Goal: Task Accomplishment & Management: Use online tool/utility

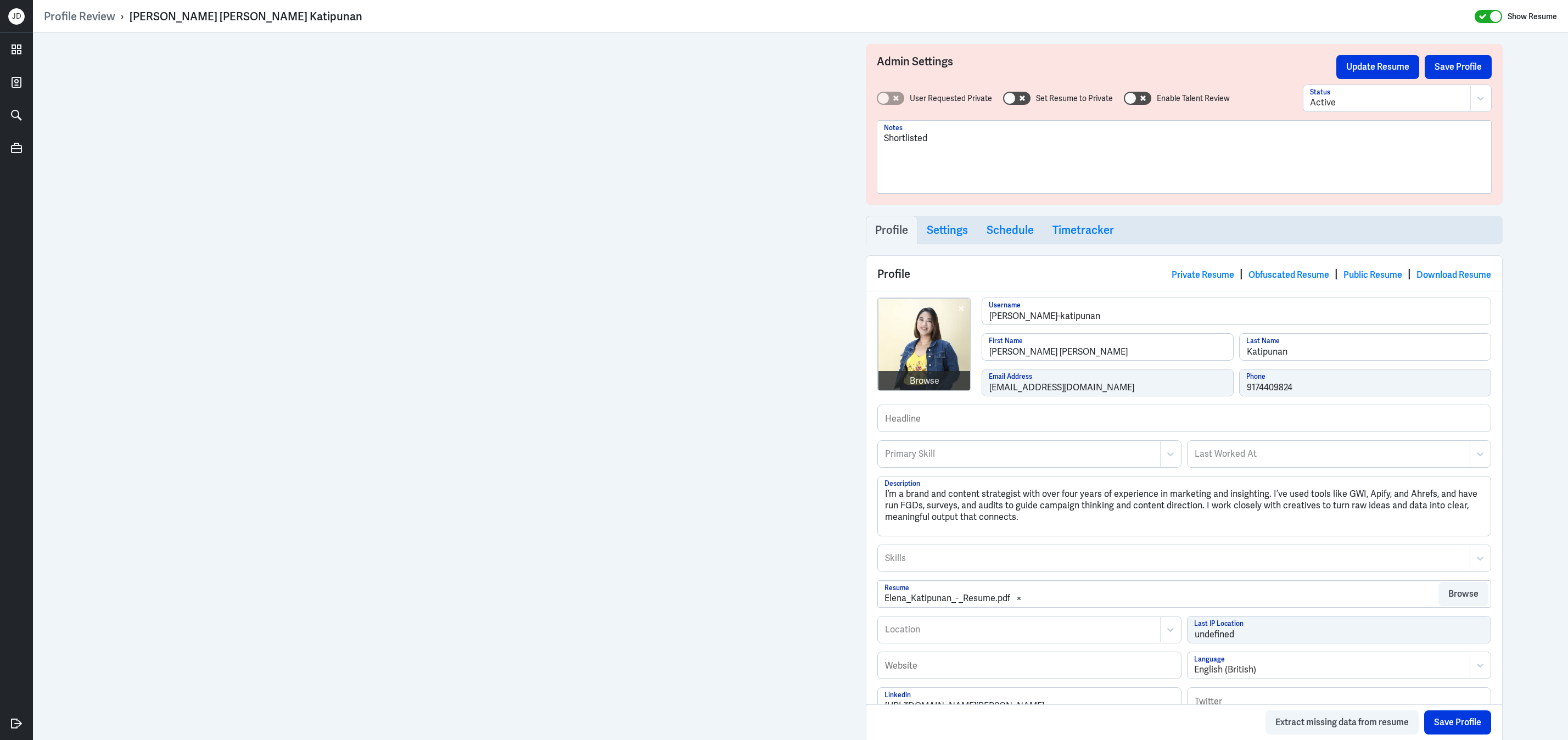
scroll to position [842, 0]
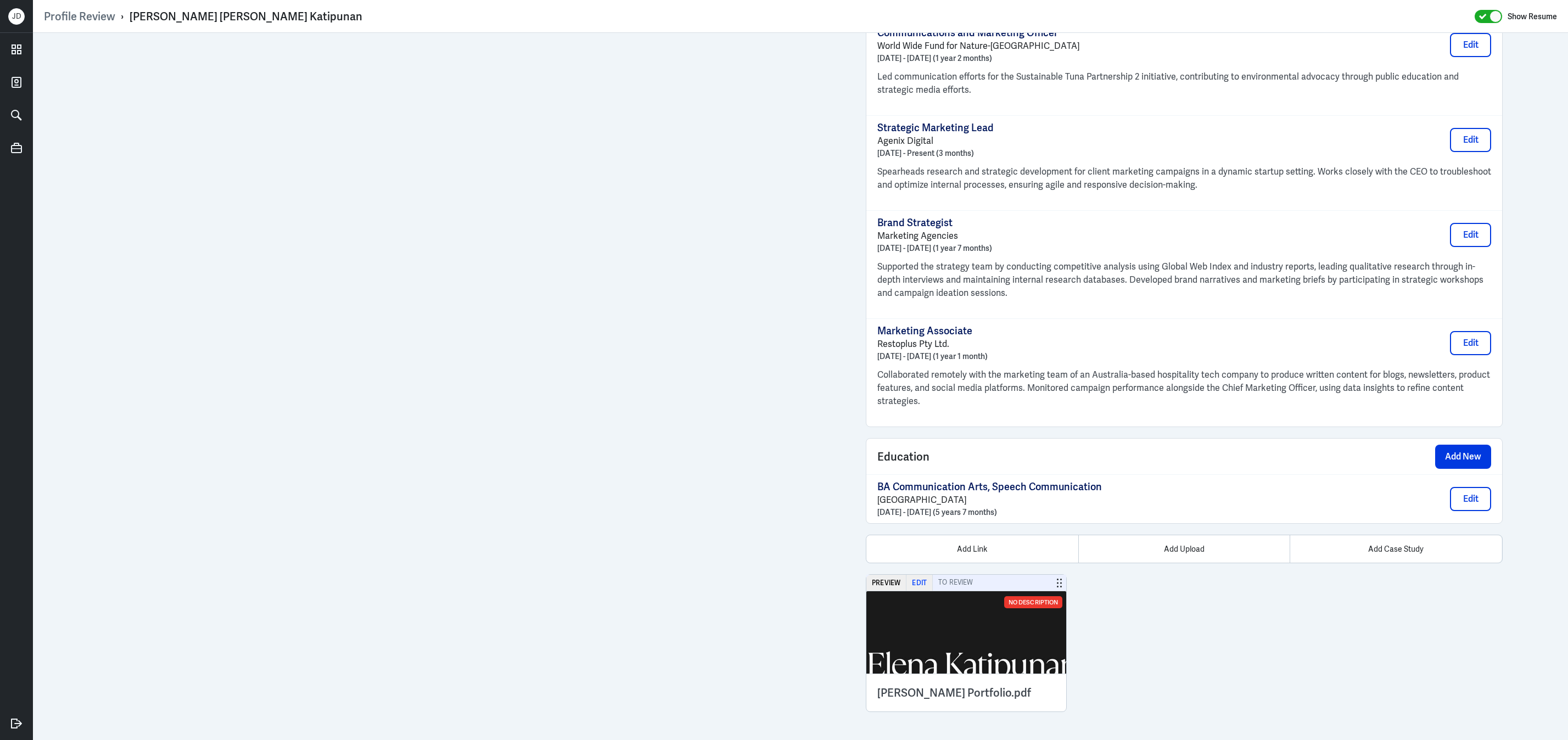
click at [920, 584] on button "Edit" at bounding box center [919, 583] width 27 height 16
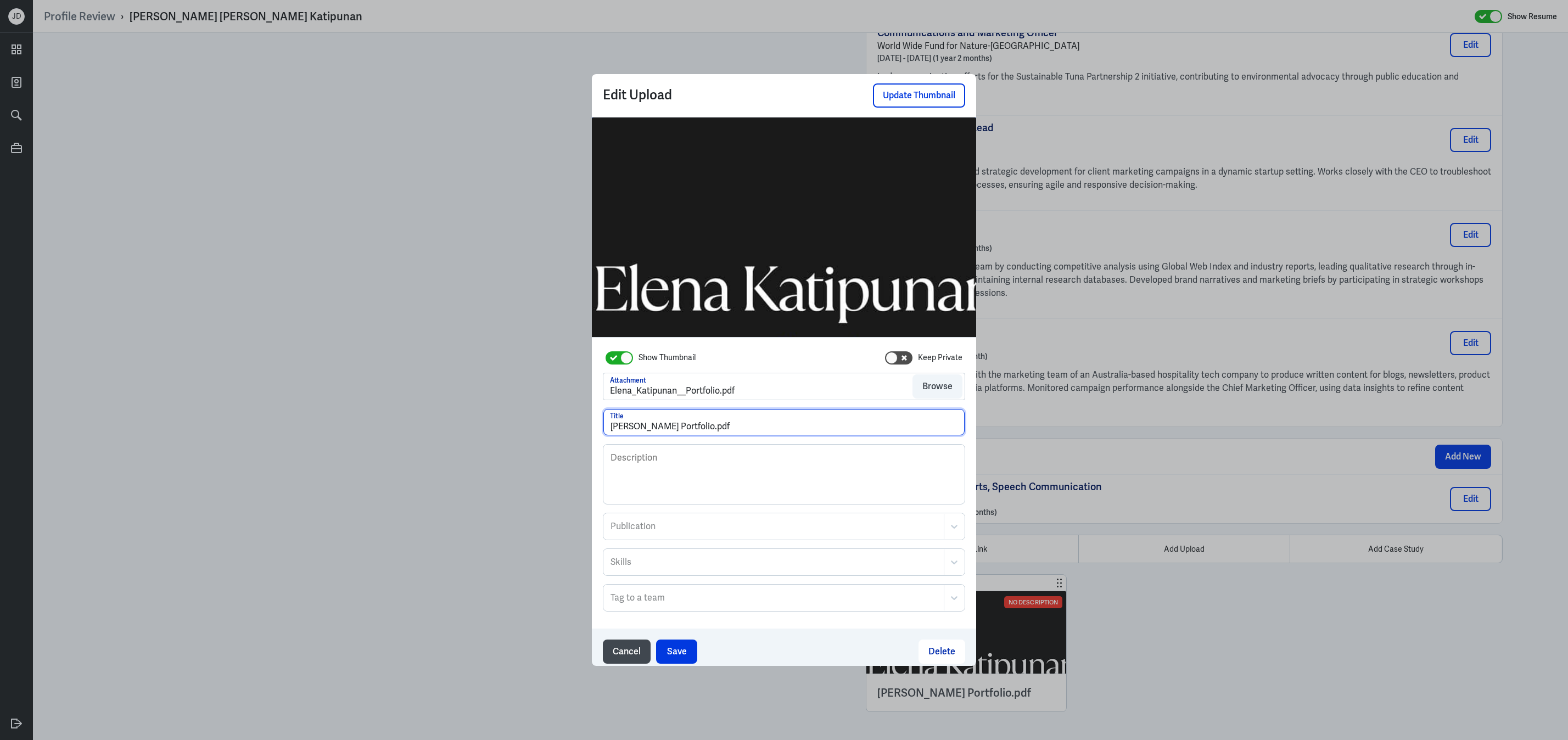
drag, startPoint x: 746, startPoint y: 426, endPoint x: 506, endPoint y: 408, distance: 240.7
click at [506, 408] on div "Edit Upload Update Thumbnail Show Thumbnail Keep Private Attachment Elena_Katip…" at bounding box center [784, 370] width 1568 height 740
type input "Portfolio - Elena Katipunan"
click at [681, 647] on button "Save" at bounding box center [677, 651] width 41 height 24
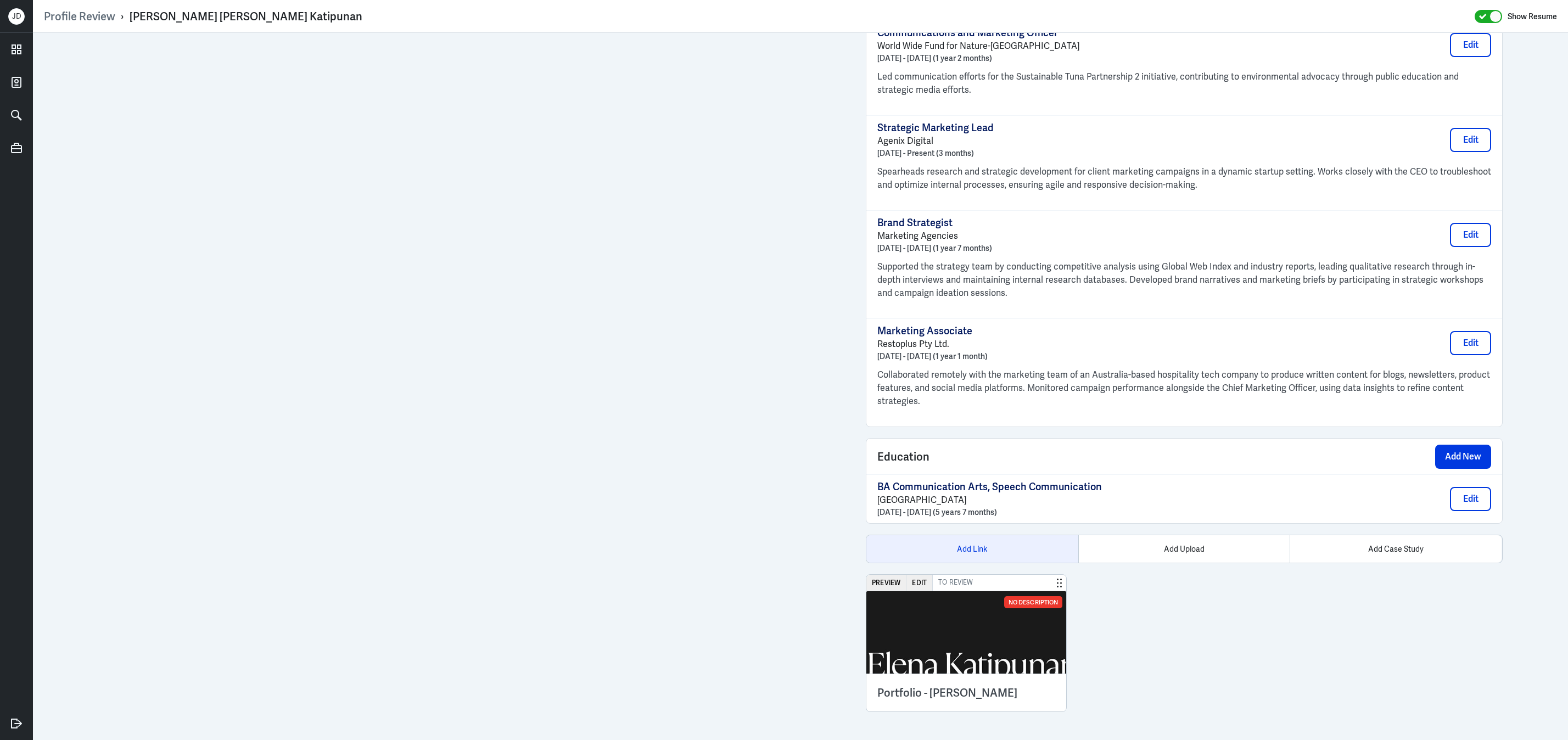
click at [978, 555] on div "Add Link" at bounding box center [973, 549] width 212 height 27
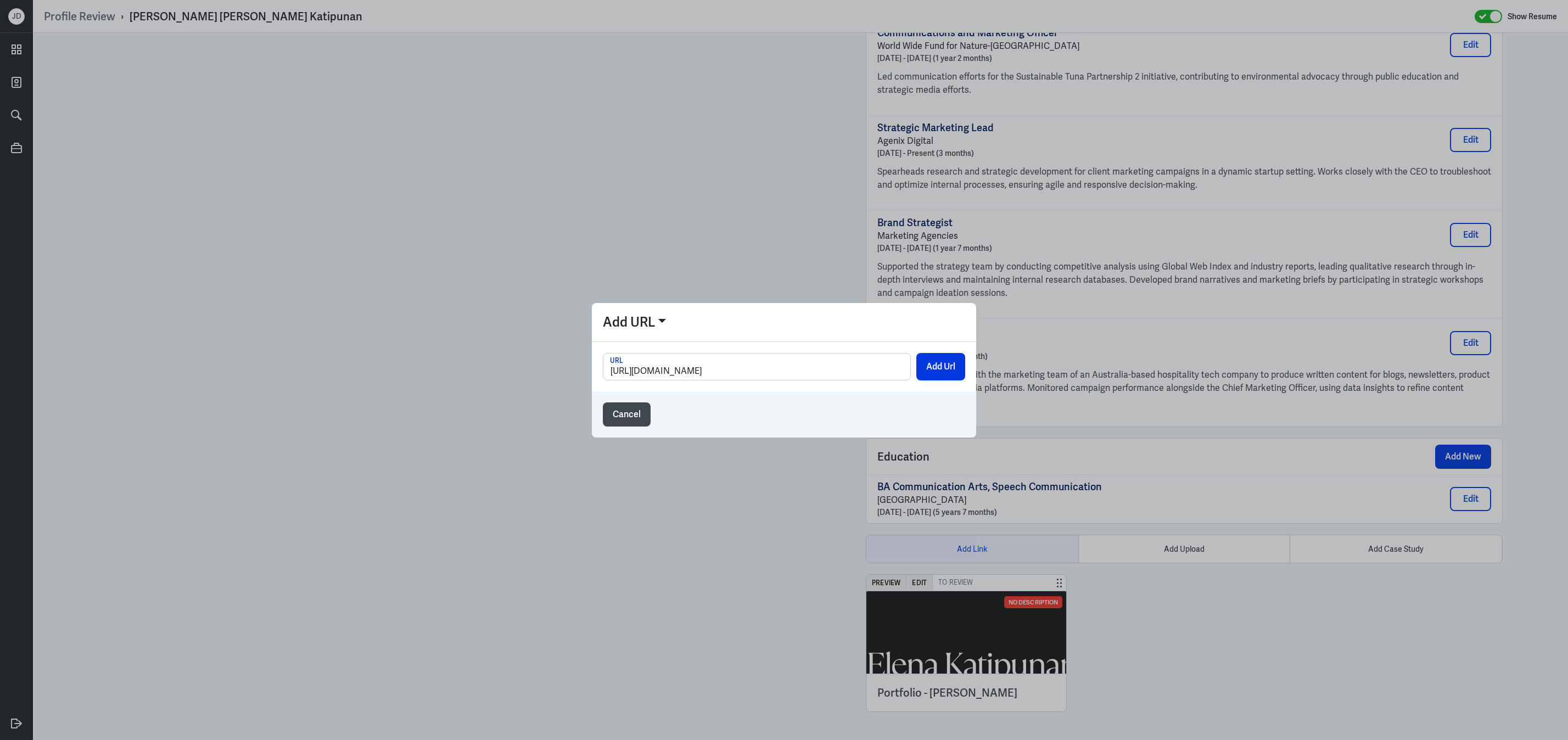
scroll to position [0, 21]
type input "https://drive.google.com/file/d/1qNC7dTlgSLxdFqNykDvjSnboVdEaNUmW/view"
click at [936, 370] on button "Add Url" at bounding box center [940, 367] width 49 height 27
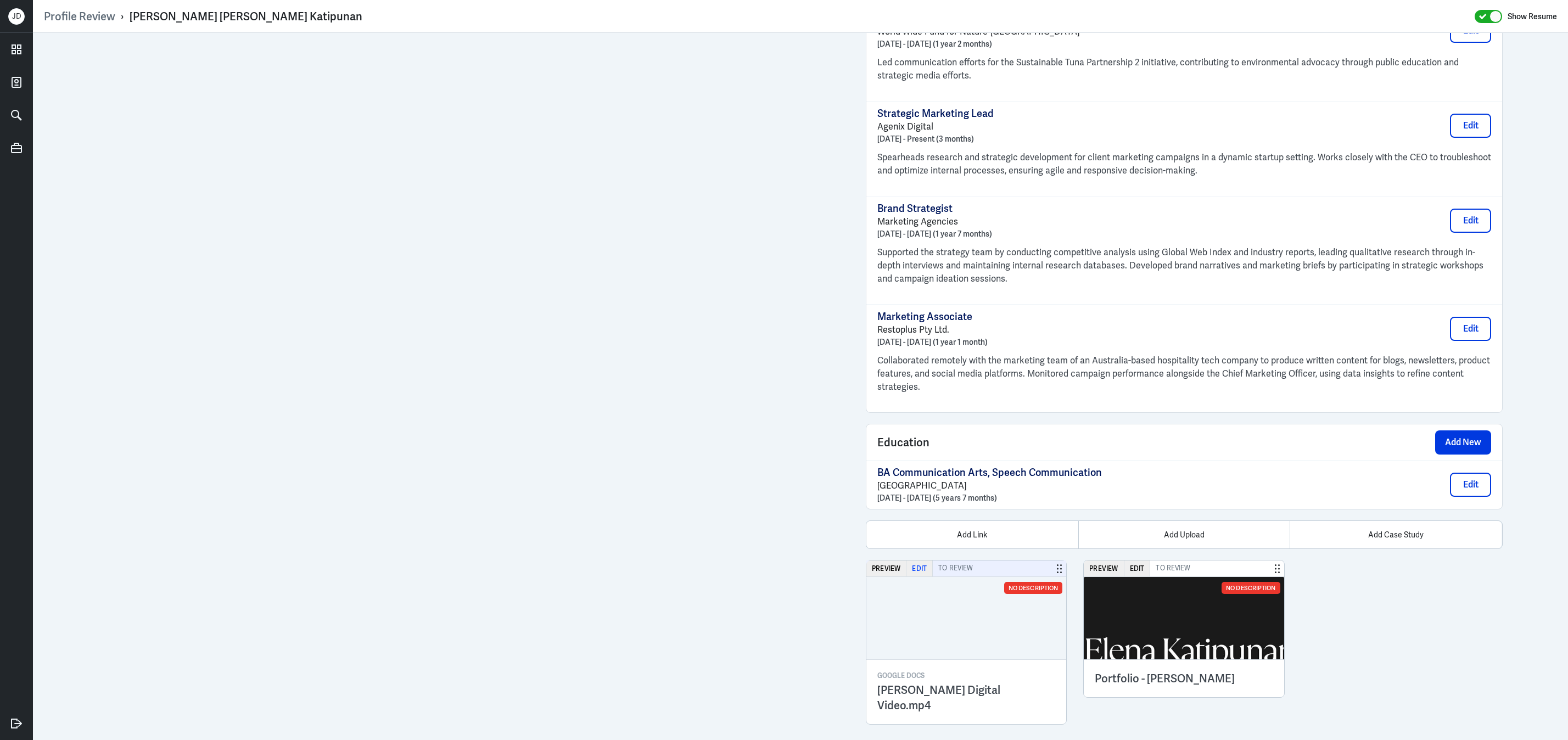
click at [924, 576] on button "Edit" at bounding box center [919, 568] width 27 height 16
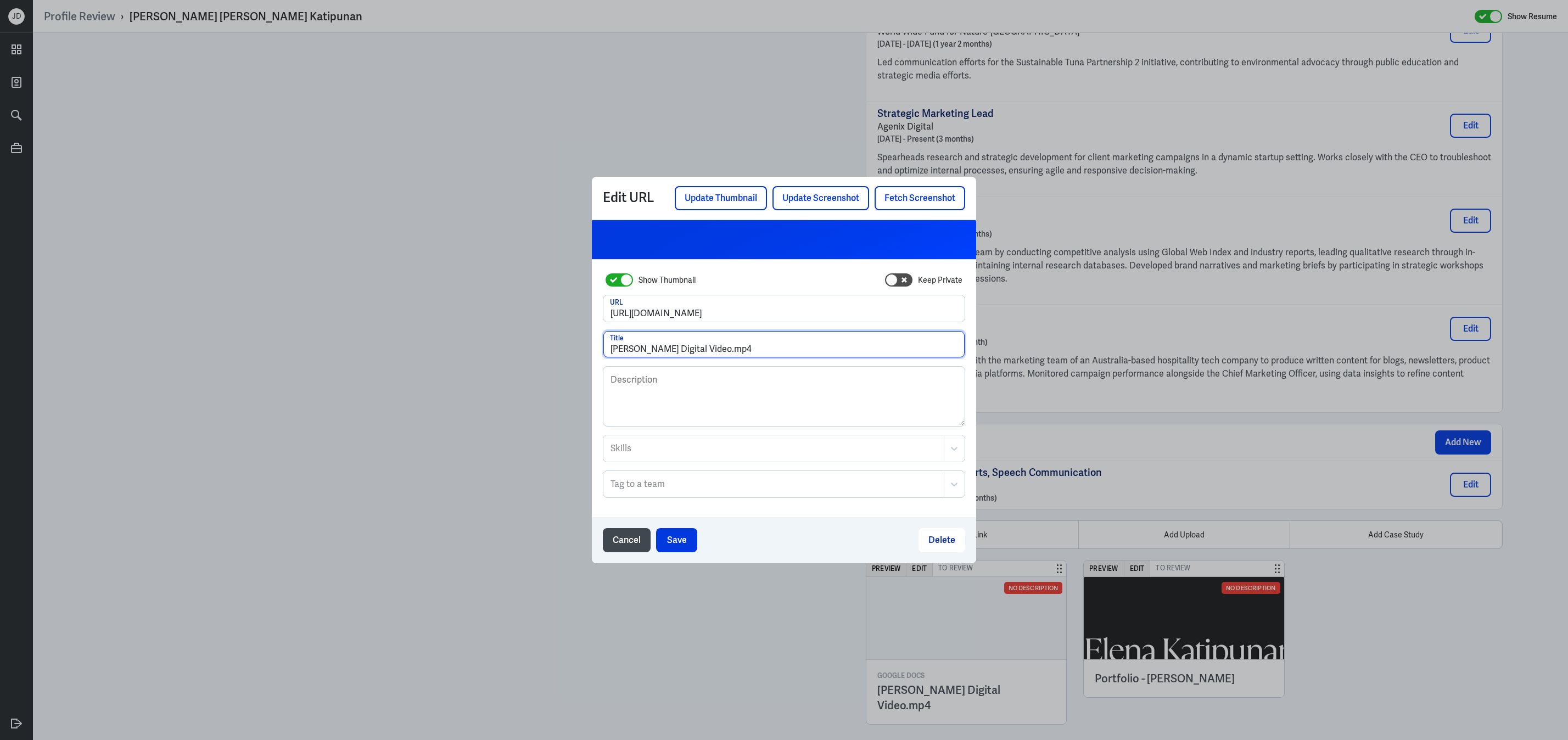
click at [613, 348] on input "Elena Katipunan_Hire Digital Video.mp4" at bounding box center [784, 344] width 362 height 26
drag, startPoint x: 734, startPoint y: 350, endPoint x: 905, endPoint y: 355, distance: 171.1
click at [905, 355] on input "Vid Interview - Elena Katipunan_Hire Digital Video.mp4" at bounding box center [784, 344] width 362 height 26
type input "Vid Interview - Elena Katipunan"
click at [685, 545] on button "Save" at bounding box center [677, 540] width 41 height 24
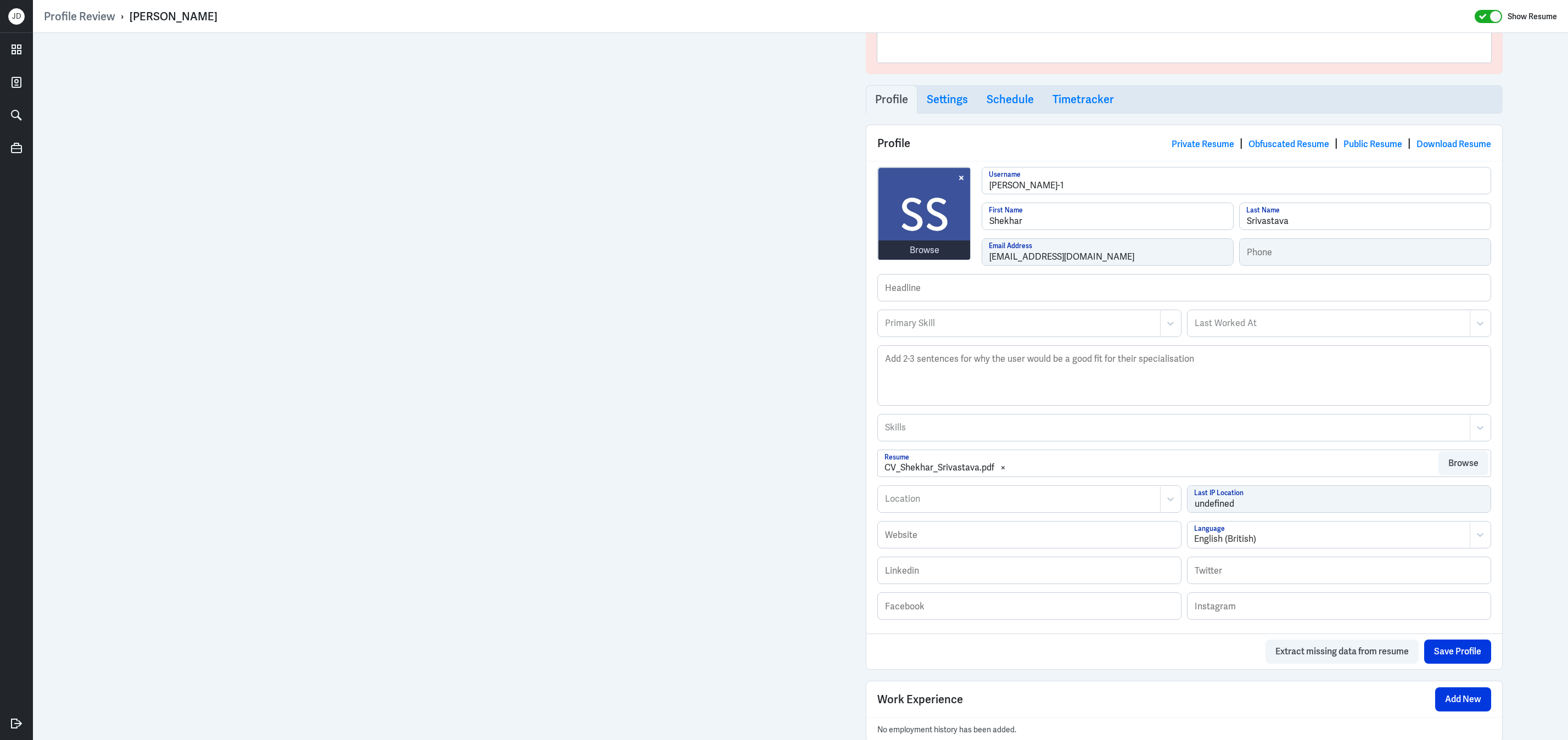
scroll to position [285, 0]
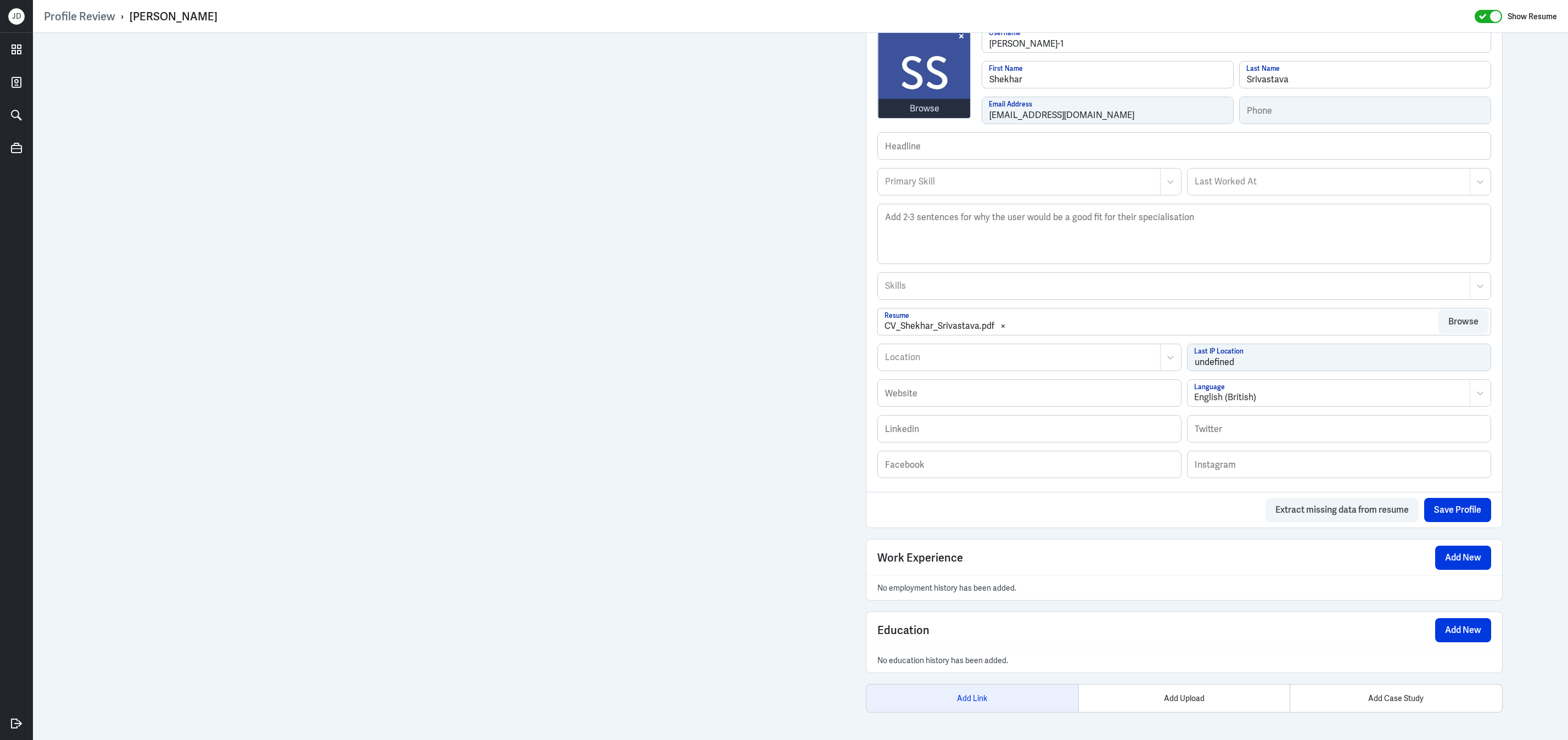
click at [956, 690] on div "Add Link" at bounding box center [973, 698] width 212 height 27
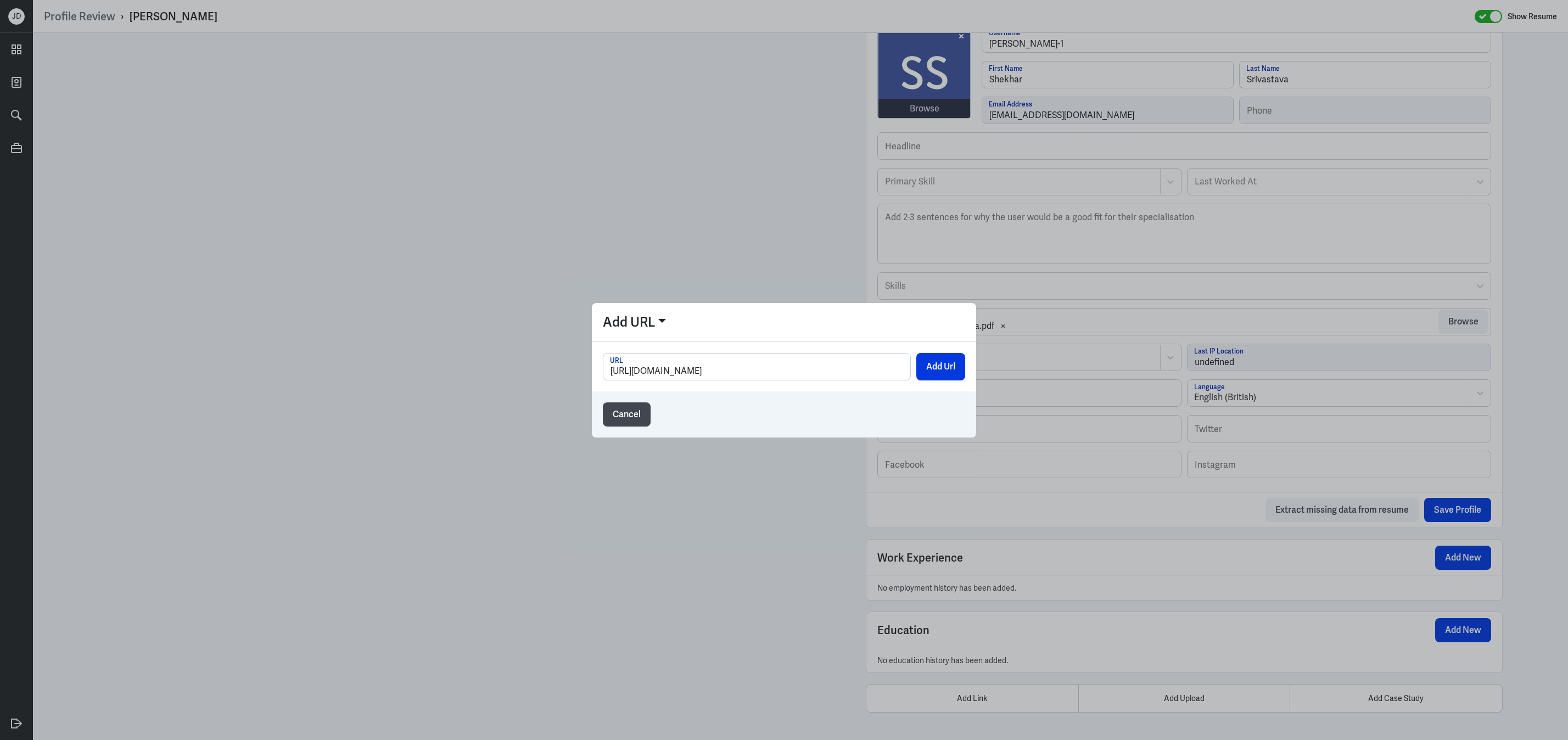
scroll to position [0, 12]
type input "https://drive.google.com/drive/folders/1xy9HPHbXs6Yb0O3iY-F0x_YfjoJMc6tl"
click at [942, 367] on button "Add Url" at bounding box center [940, 367] width 49 height 27
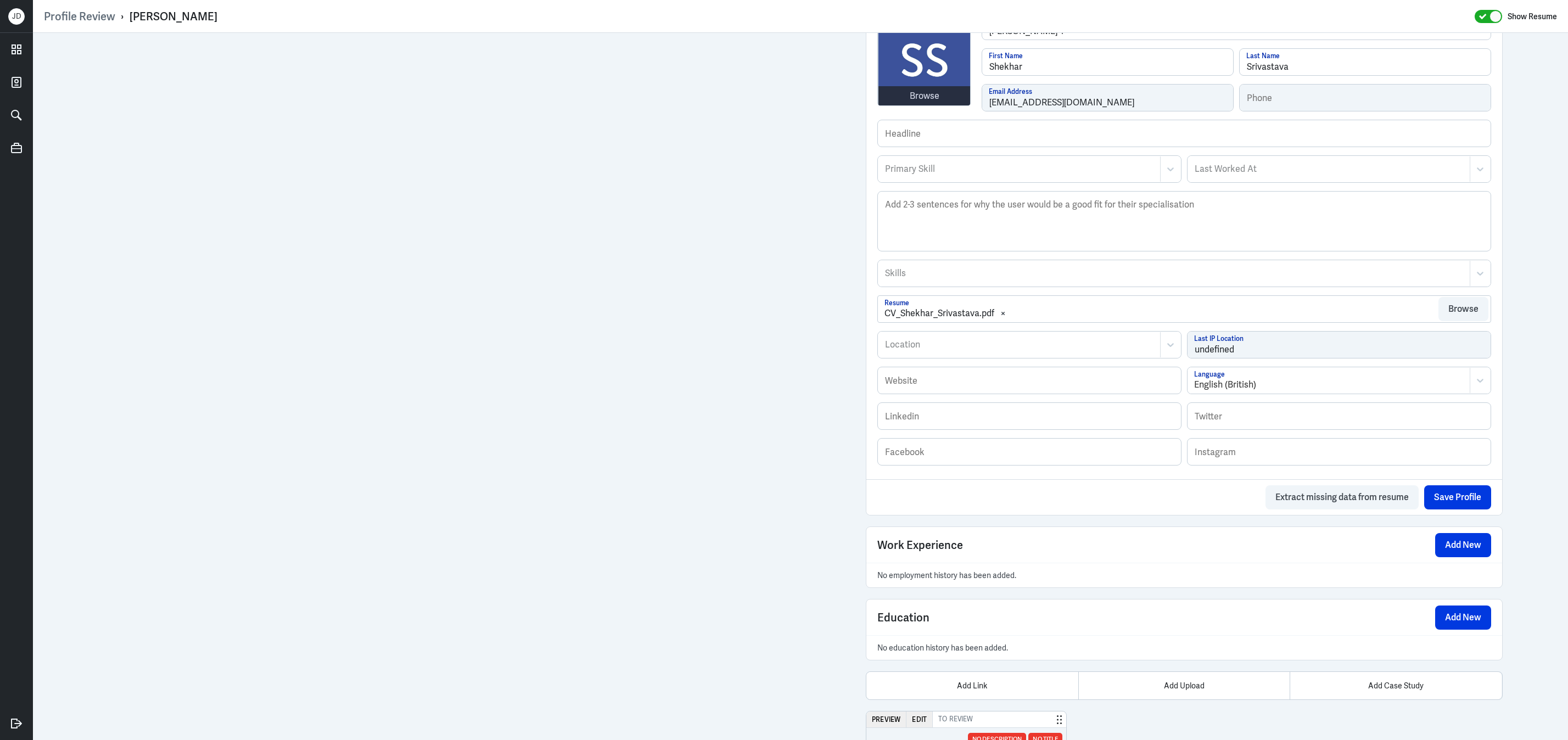
scroll to position [435, 0]
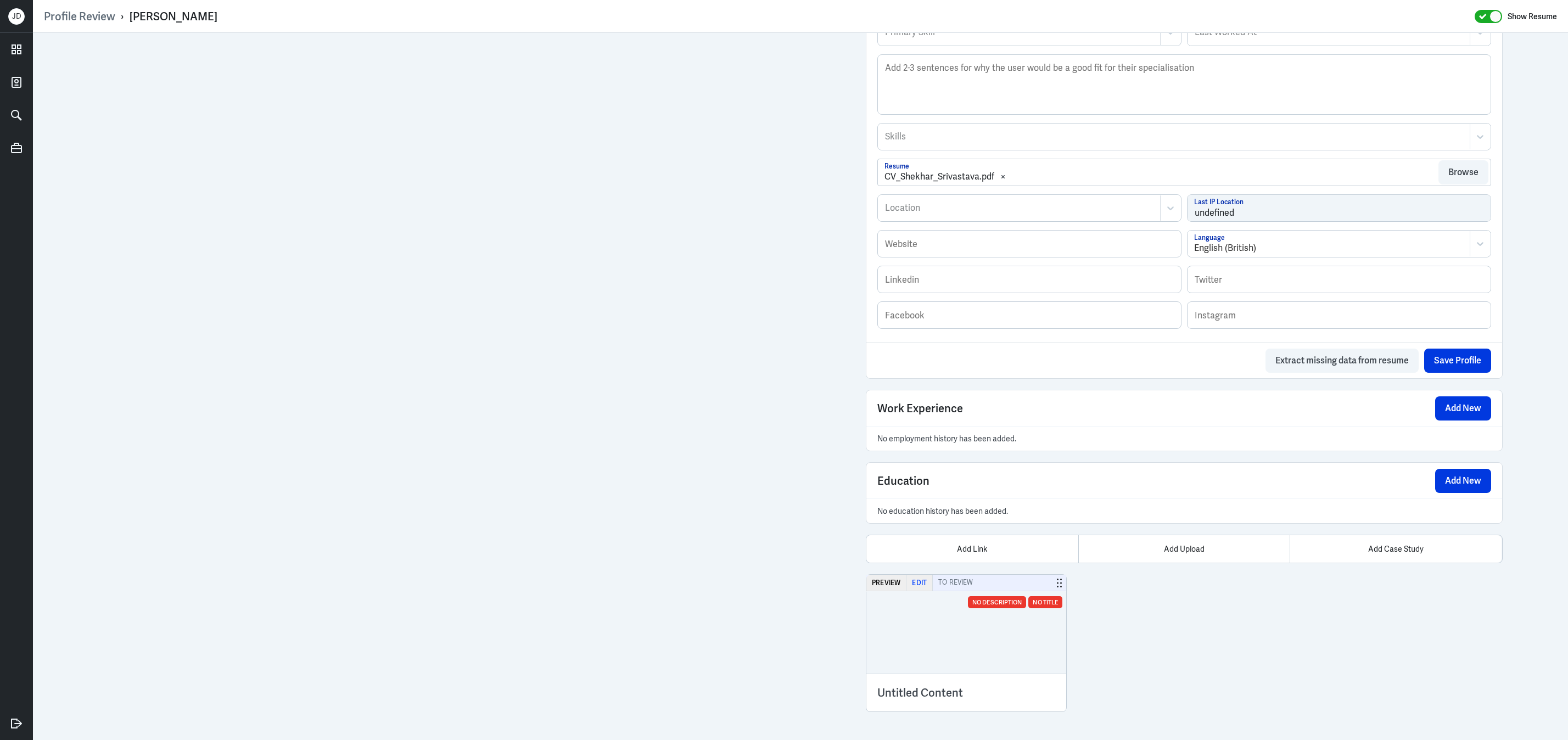
click at [919, 590] on button "Edit" at bounding box center [919, 583] width 27 height 16
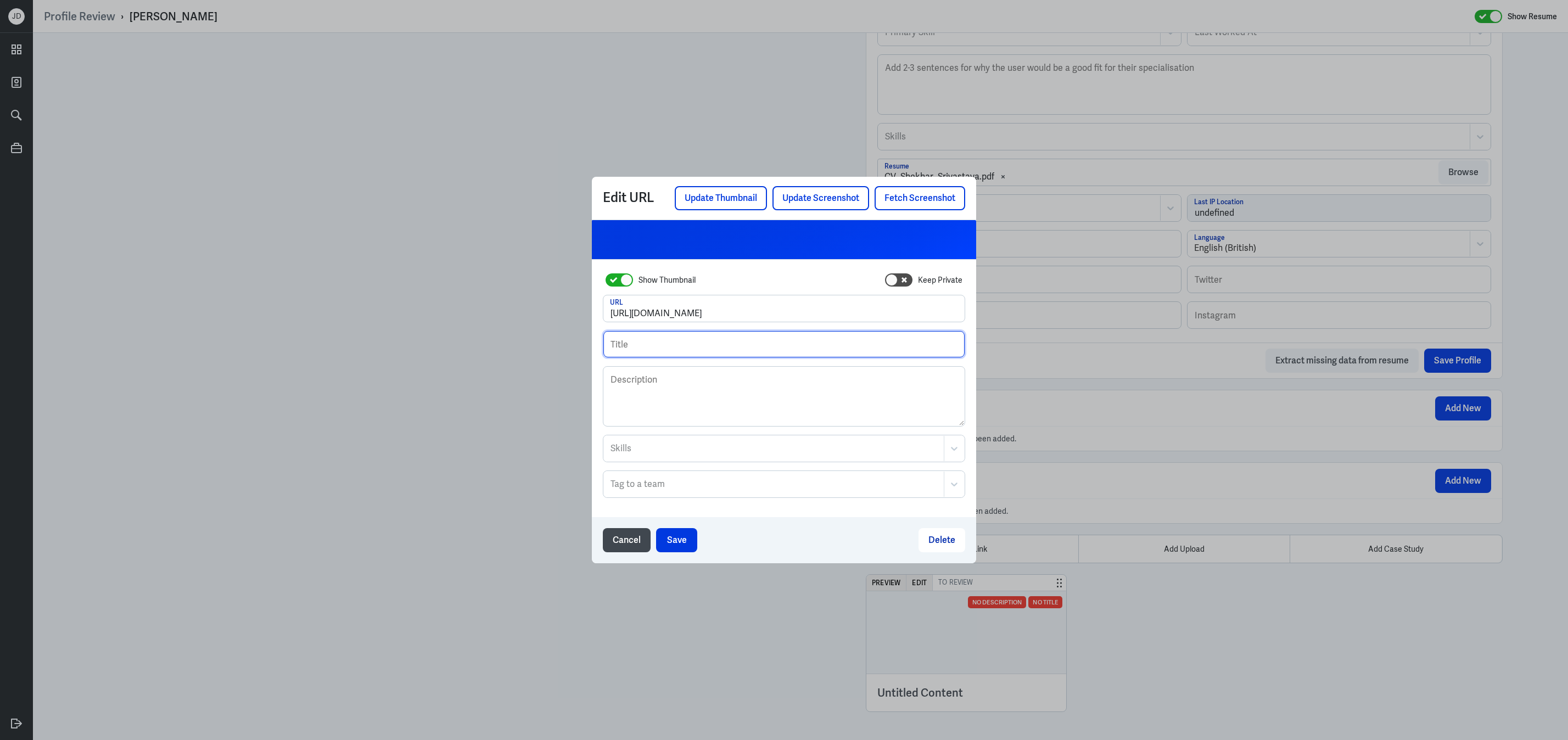
click at [667, 340] on input "text" at bounding box center [784, 344] width 362 height 26
type input "Vid Submission - Shekhar Srivastava"
click at [685, 544] on button "Save" at bounding box center [677, 540] width 41 height 24
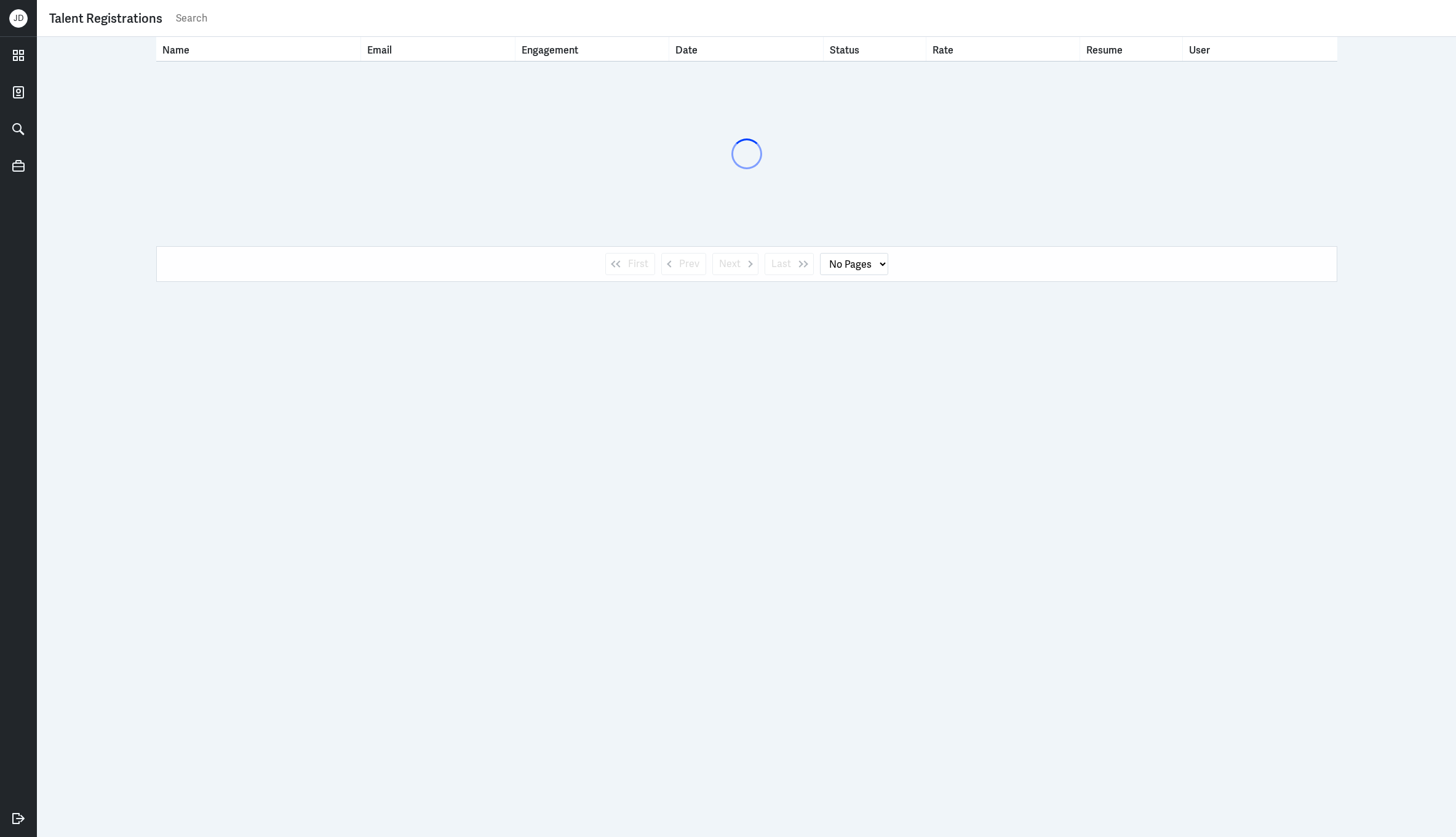
click at [422, 21] on input "text" at bounding box center [808, 18] width 1269 height 18
paste input "nuel.rivera@gmail.com"
type input "nuel.rivera@gmail.com"
select select "1"
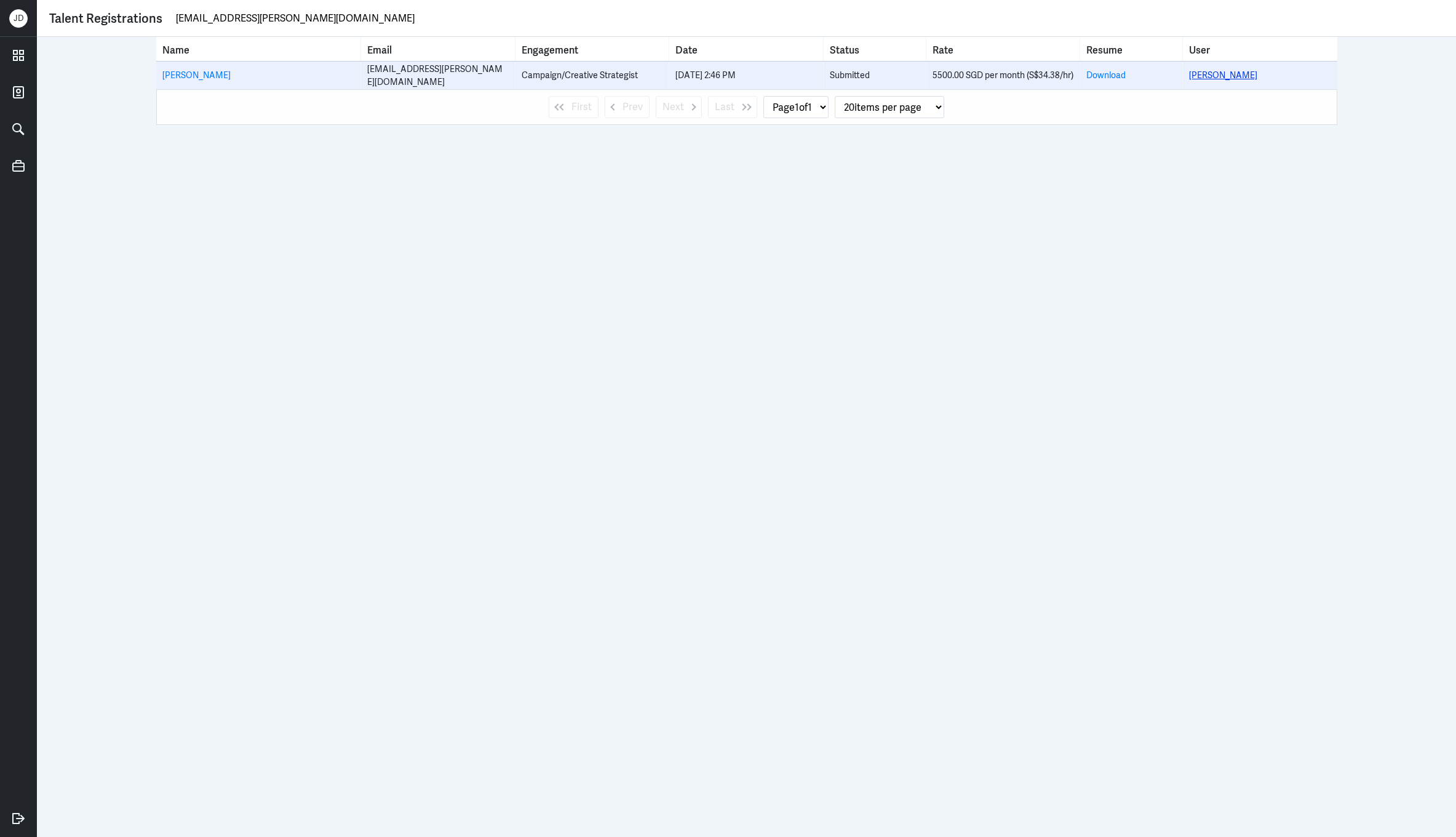
click at [1213, 79] on link "Justin Emmanuel Rivera" at bounding box center [1223, 76] width 68 height 11
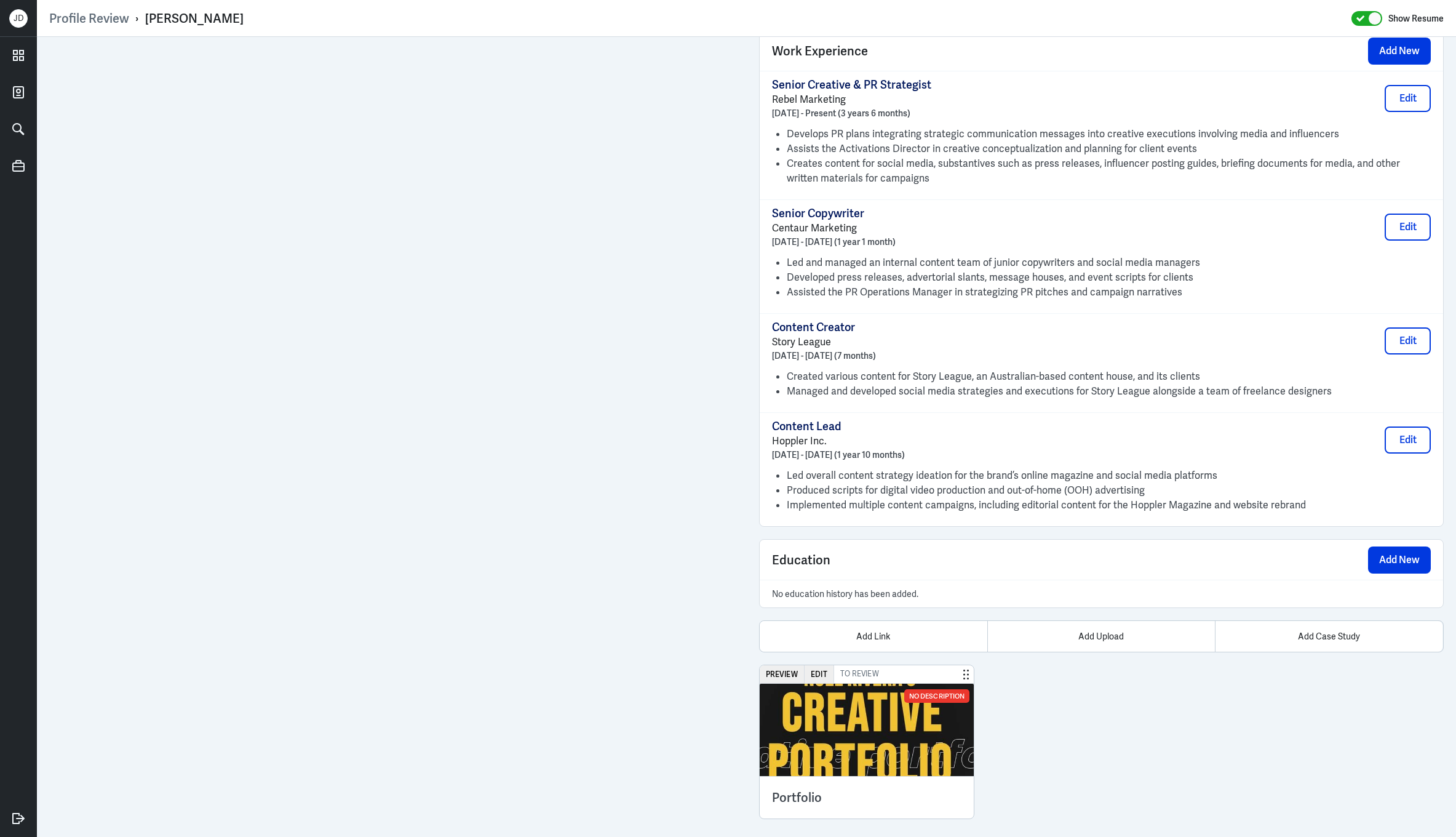
scroll to position [875, 0]
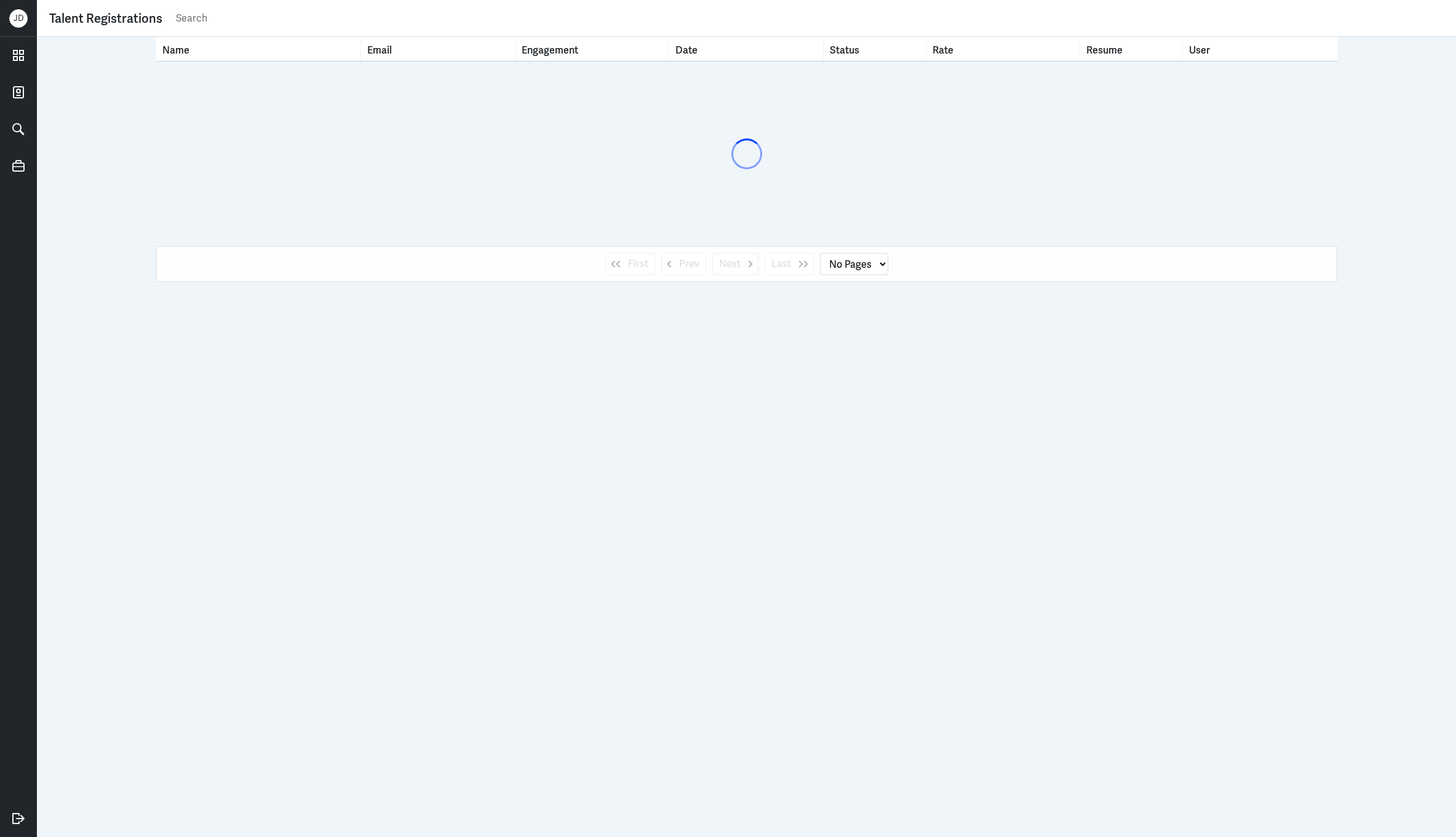
select select "1"
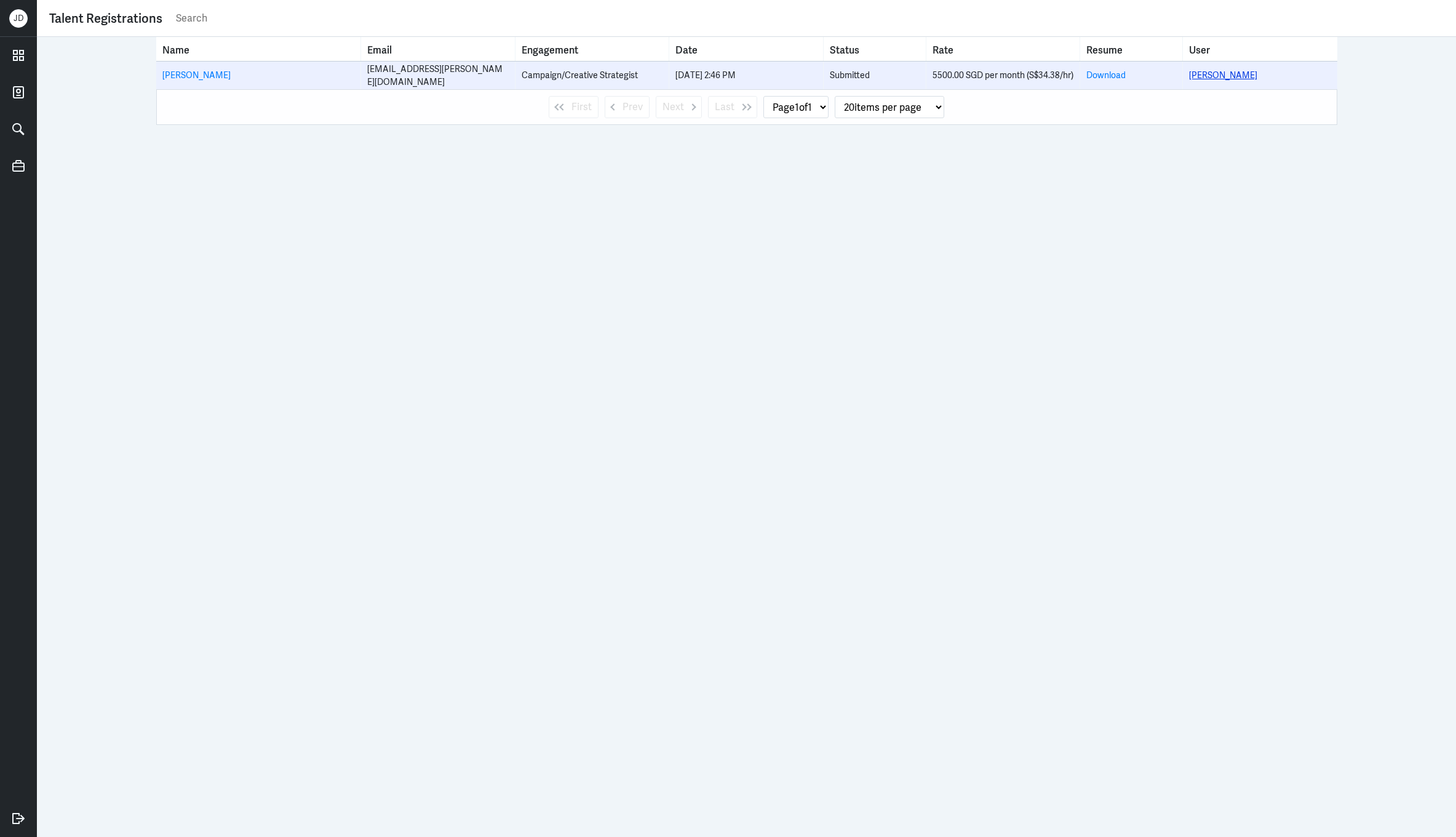
click at [1254, 70] on link "Justin Emmanuel Rivera" at bounding box center [1223, 76] width 68 height 11
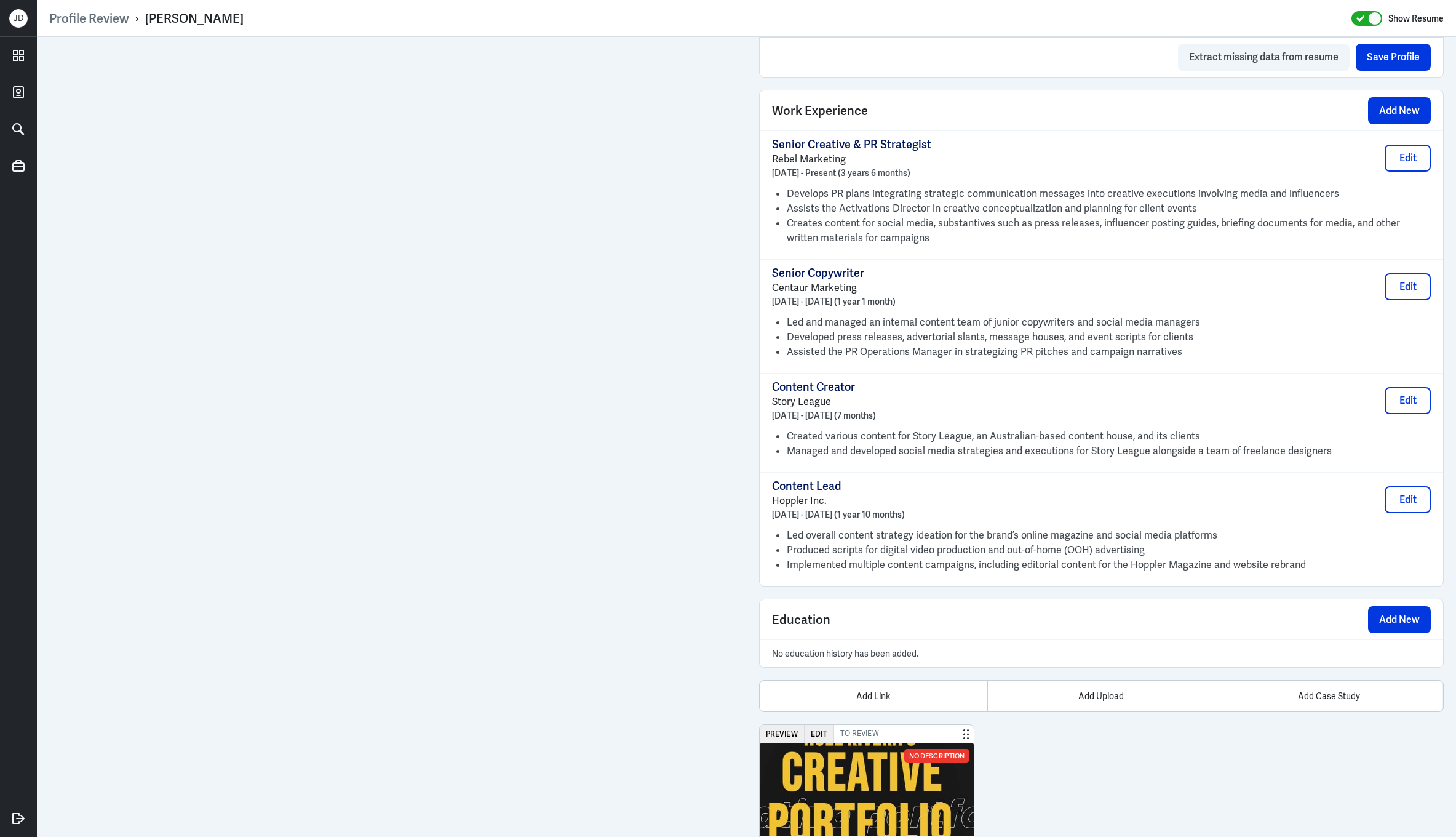
scroll to position [908, 0]
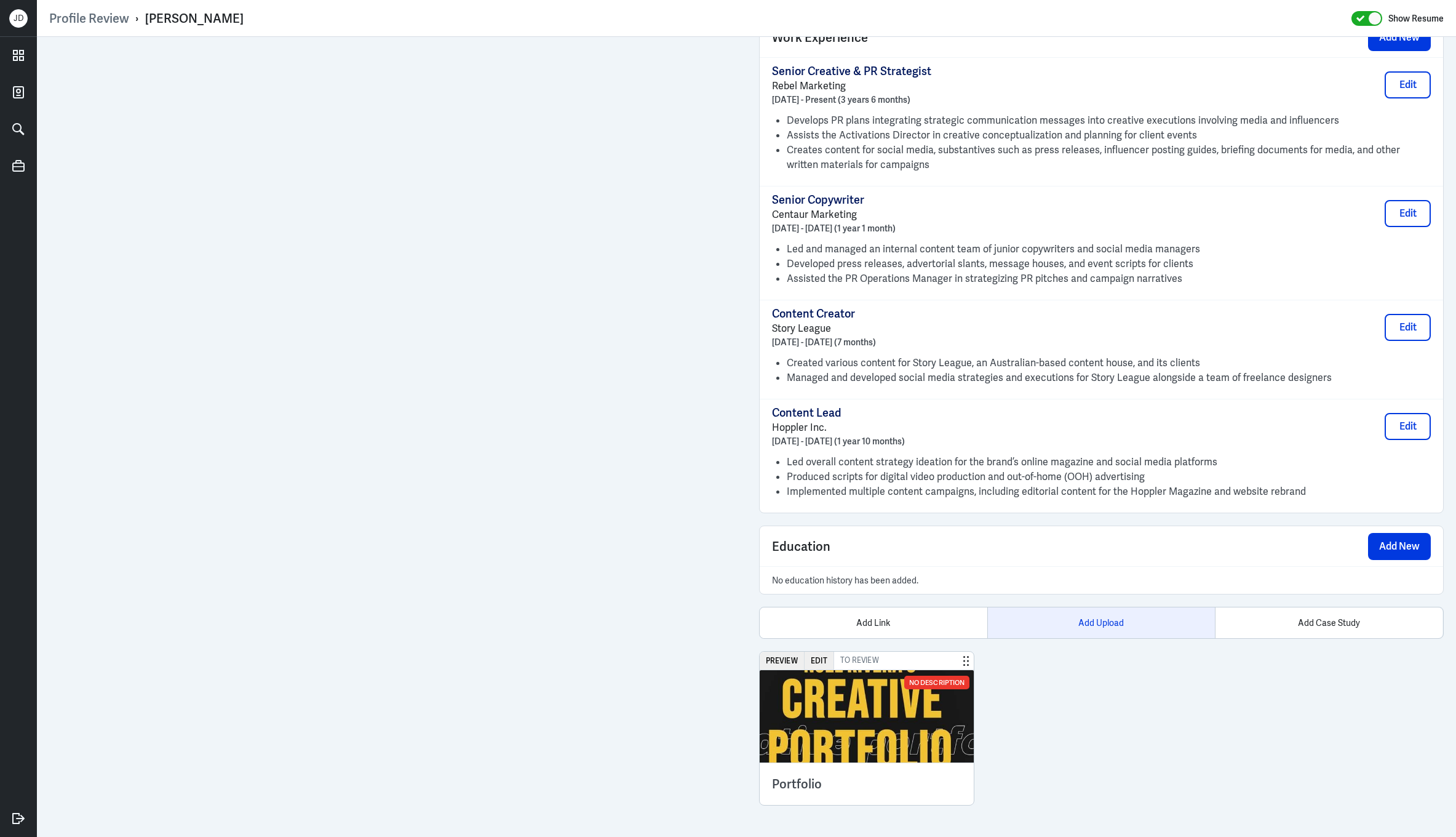
click at [1105, 630] on div "Add Upload" at bounding box center [1102, 622] width 228 height 31
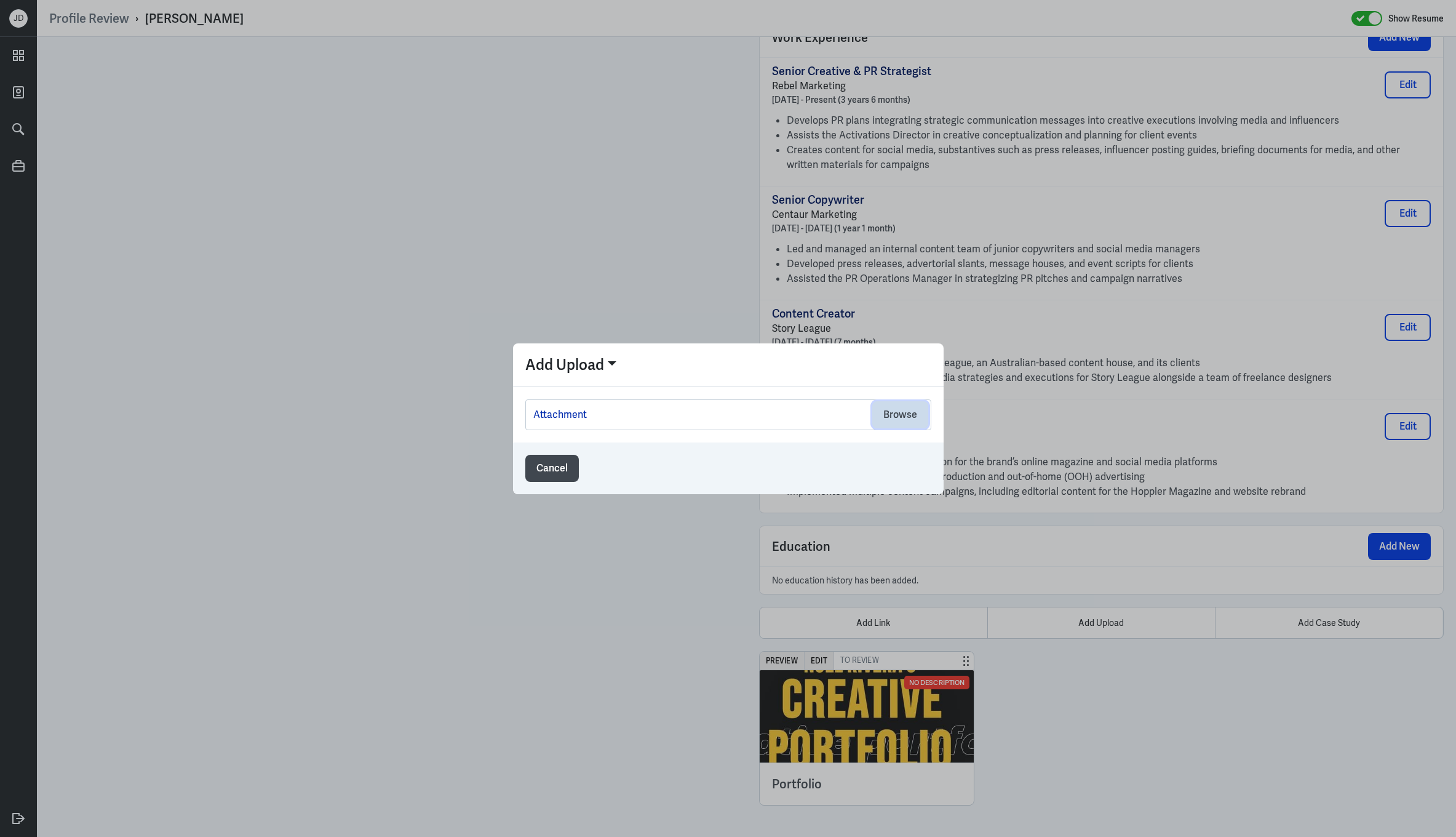
click at [905, 416] on button "Browse" at bounding box center [900, 415] width 56 height 27
click at [570, 470] on button "Cancel" at bounding box center [553, 468] width 54 height 27
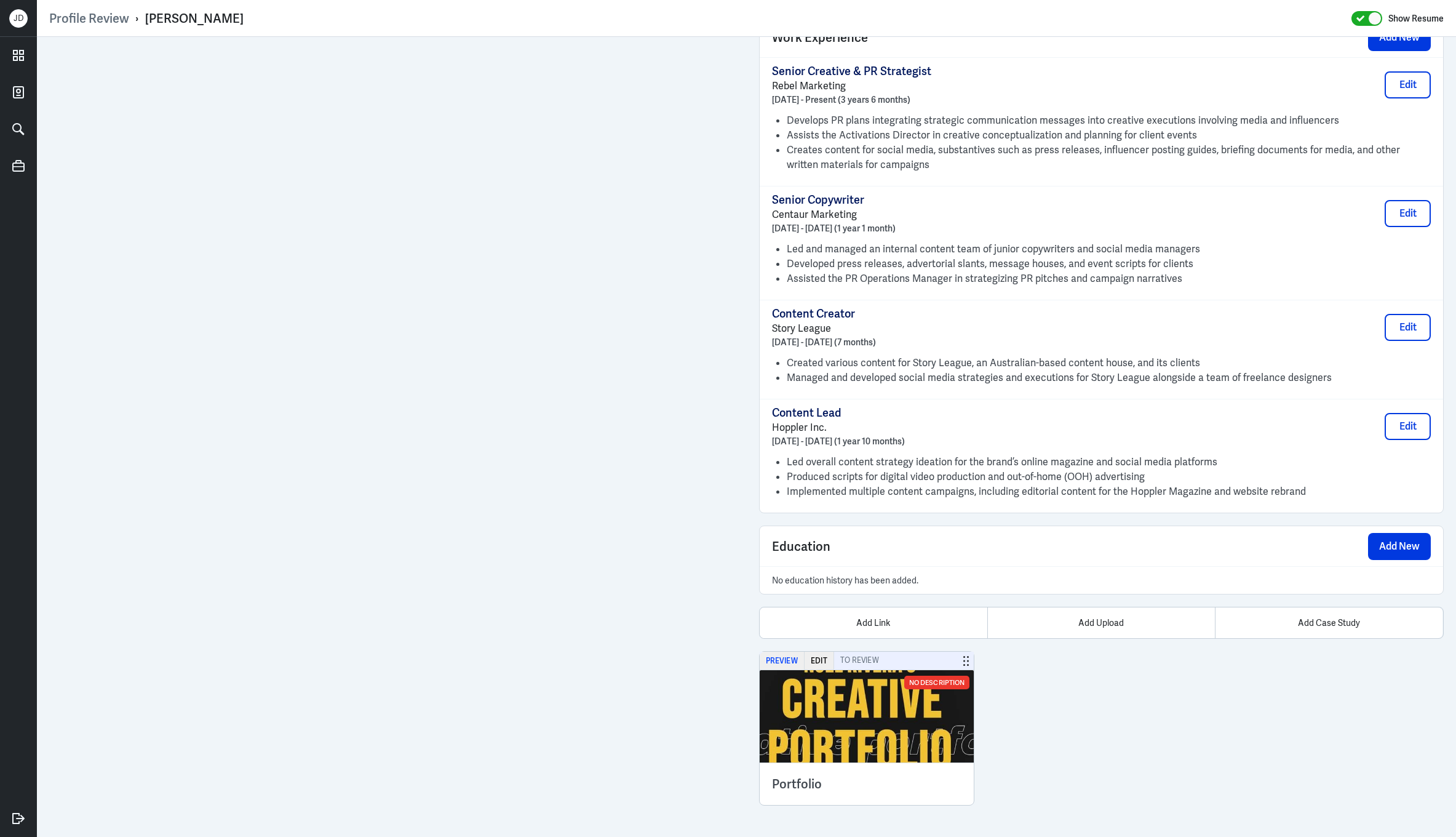
click at [791, 663] on button "Preview" at bounding box center [782, 660] width 45 height 18
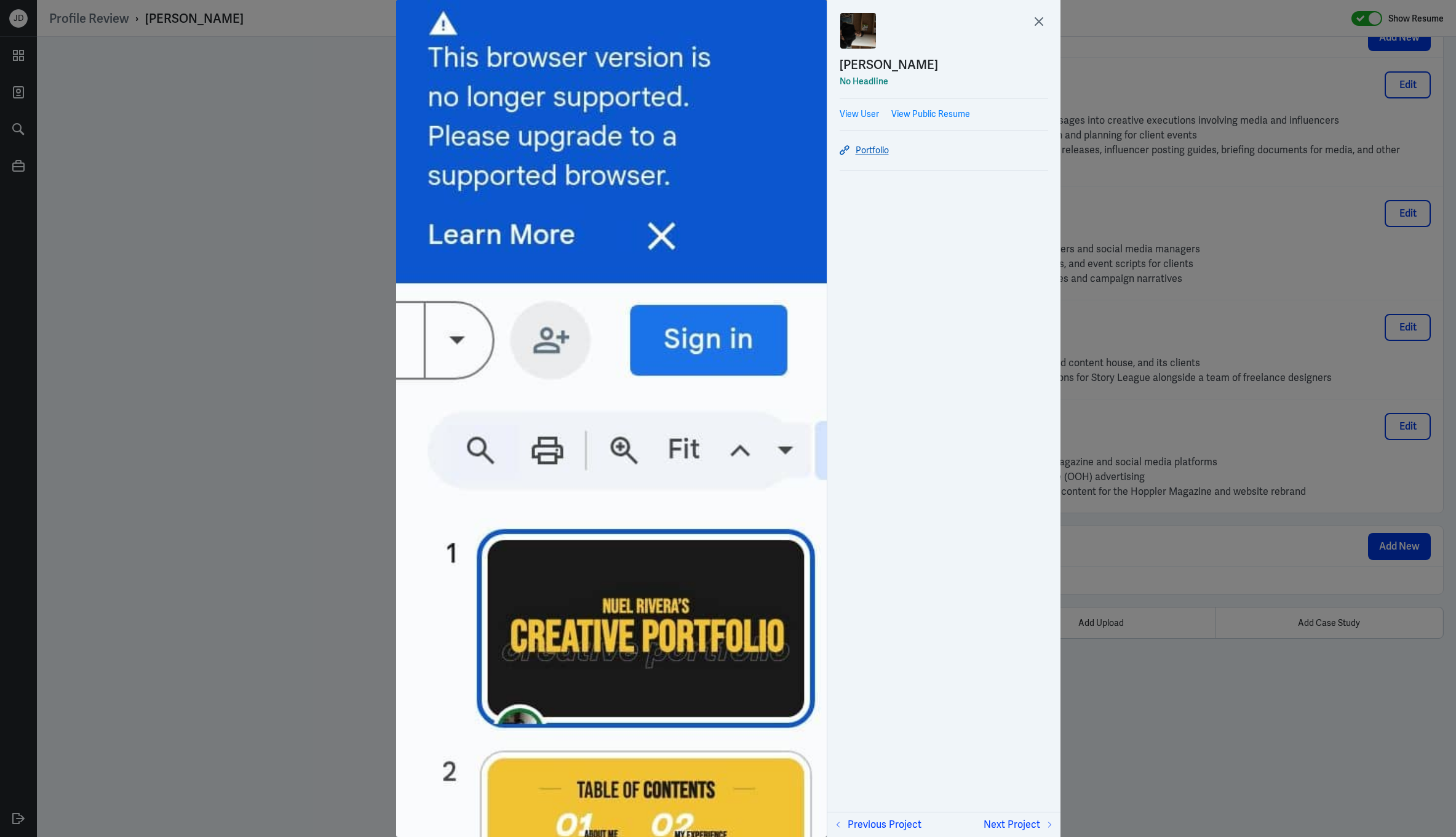
click at [878, 151] on link "Portfolio" at bounding box center [944, 149] width 209 height 14
click at [1037, 18] on icon at bounding box center [1038, 21] width 18 height 18
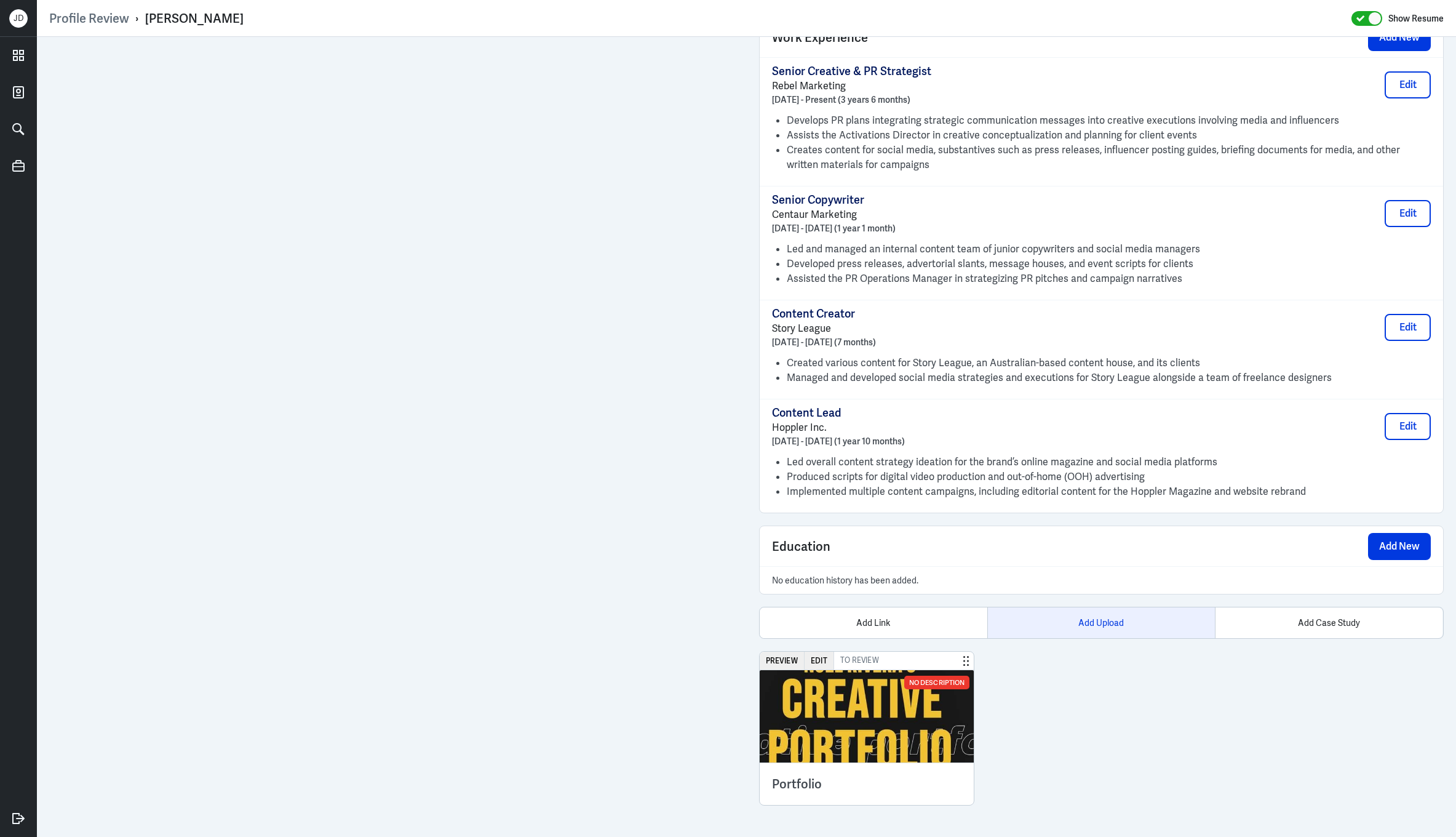
click at [1093, 623] on div "Add Upload" at bounding box center [1102, 622] width 228 height 31
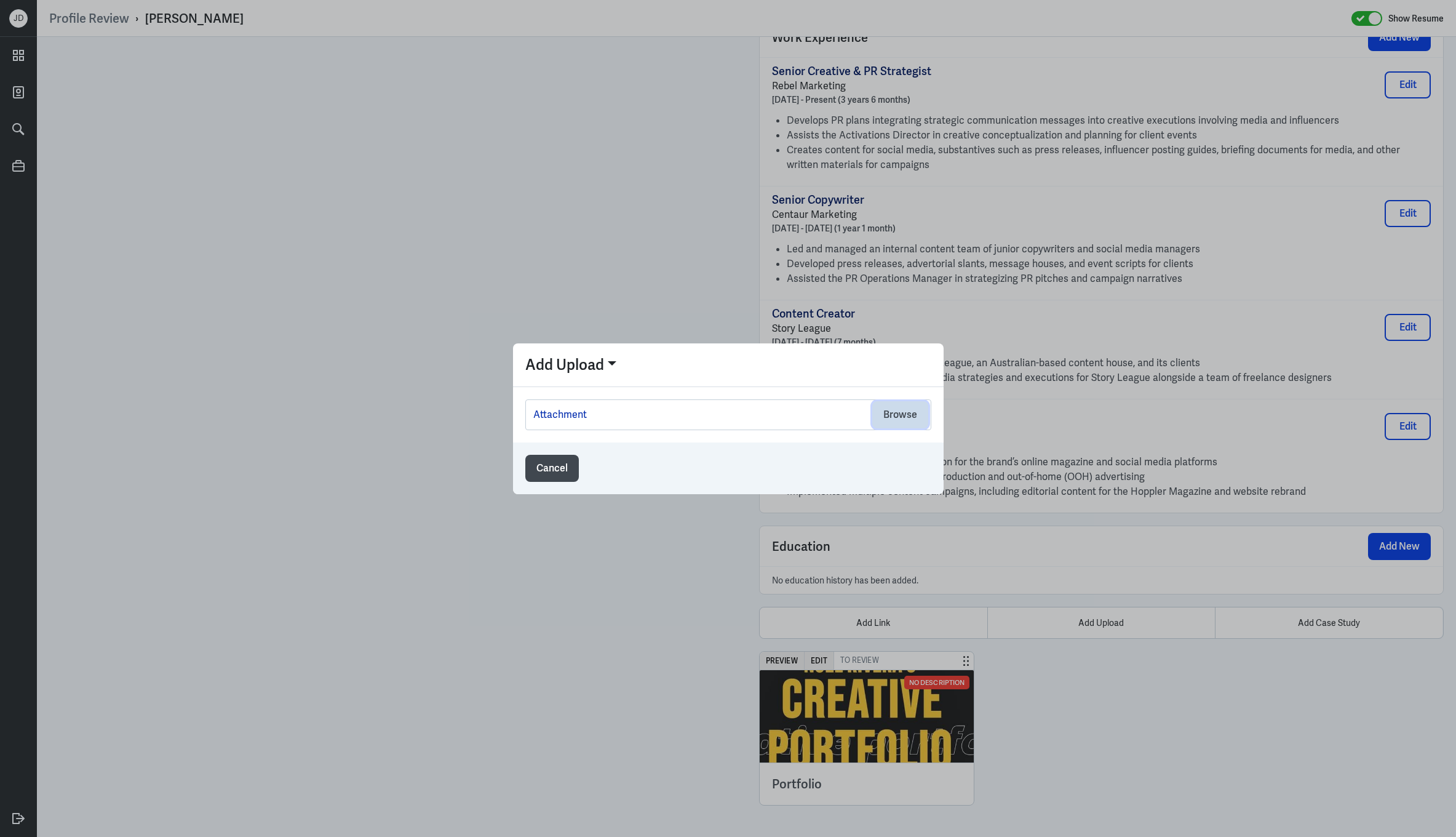
click at [913, 420] on button "Browse" at bounding box center [900, 415] width 56 height 27
click at [563, 470] on button "Cancel" at bounding box center [553, 468] width 54 height 27
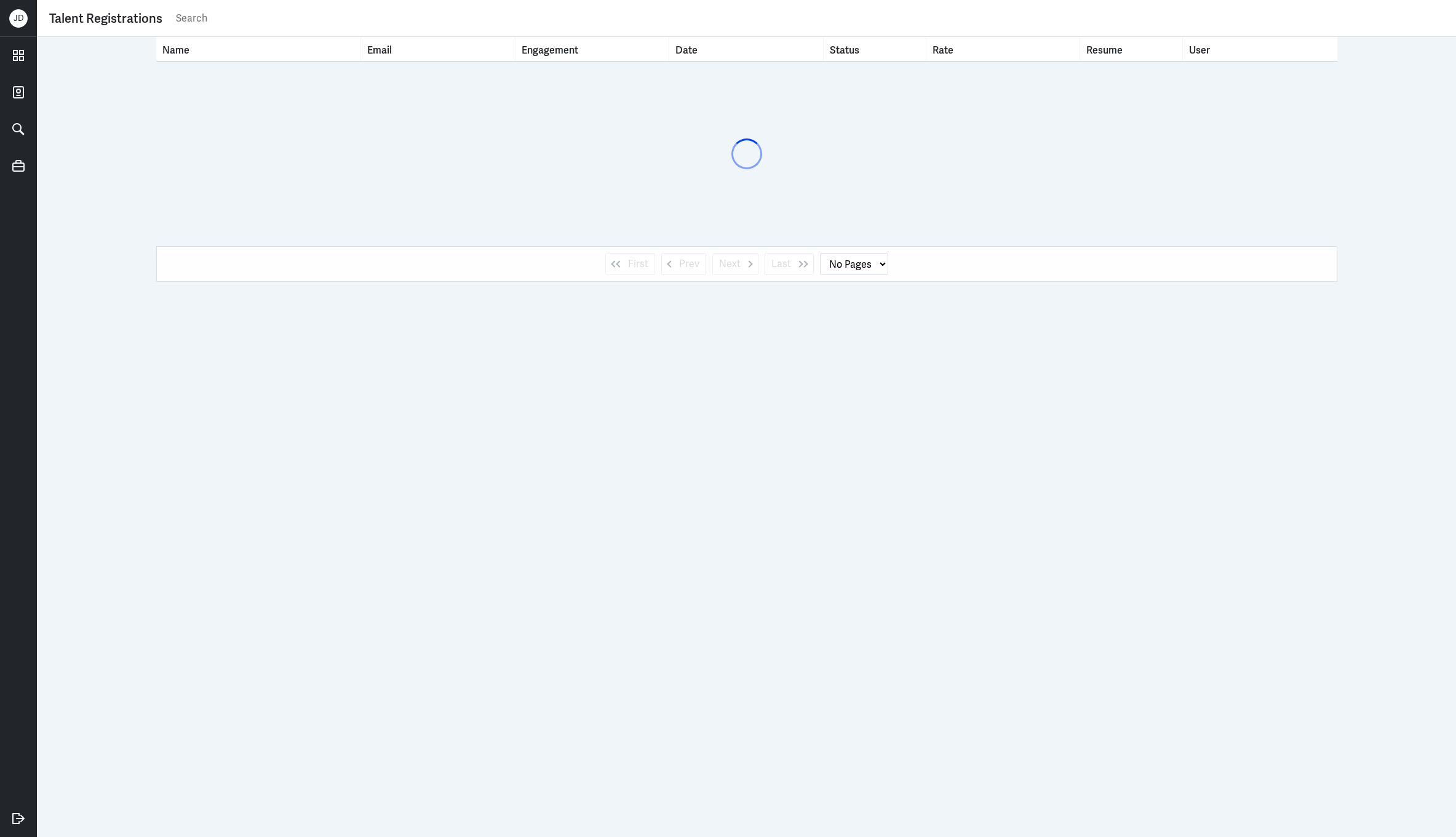
select select "1"
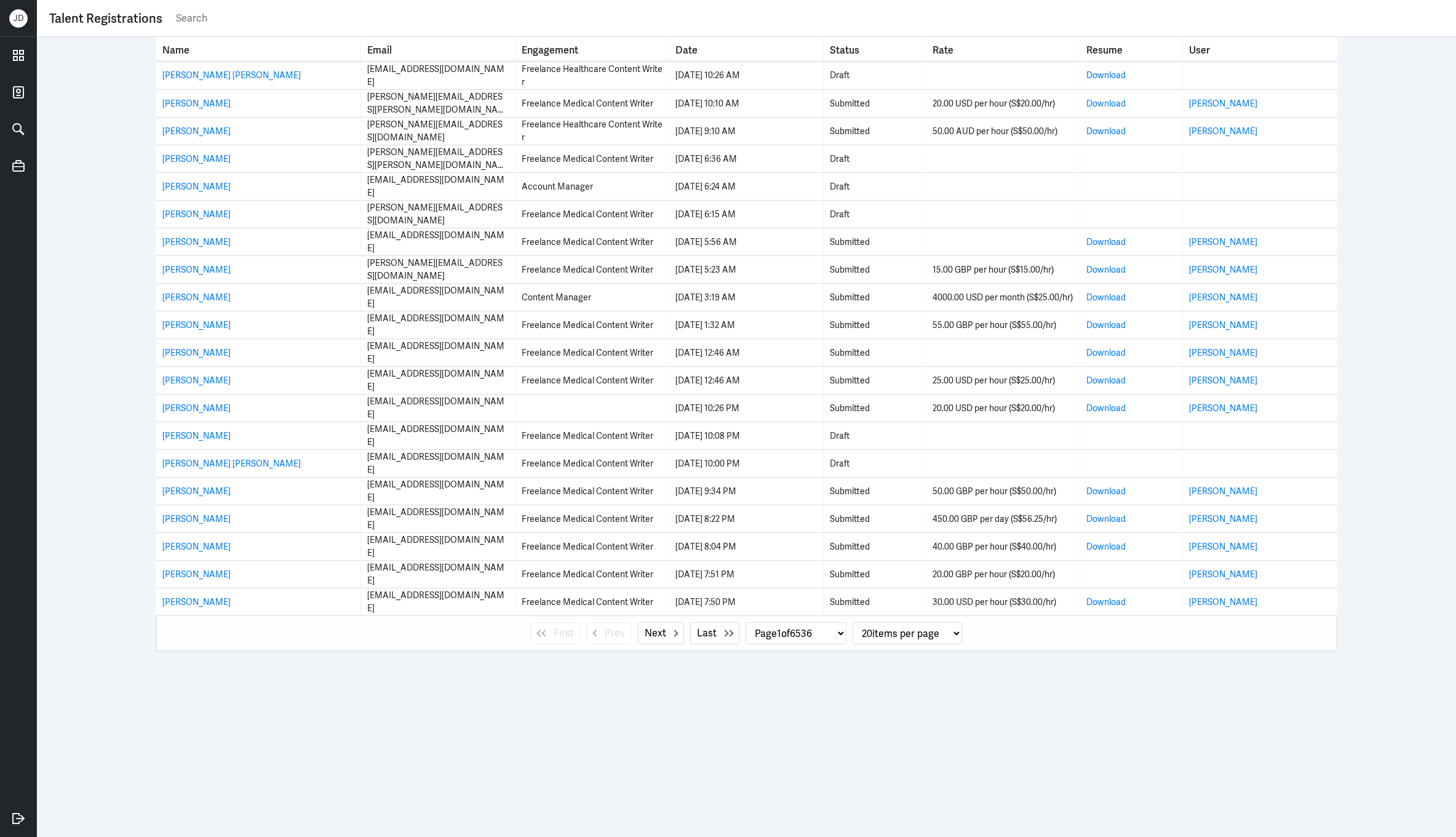
click at [923, 19] on input "text" at bounding box center [808, 18] width 1269 height 18
click at [462, 16] on input "text" at bounding box center [808, 18] width 1269 height 18
type input "ushnish"
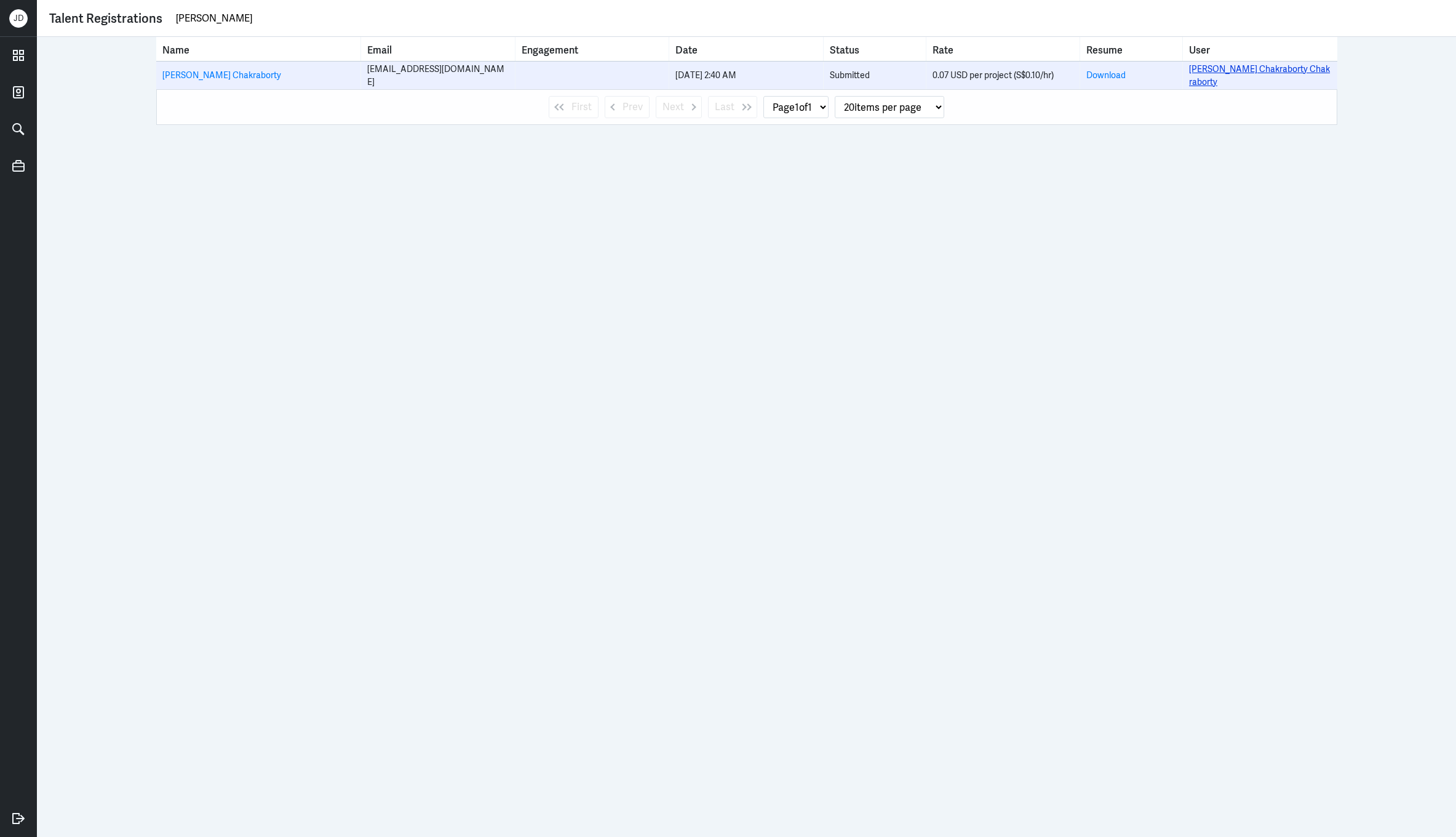
click at [1216, 68] on link "[PERSON_NAME] Chakraborty Chakraborty" at bounding box center [1260, 75] width 141 height 24
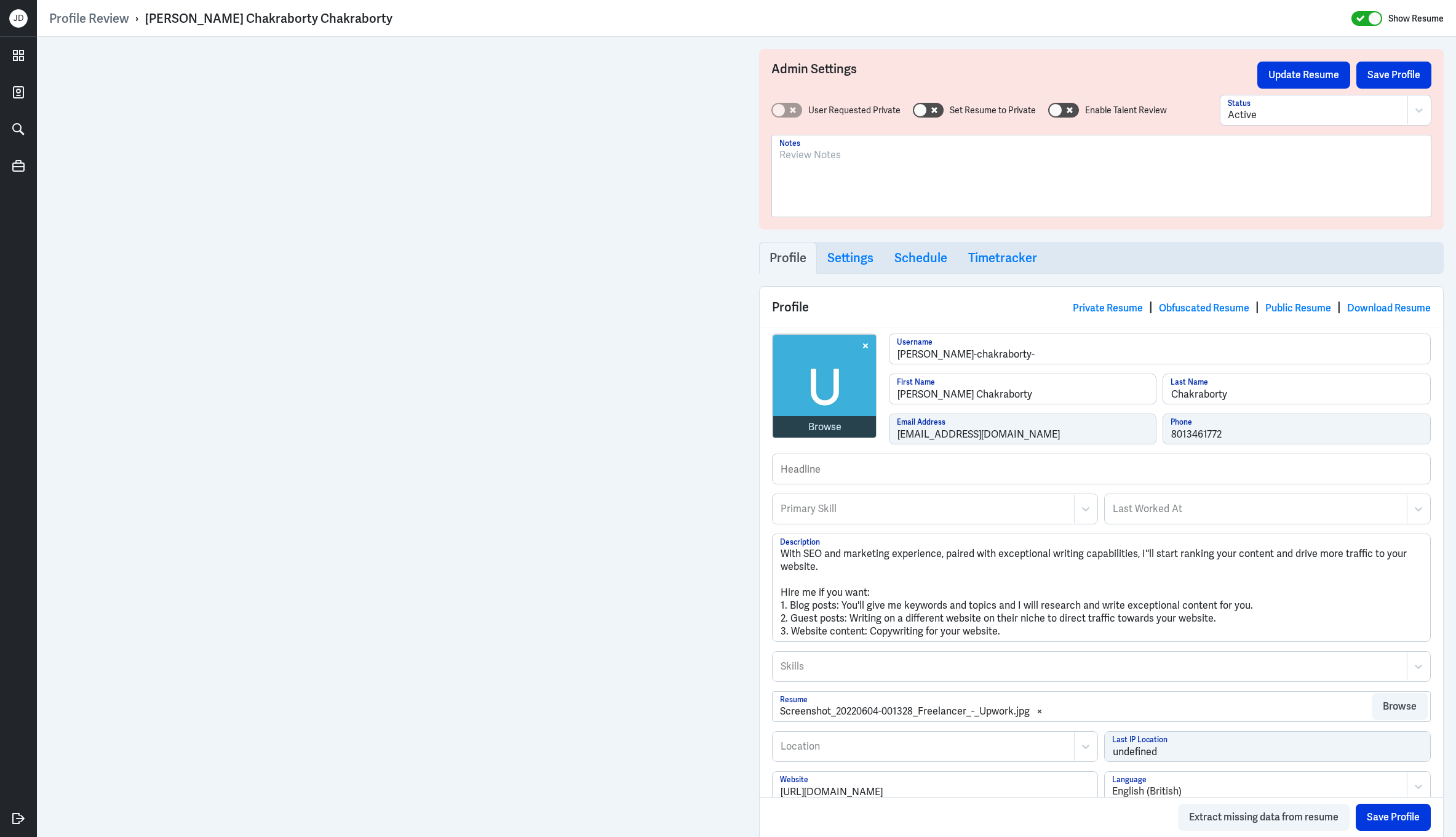
click at [862, 159] on p at bounding box center [1102, 154] width 645 height 14
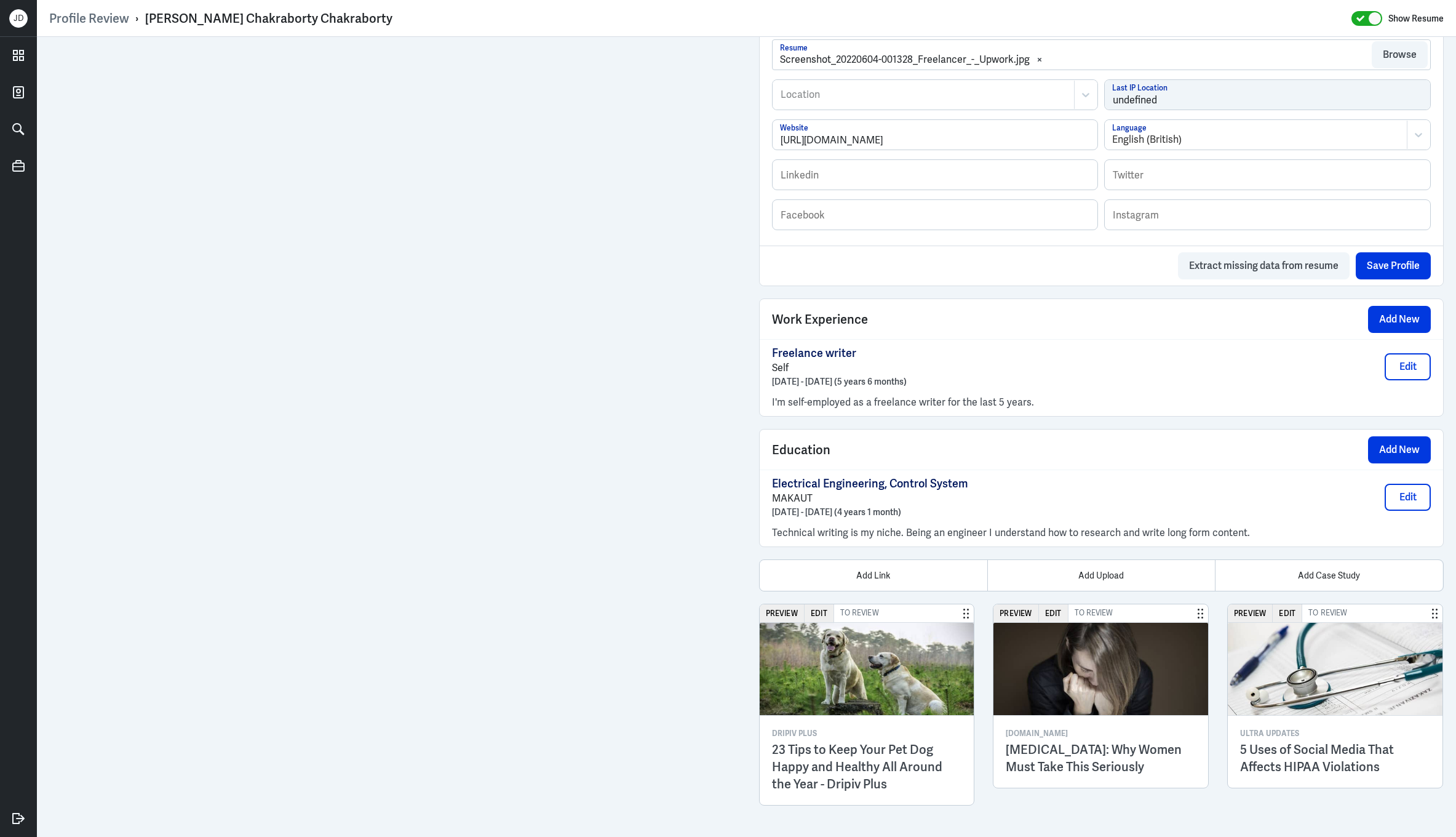
scroll to position [689, 0]
click at [1056, 619] on button "Edit" at bounding box center [1054, 613] width 30 height 18
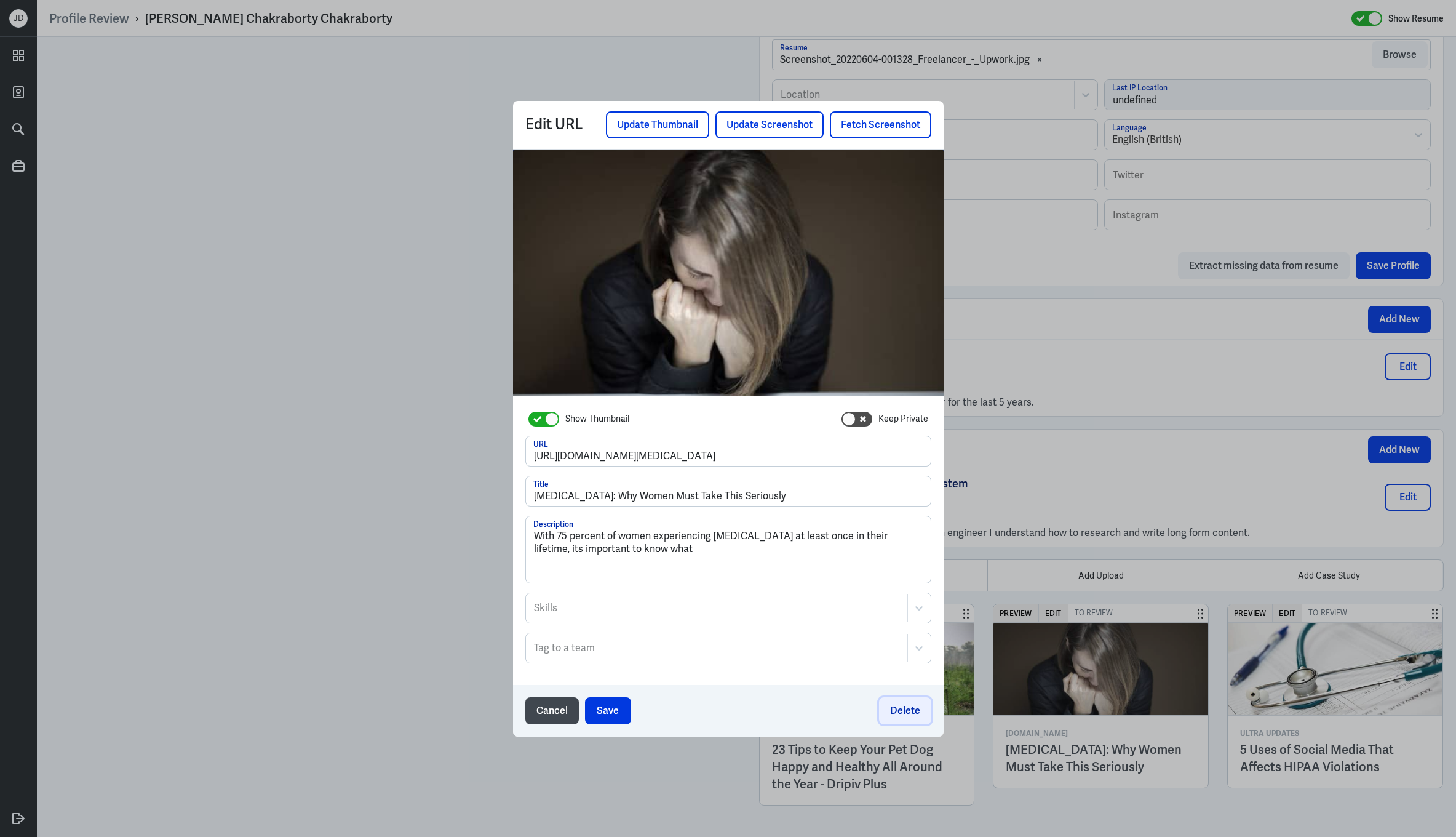
click at [903, 711] on button "Delete" at bounding box center [905, 711] width 53 height 27
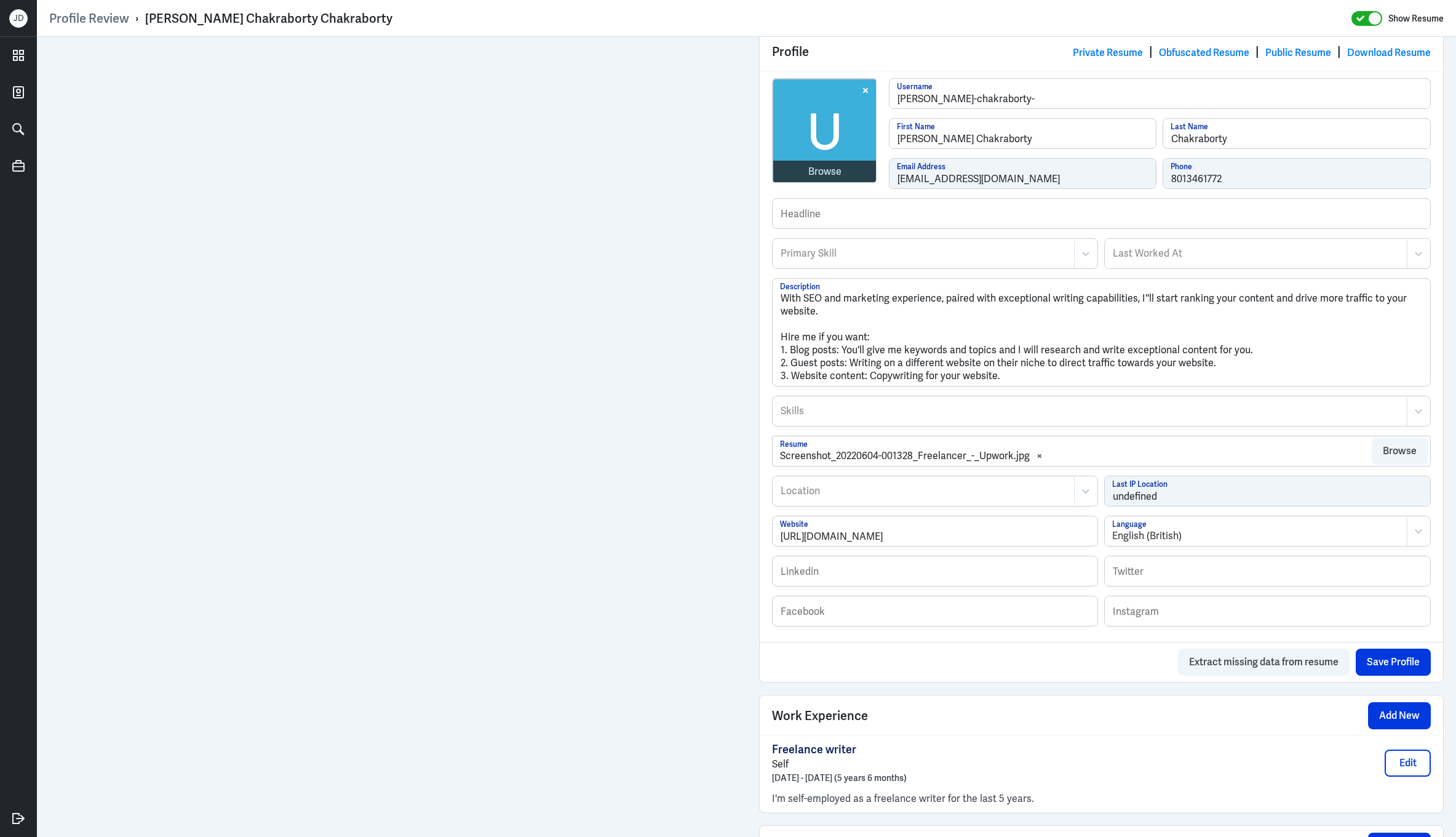
scroll to position [304, 0]
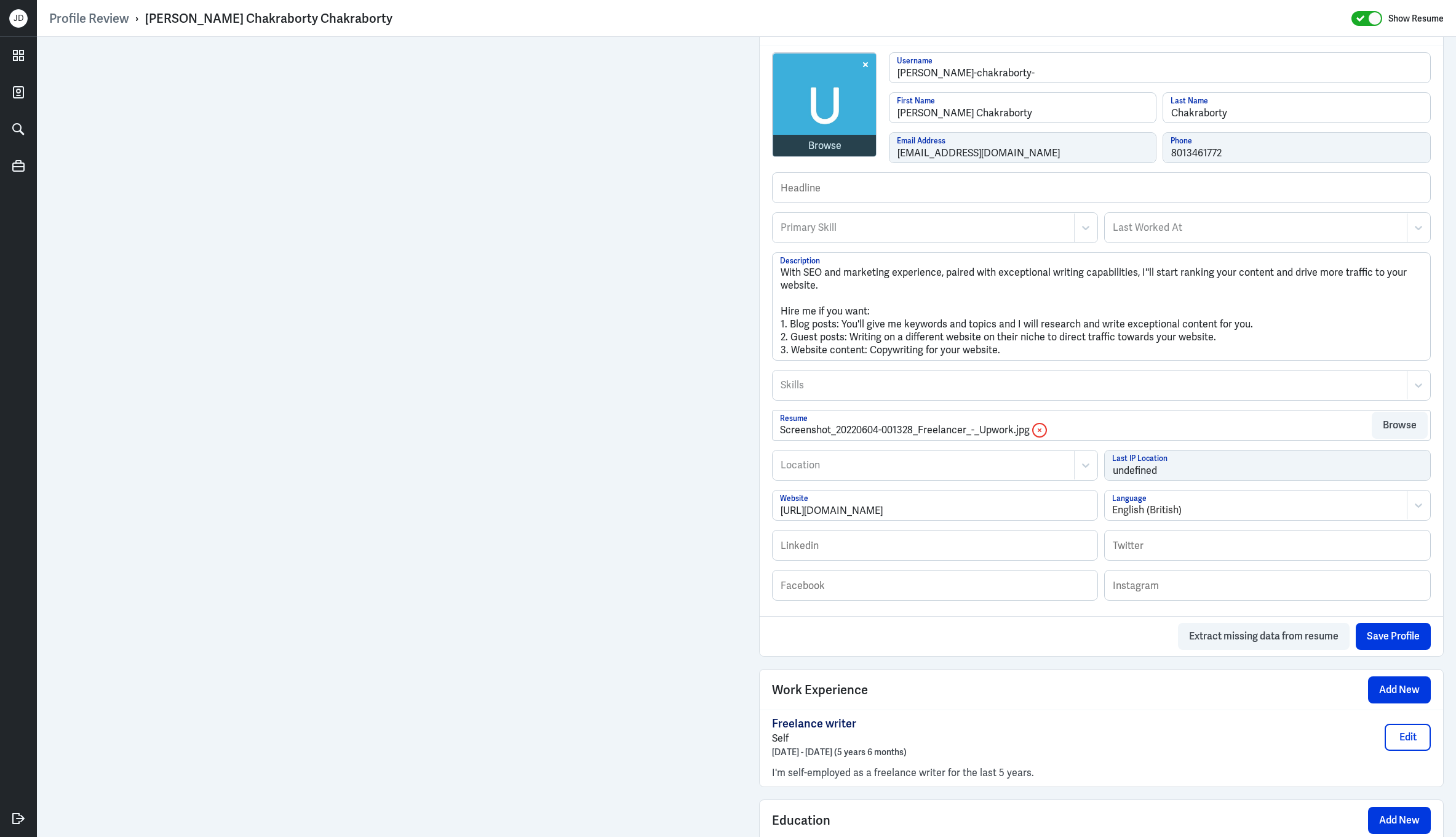
click at [1041, 438] on icon at bounding box center [1039, 430] width 12 height 16
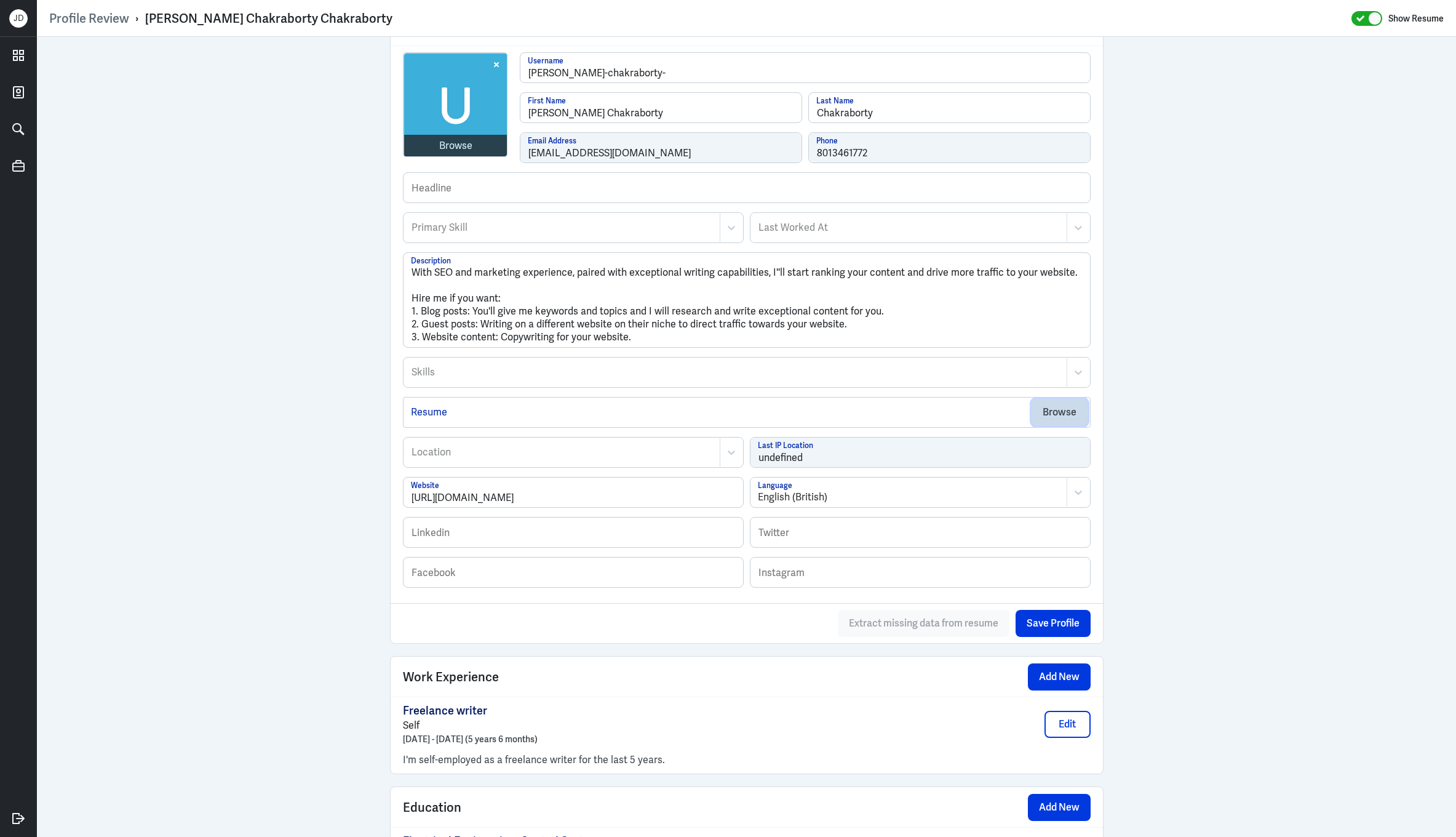
click at [1041, 416] on button "Browse" at bounding box center [1059, 412] width 56 height 27
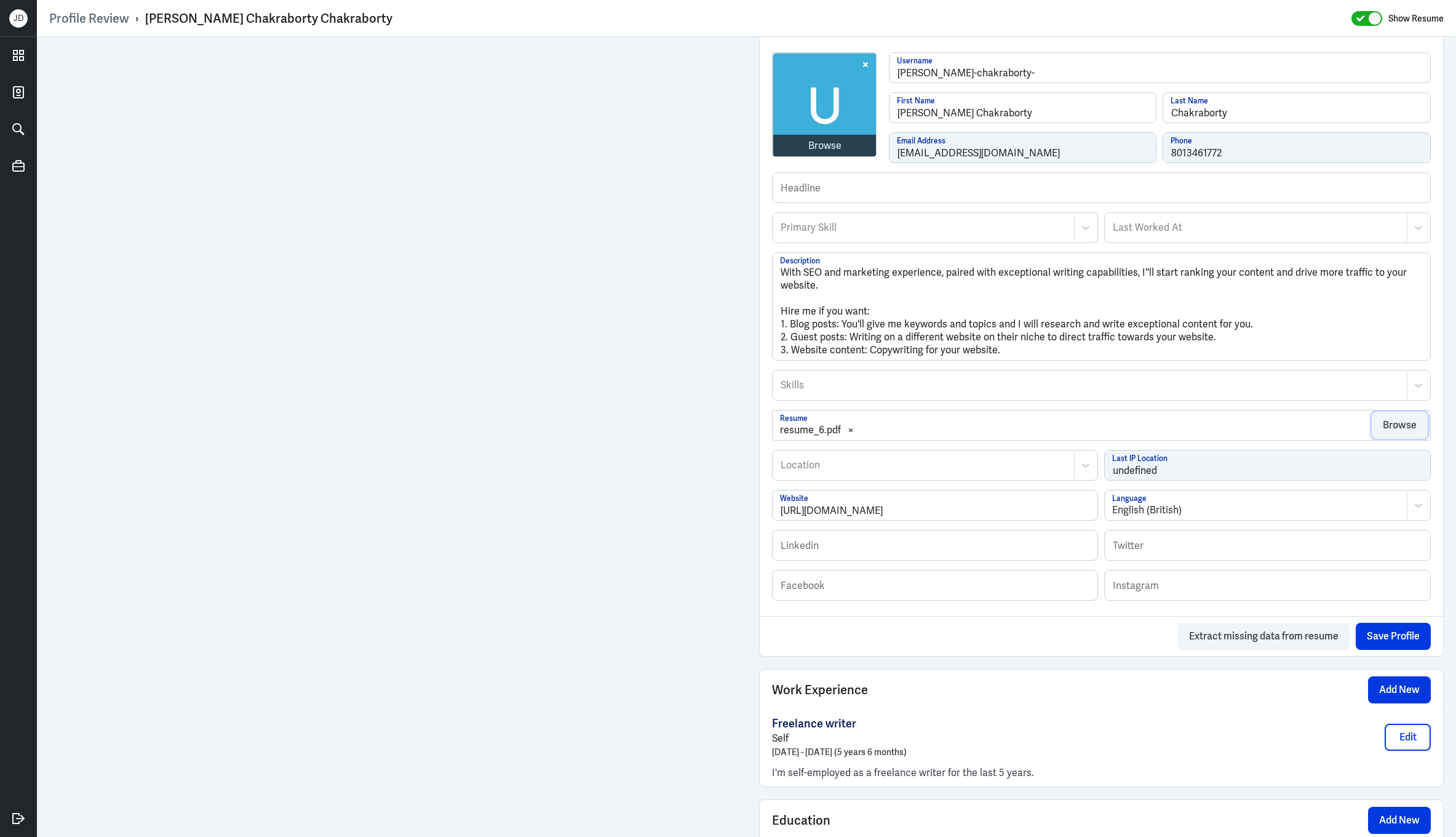
scroll to position [689, 0]
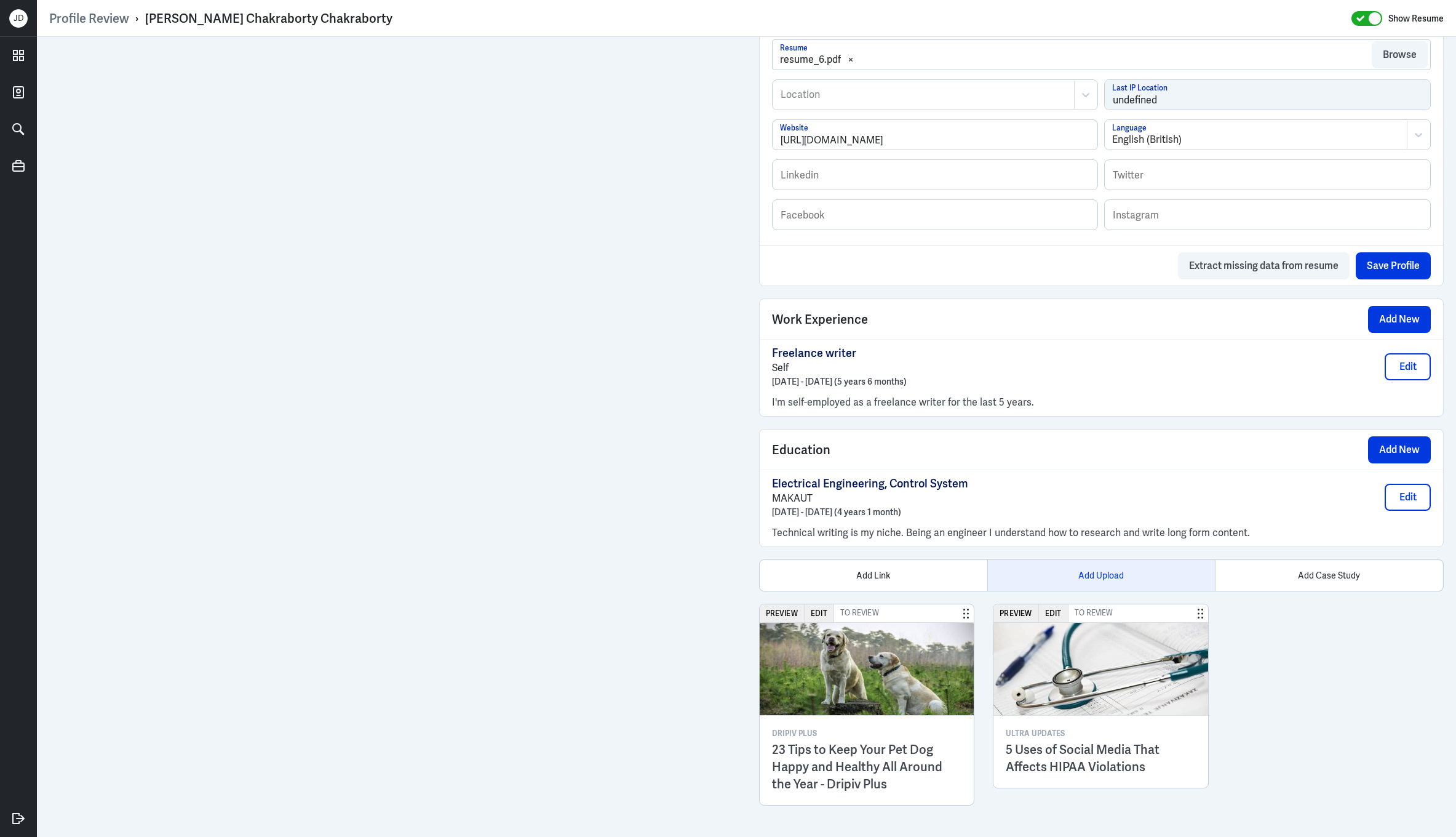
click at [1100, 573] on div "Add Upload" at bounding box center [1102, 576] width 228 height 31
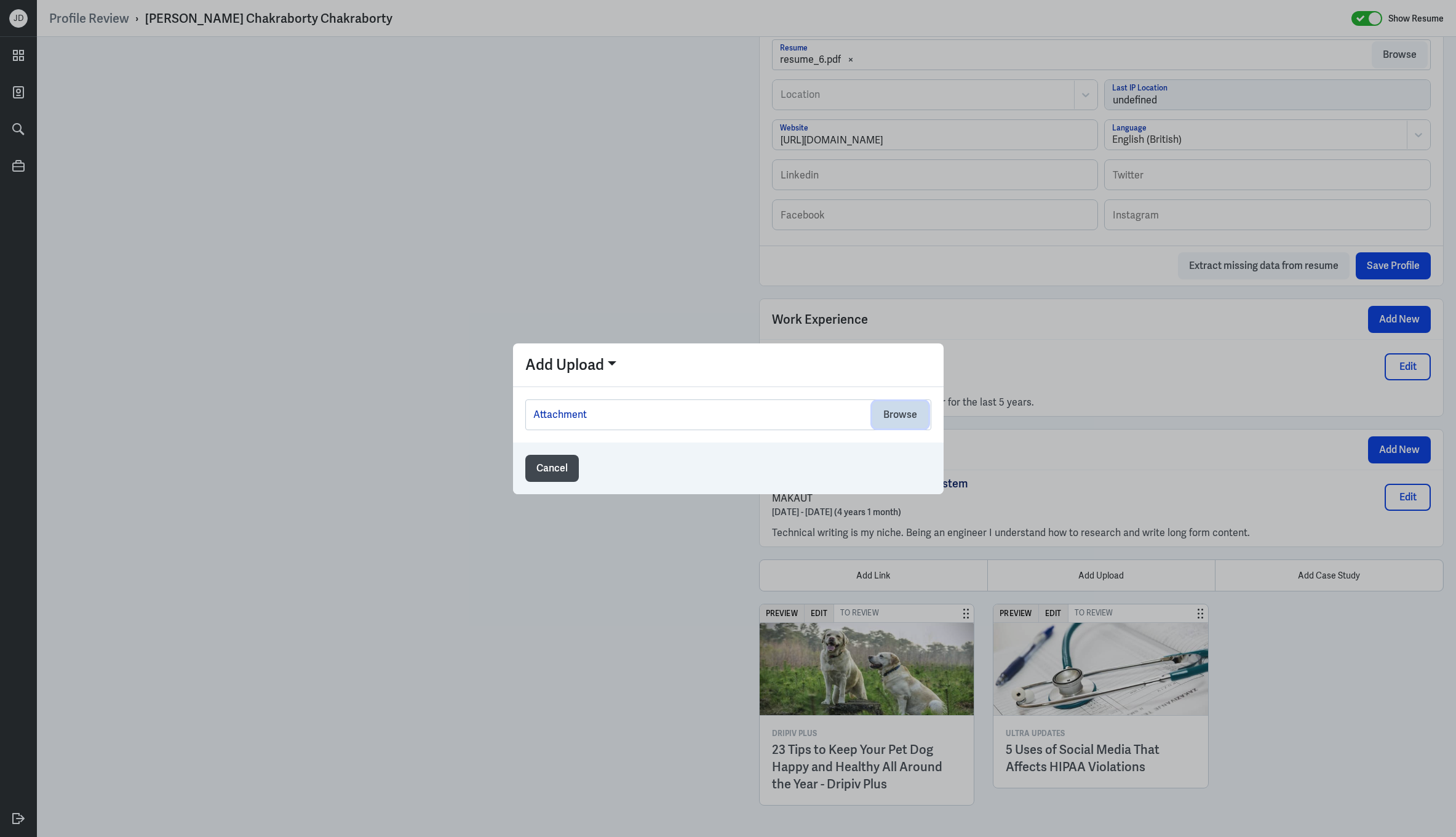
click at [909, 425] on button "Browse" at bounding box center [900, 415] width 56 height 27
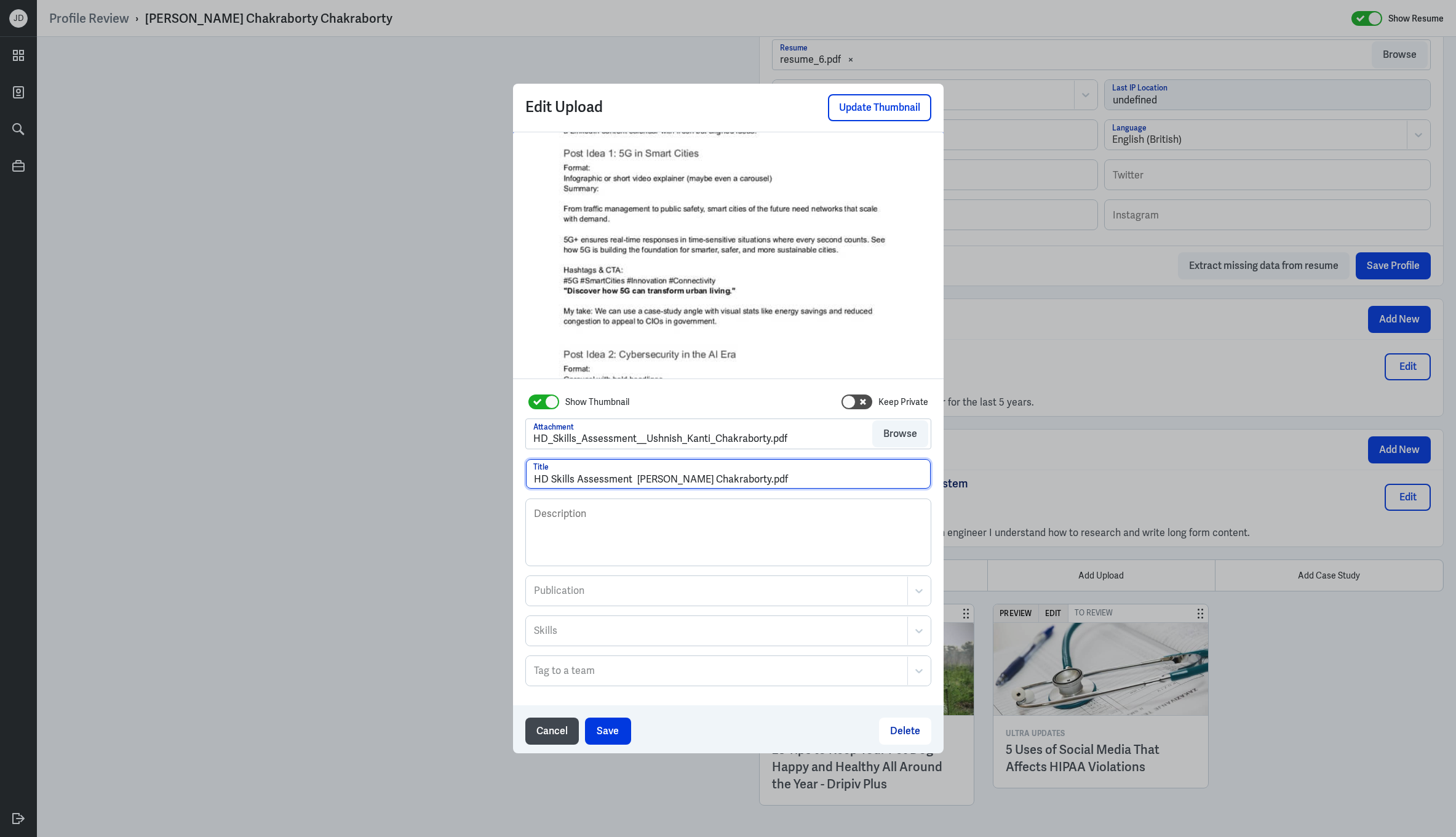
drag, startPoint x: 675, startPoint y: 479, endPoint x: 829, endPoint y: 479, distance: 154.0
click at [829, 479] on input "HD Skills Assessment Ushnish Kanti Chakraborty.pdf" at bounding box center [728, 473] width 405 height 30
type input "HD Skills Assessment Ushnish K C"
click at [600, 726] on button "Save" at bounding box center [608, 731] width 46 height 27
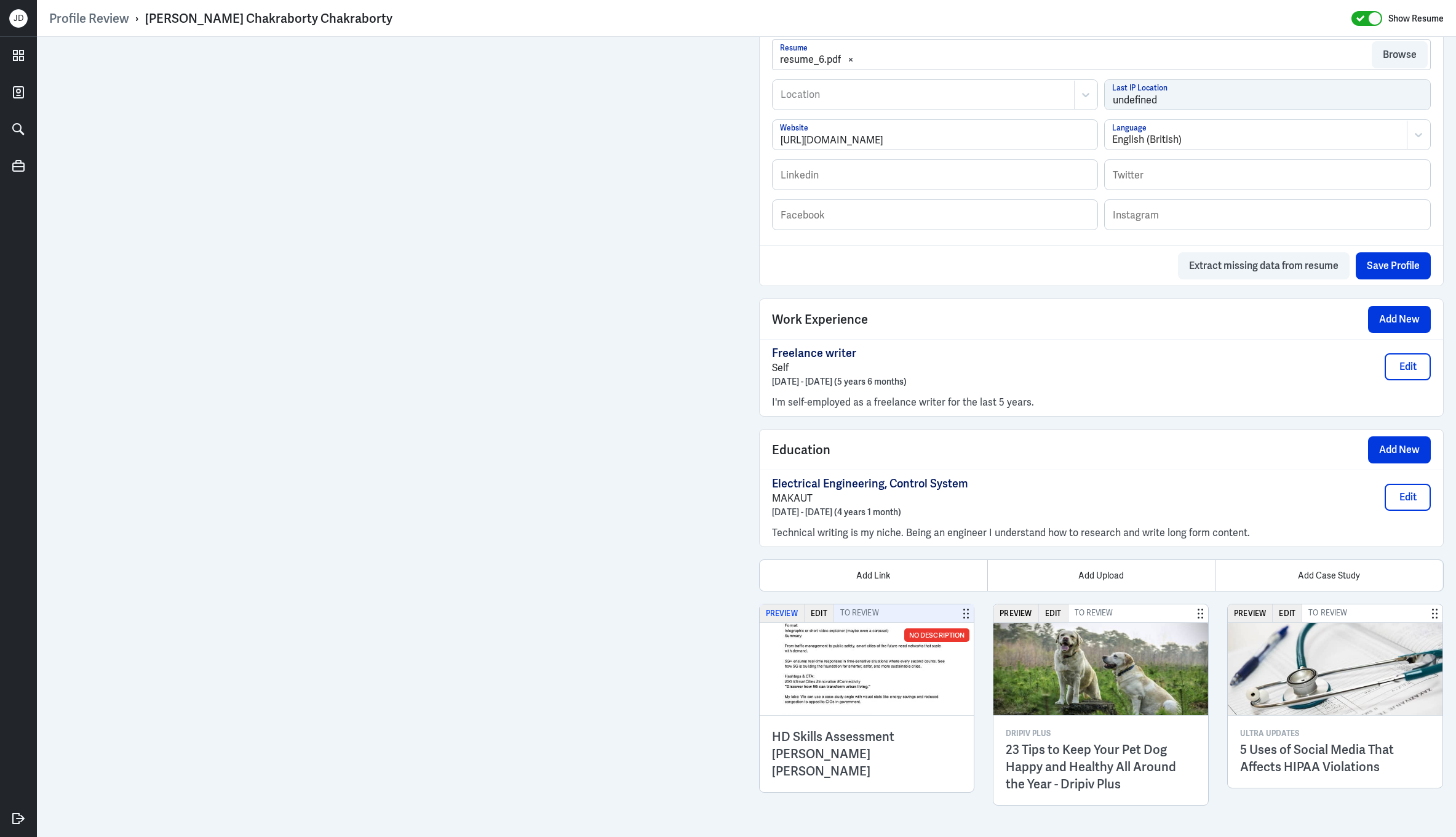
click at [770, 609] on button "Preview" at bounding box center [782, 613] width 45 height 18
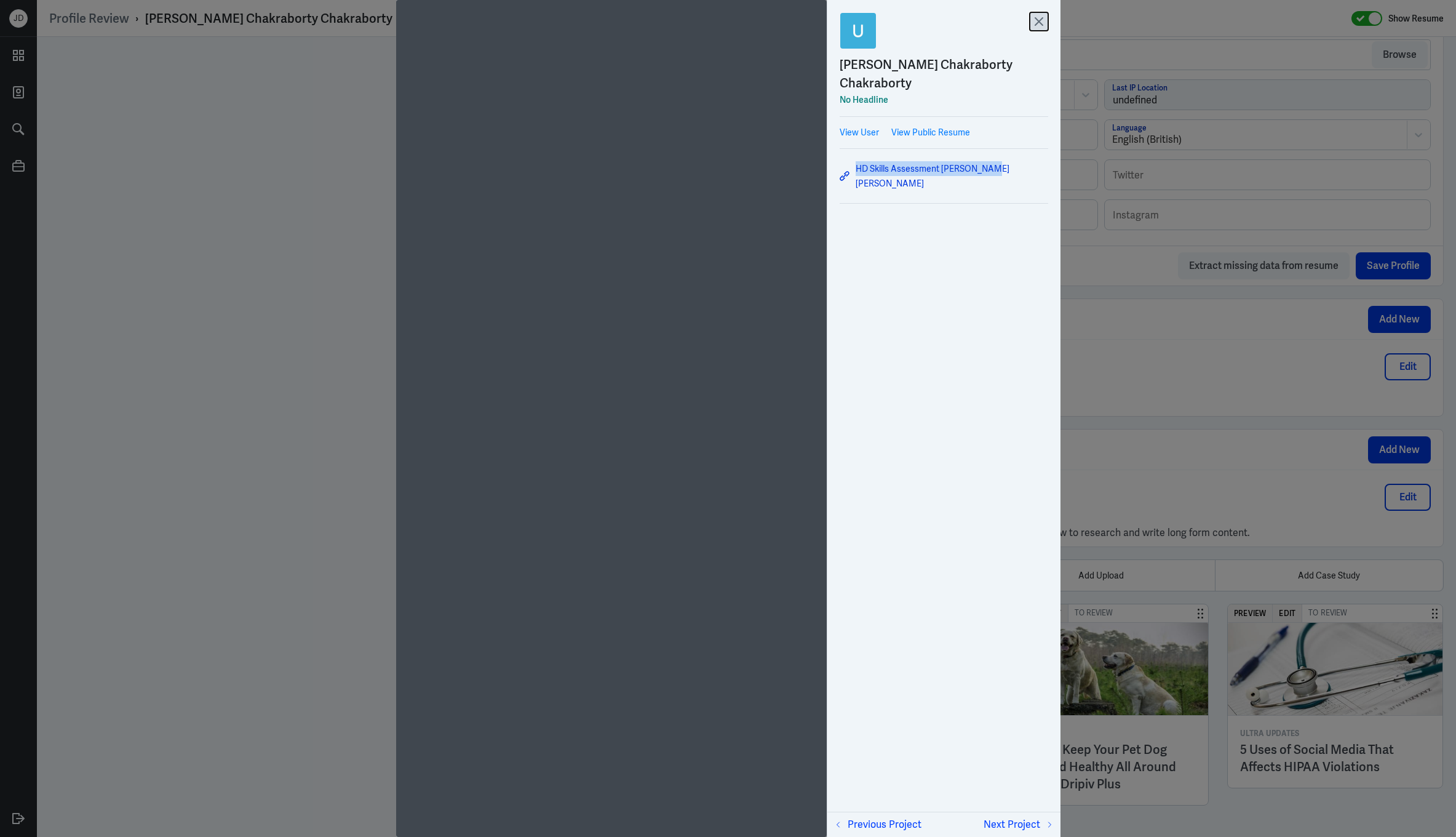
click at [1045, 24] on icon at bounding box center [1038, 21] width 18 height 18
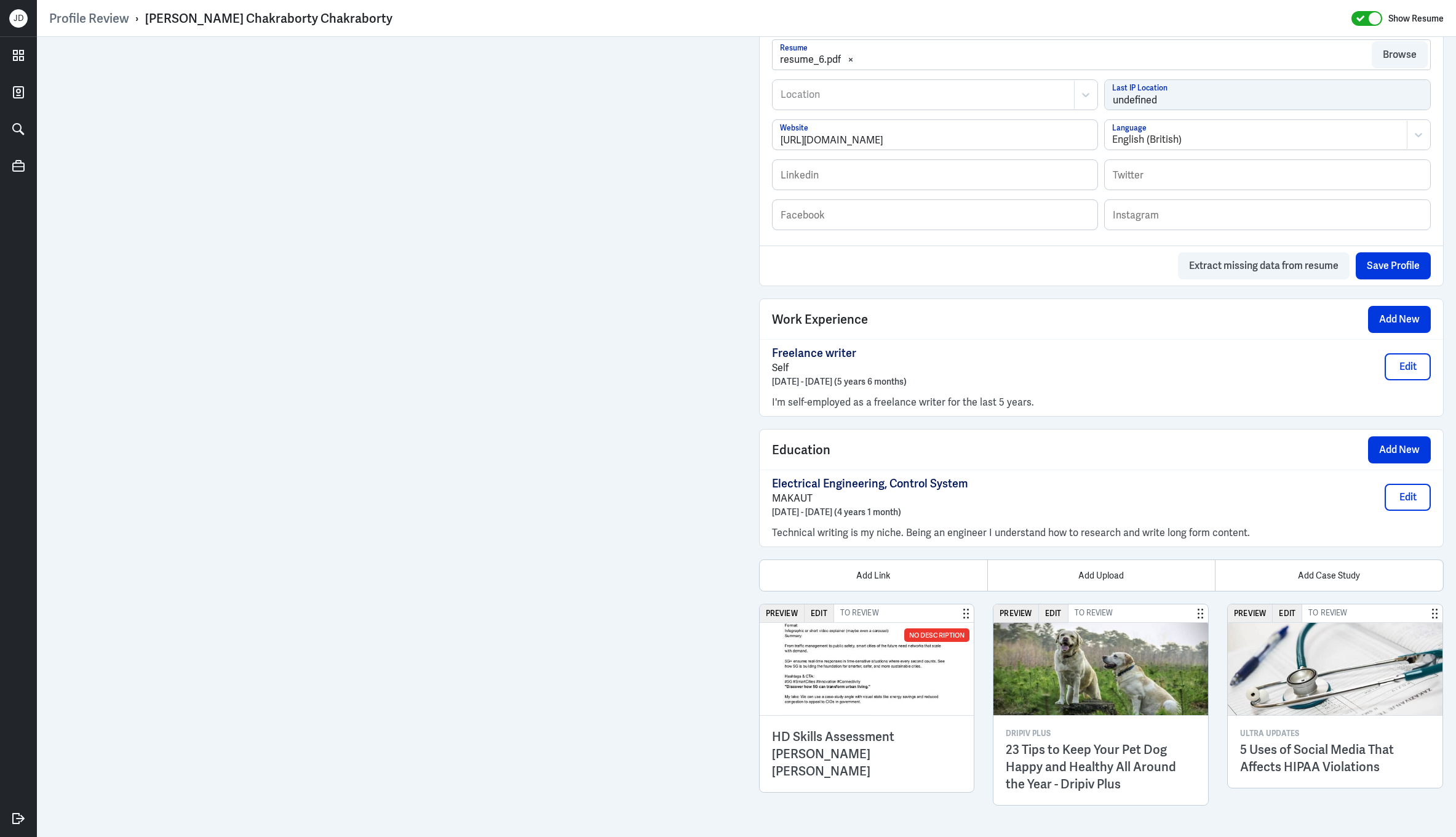
scroll to position [0, 0]
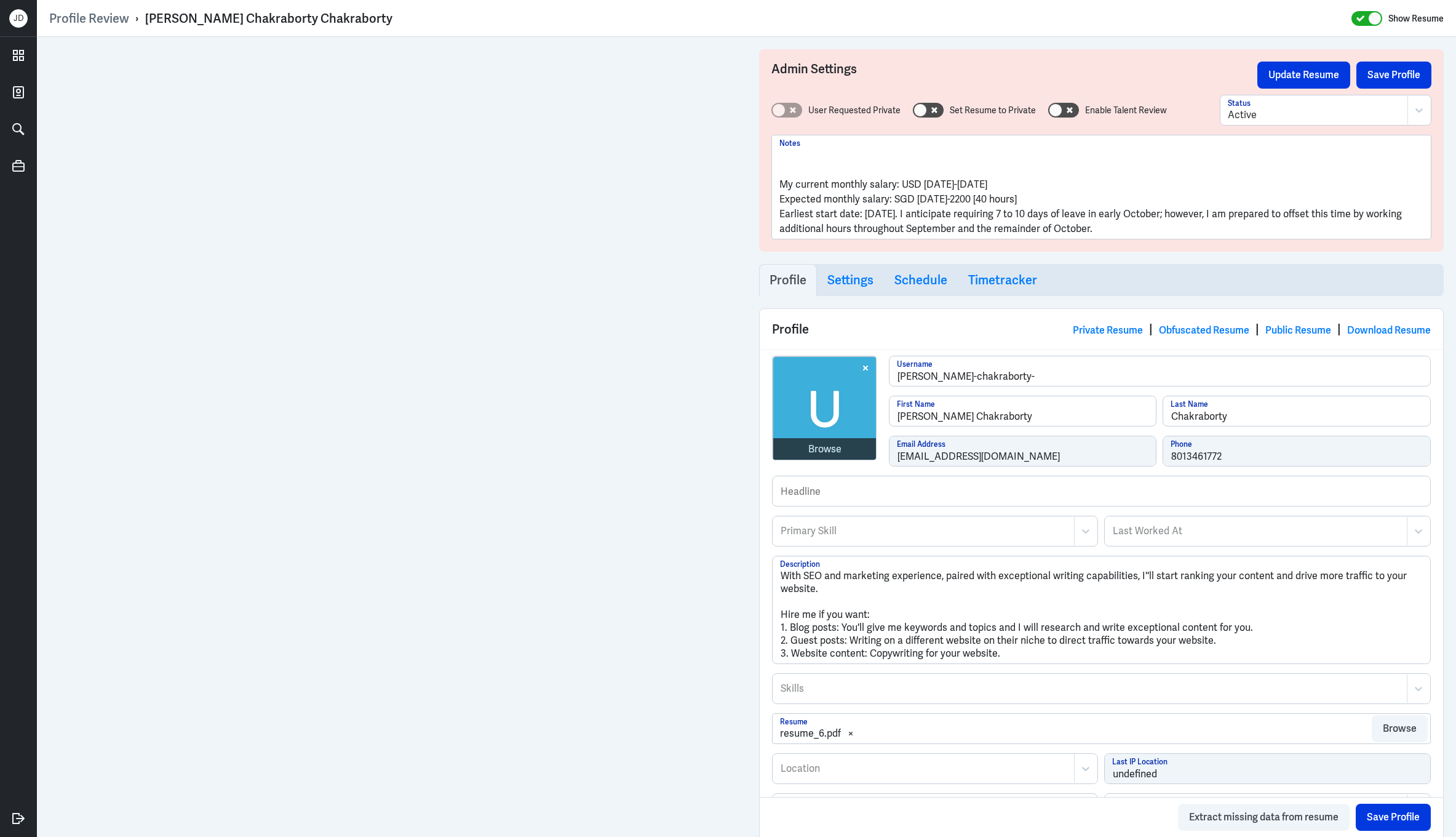
click at [941, 161] on p at bounding box center [1102, 154] width 645 height 14
click at [972, 154] on p "IN based; Content writer exp and worked forfinancial and technology companies." at bounding box center [1102, 154] width 645 height 14
drag, startPoint x: 1199, startPoint y: 166, endPoint x: 704, endPoint y: 126, distance: 496.6
click at [558, 26] on div "Profile Review › Ushnish Kanti Chakraborty Chakraborty Show Resume Admin Settin…" at bounding box center [747, 418] width 1420 height 837
copy p "IN based; Content writer exp and worked for financial and technology companies."
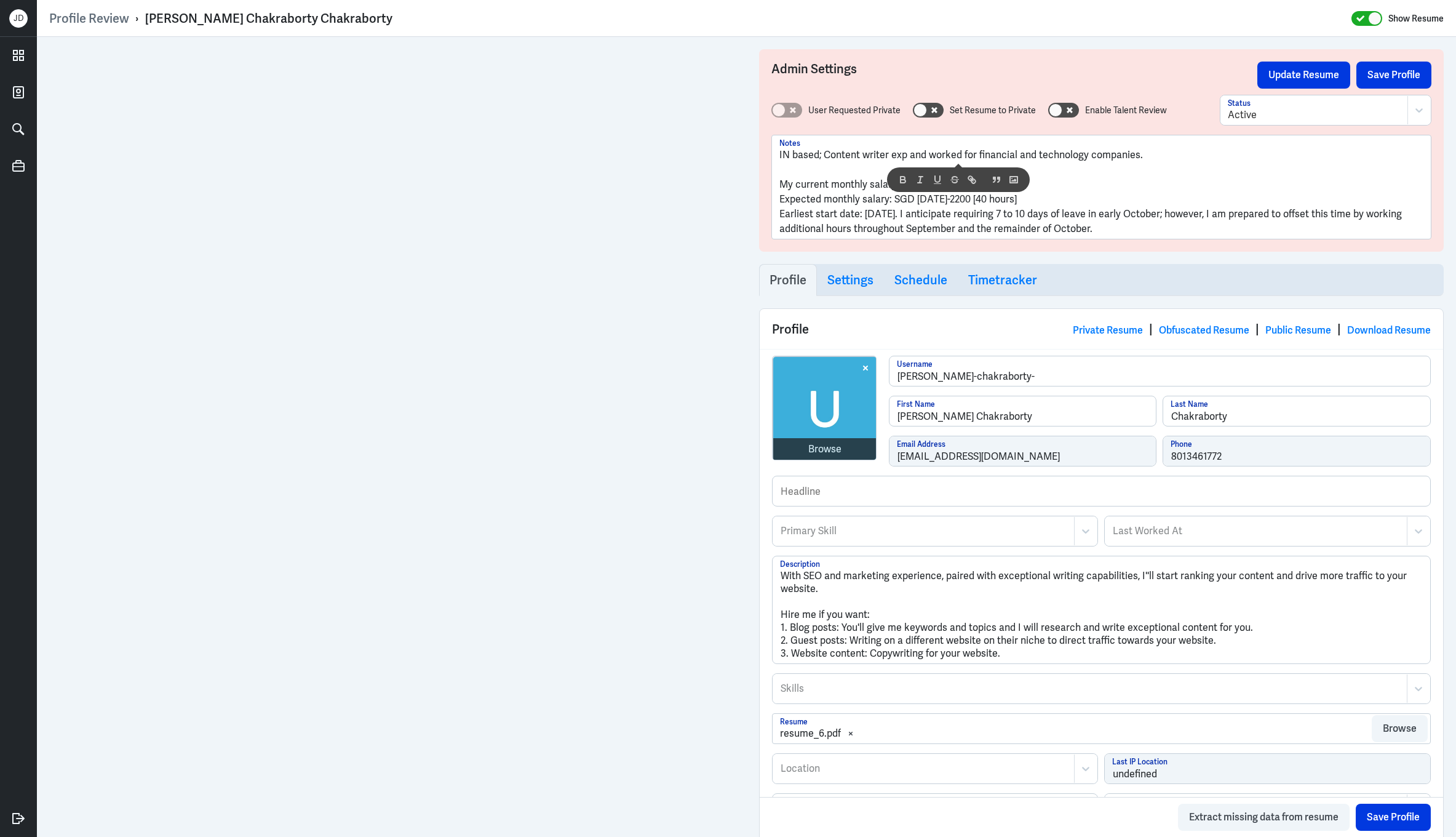
click at [1176, 254] on div "Admin Settings Update Resume Save Profile User Requested Private Set Resume to …" at bounding box center [1102, 774] width 710 height 1473
drag, startPoint x: 1136, startPoint y: 222, endPoint x: 766, endPoint y: 147, distance: 377.5
click at [766, 148] on div "Admin Settings Update Resume Save Profile User Requested Private Set Resume to …" at bounding box center [1103, 149] width 686 height 202
copy div "IN based; Content writer exp and worked for financial and technology companies.…"
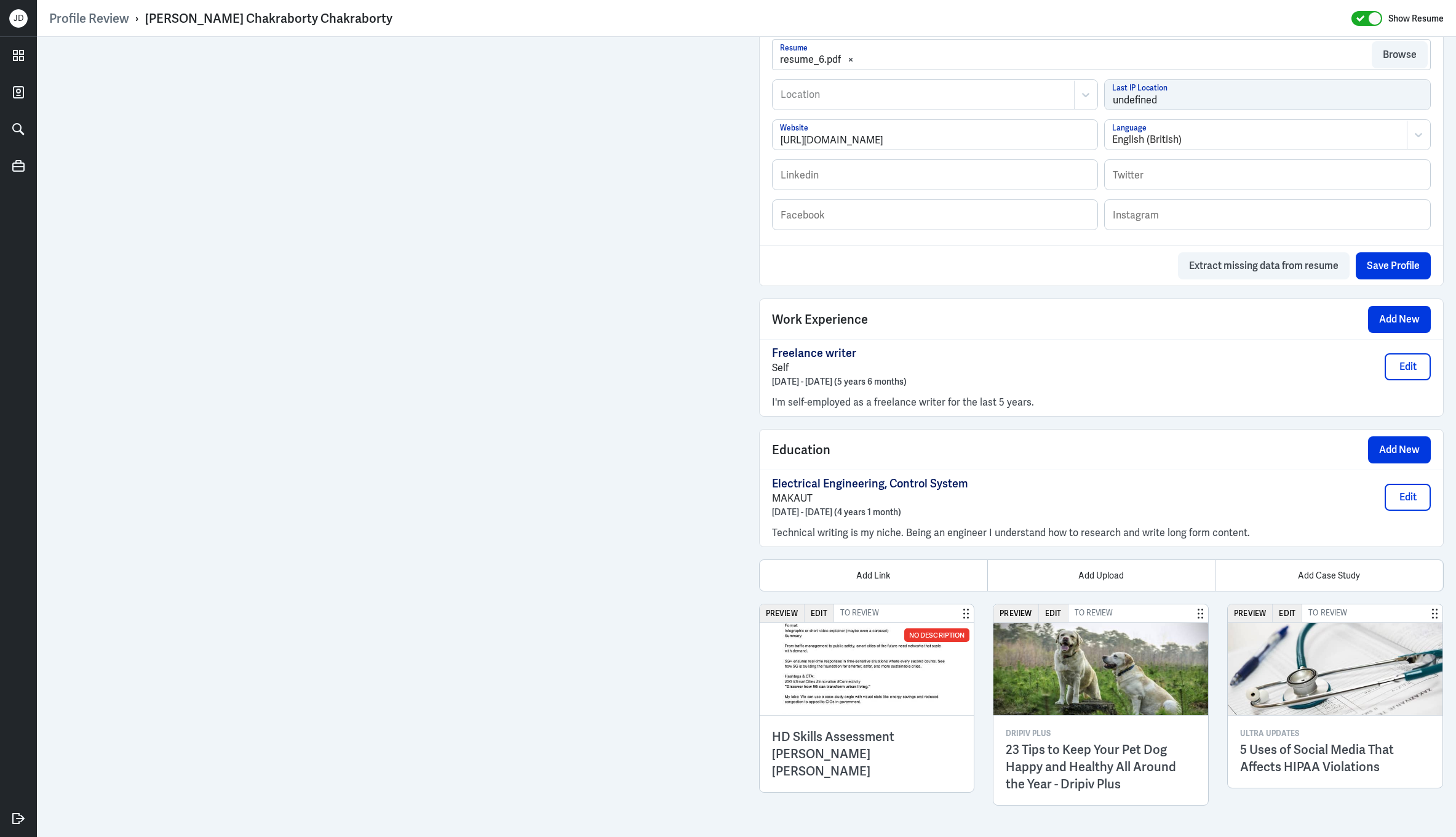
scroll to position [623, 0]
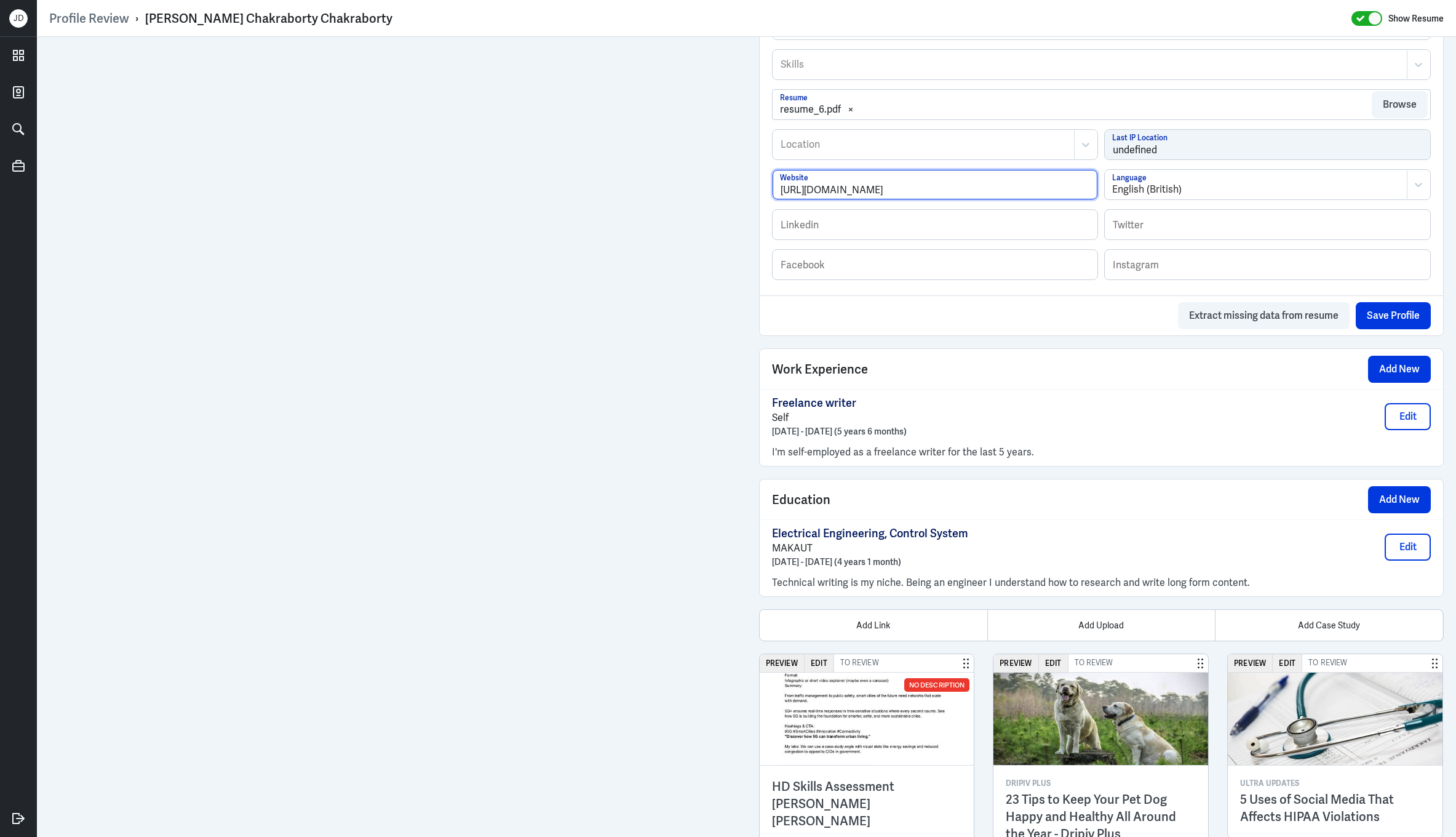
drag, startPoint x: 904, startPoint y: 197, endPoint x: 753, endPoint y: 194, distance: 151.0
click at [753, 194] on div "Admin Settings Update Resume Save Profile User Requested Private Set Resume to …" at bounding box center [1102, 149] width 710 height 1473
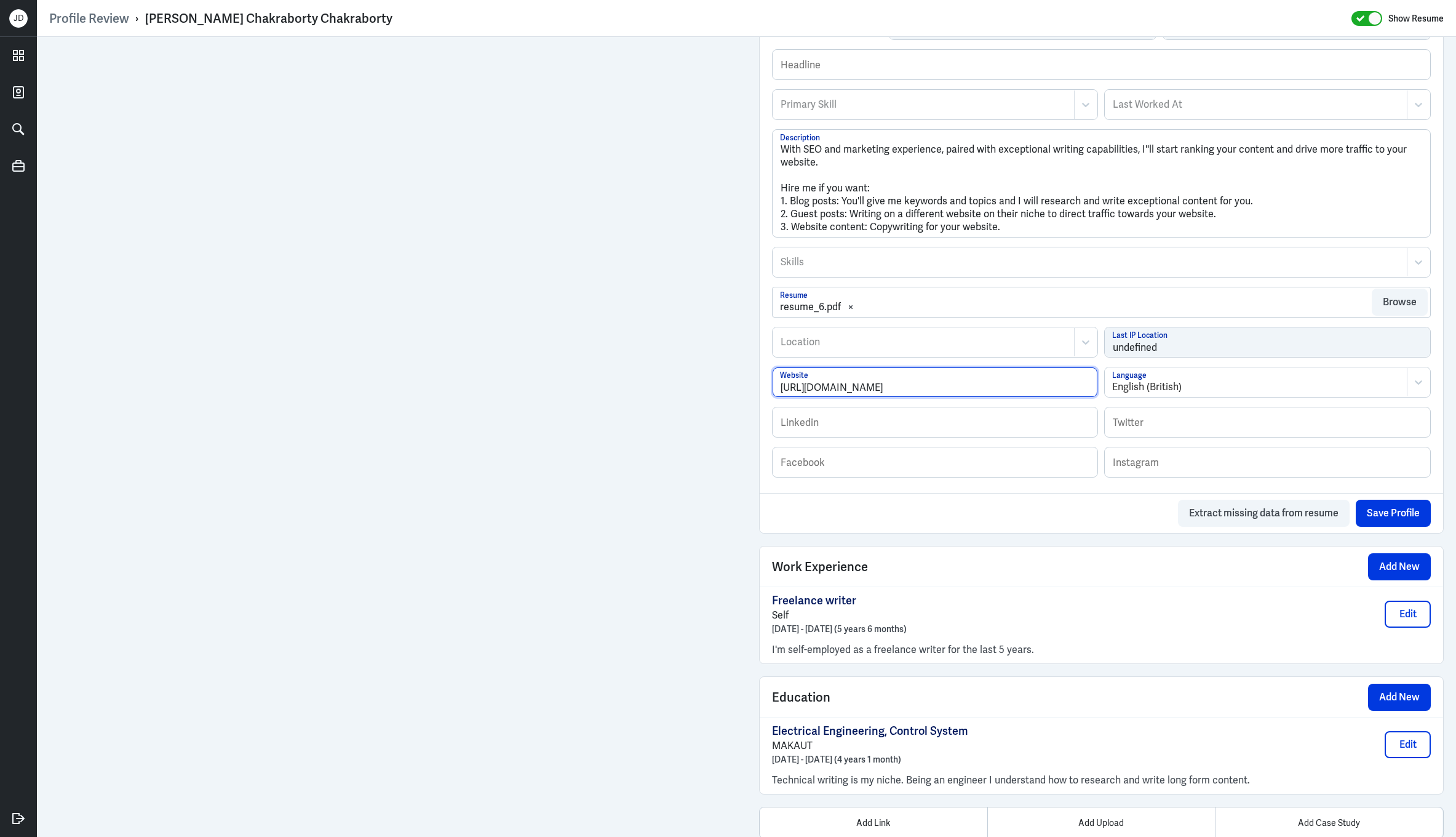
scroll to position [0, 0]
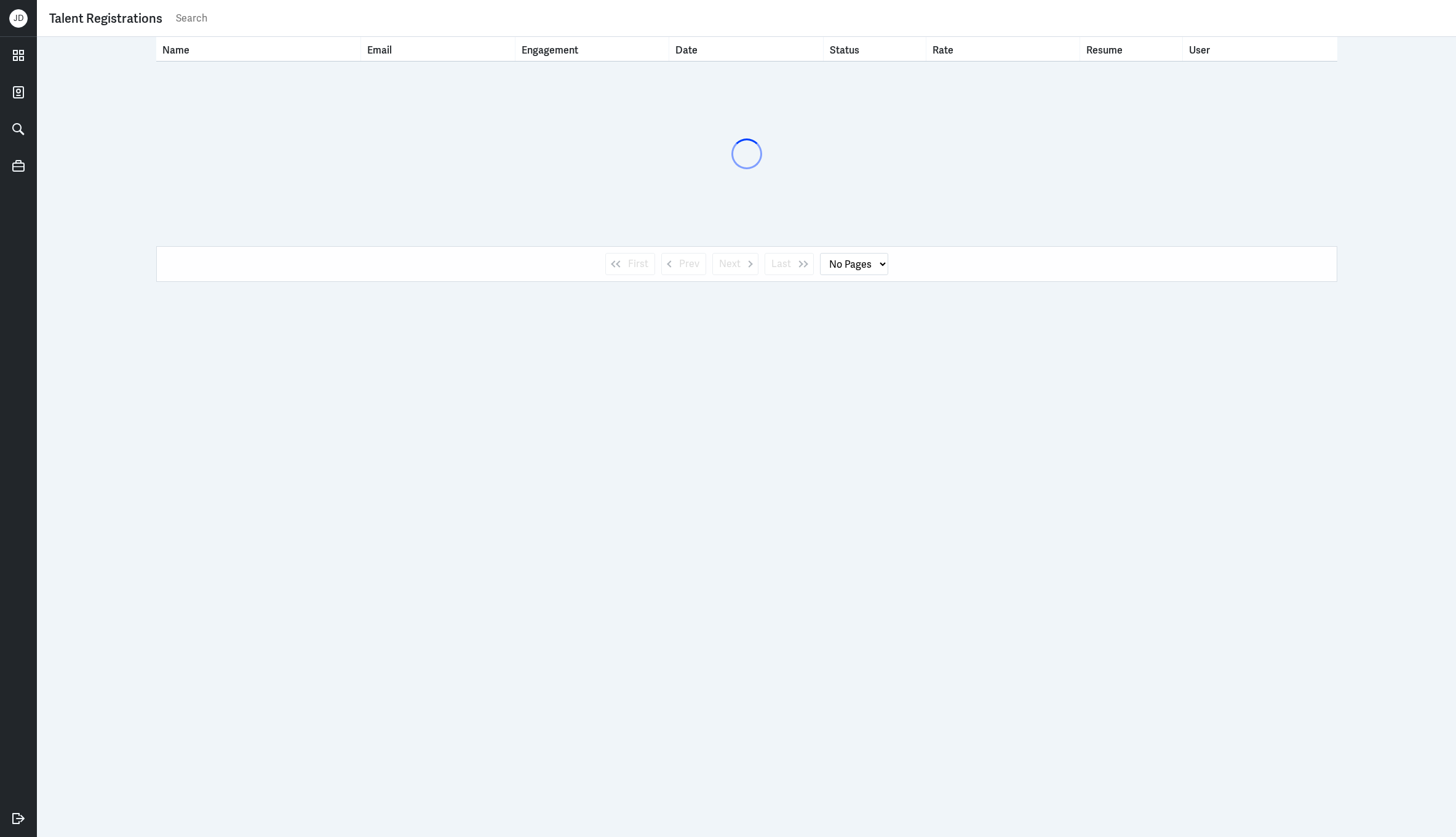
select select "1"
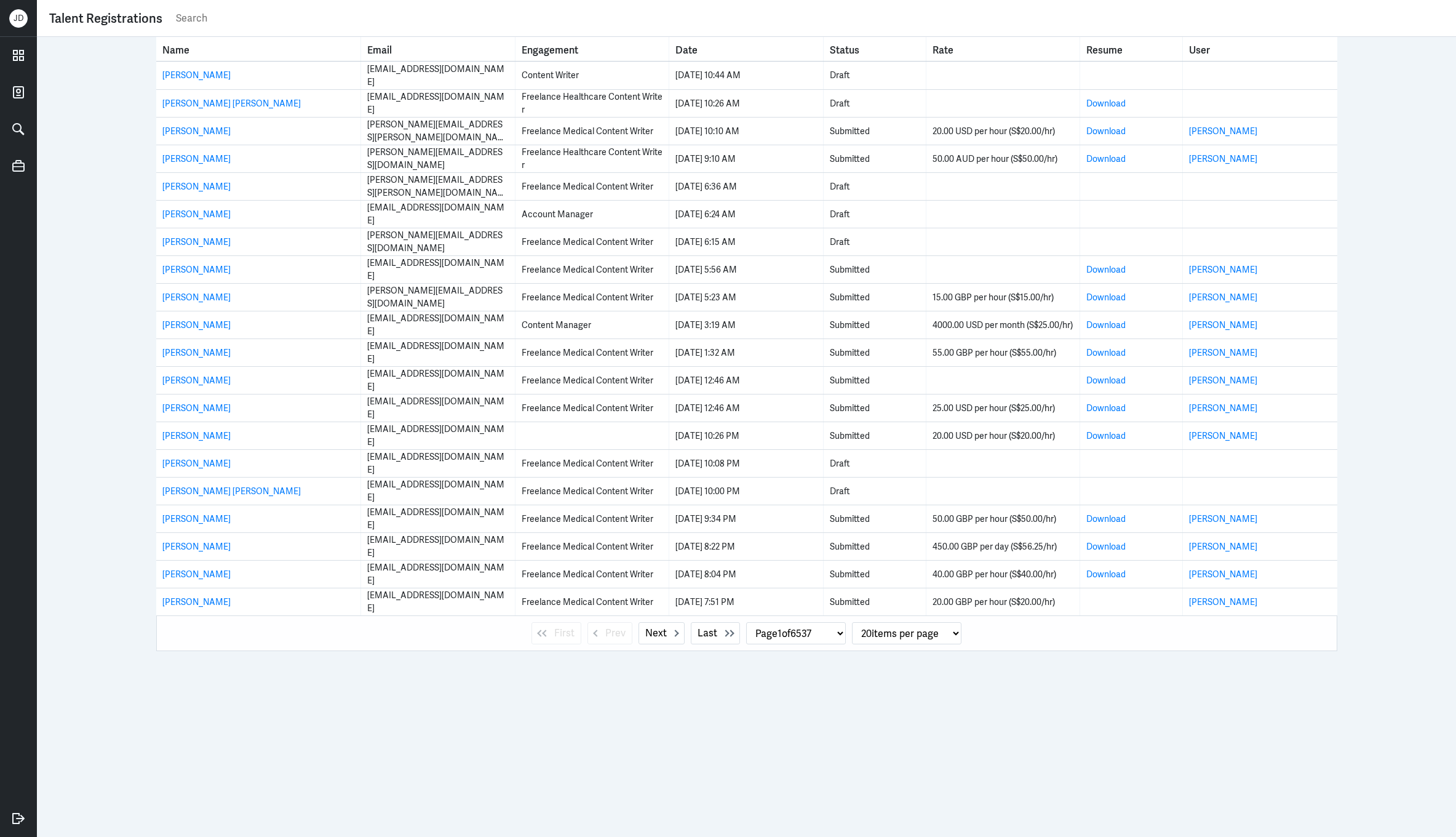
click at [323, 28] on div "Talent Registrations" at bounding box center [746, 17] width 1395 height 24
click at [323, 11] on input "text" at bounding box center [808, 18] width 1269 height 18
paste input "[EMAIL_ADDRESS][DOMAIN_NAME]"
type input "[EMAIL_ADDRESS][DOMAIN_NAME]"
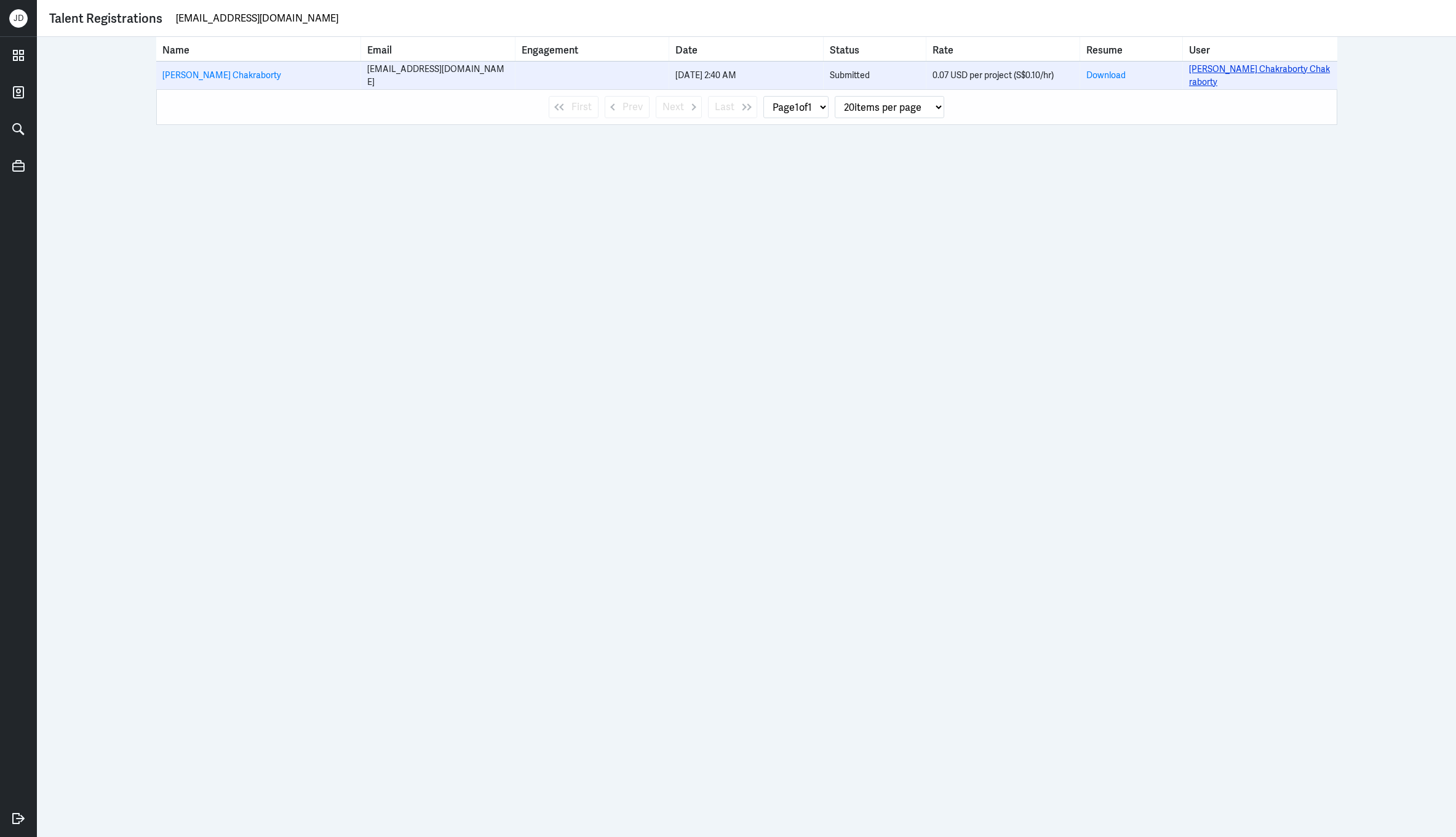
click at [1285, 68] on link "[PERSON_NAME] Chakraborty Chakraborty" at bounding box center [1260, 75] width 141 height 24
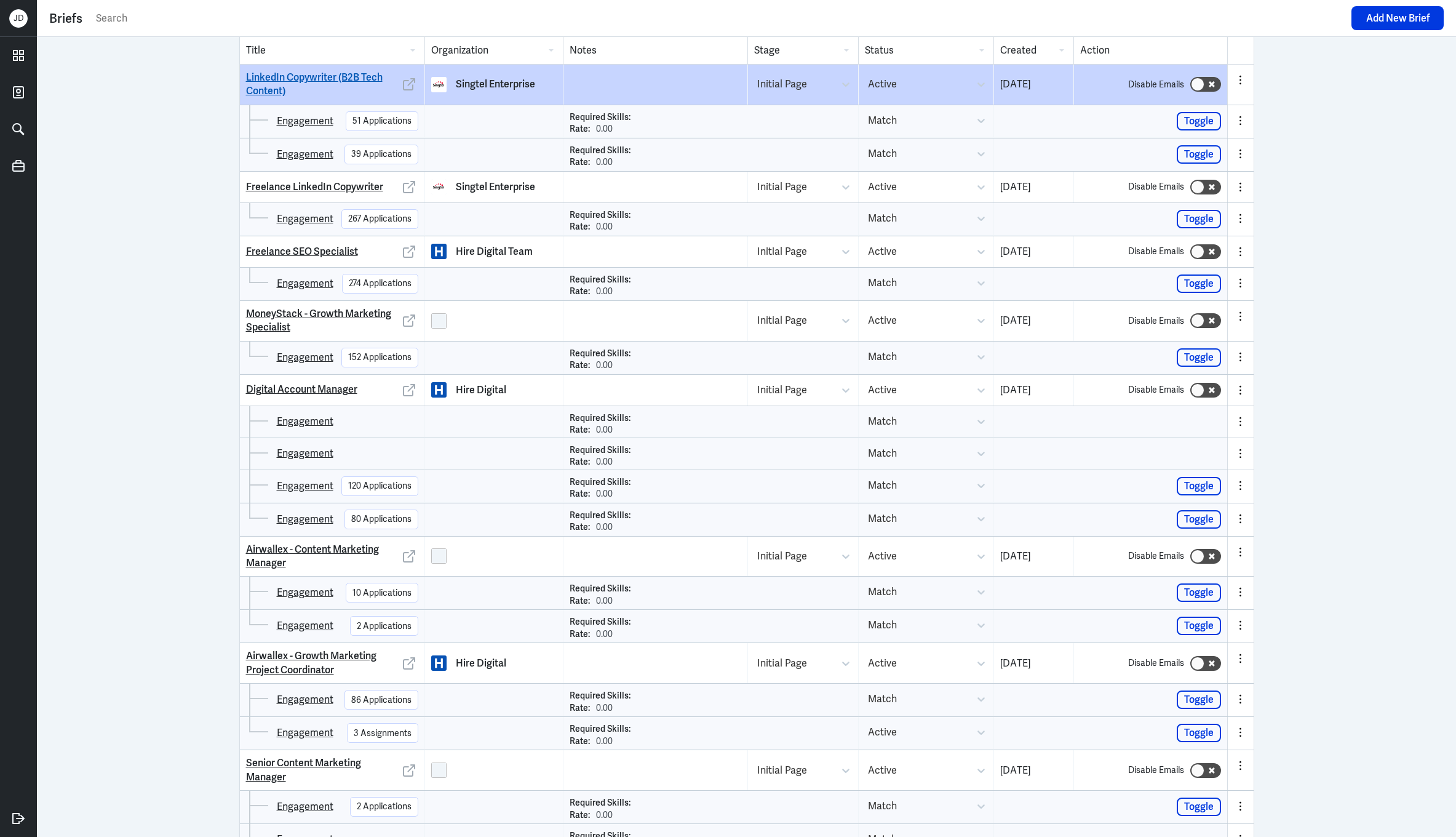
click at [339, 81] on link "LinkedIn Copywriter (B2B Tech Content)" at bounding box center [323, 84] width 154 height 28
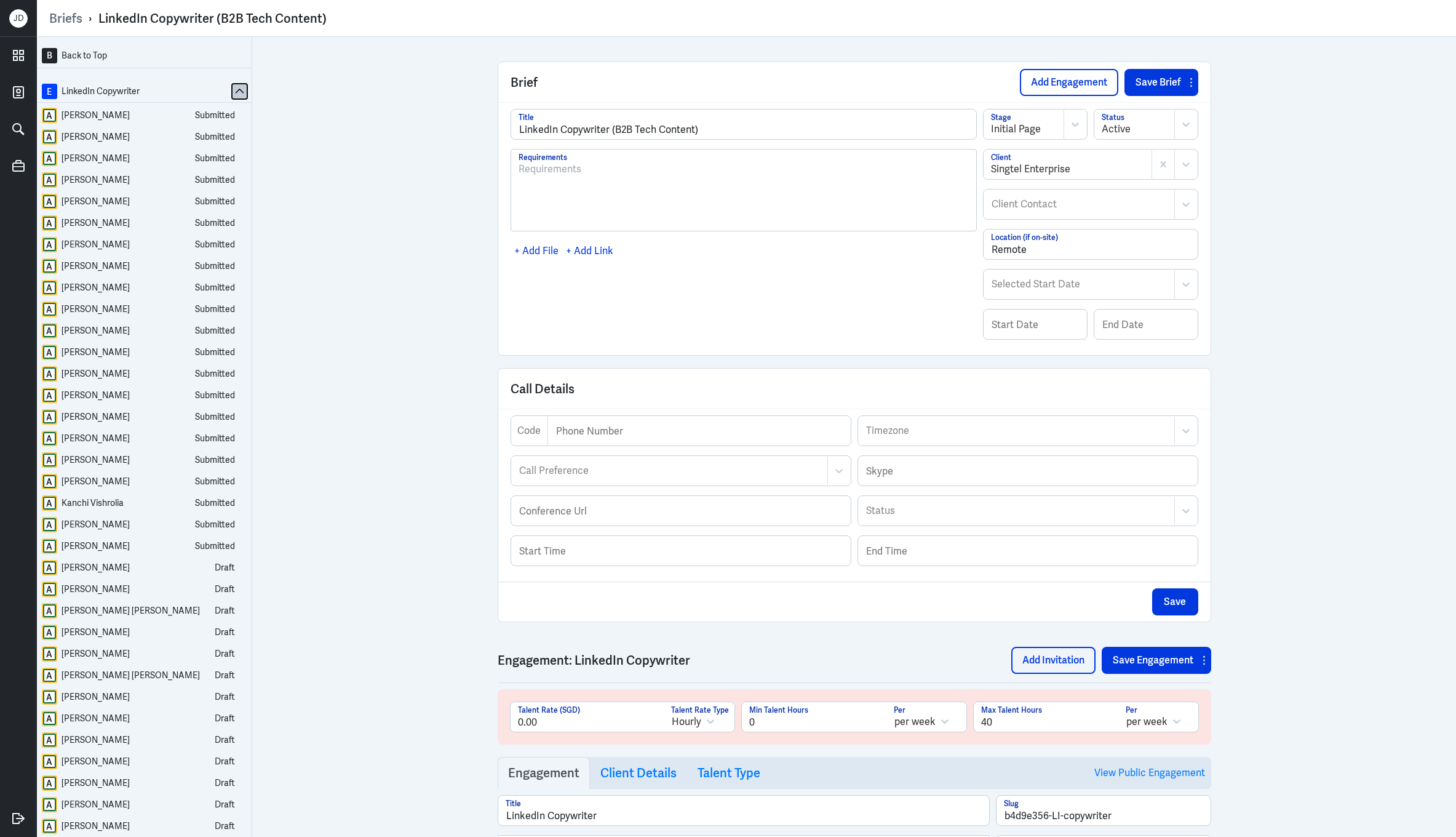
click at [235, 90] on icon at bounding box center [239, 92] width 10 height 10
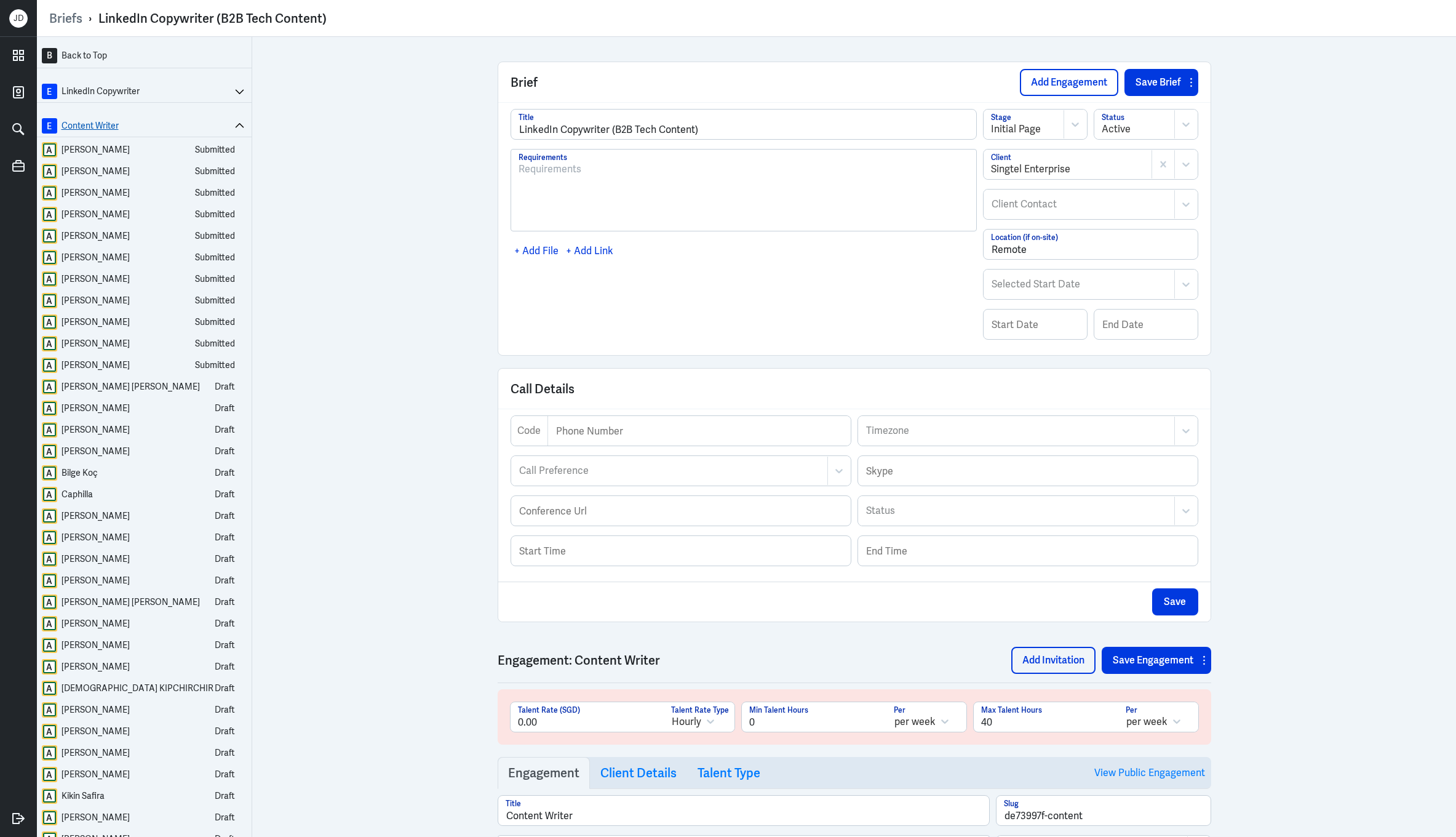
click at [107, 121] on link "E Content Writer" at bounding box center [137, 125] width 190 height 15
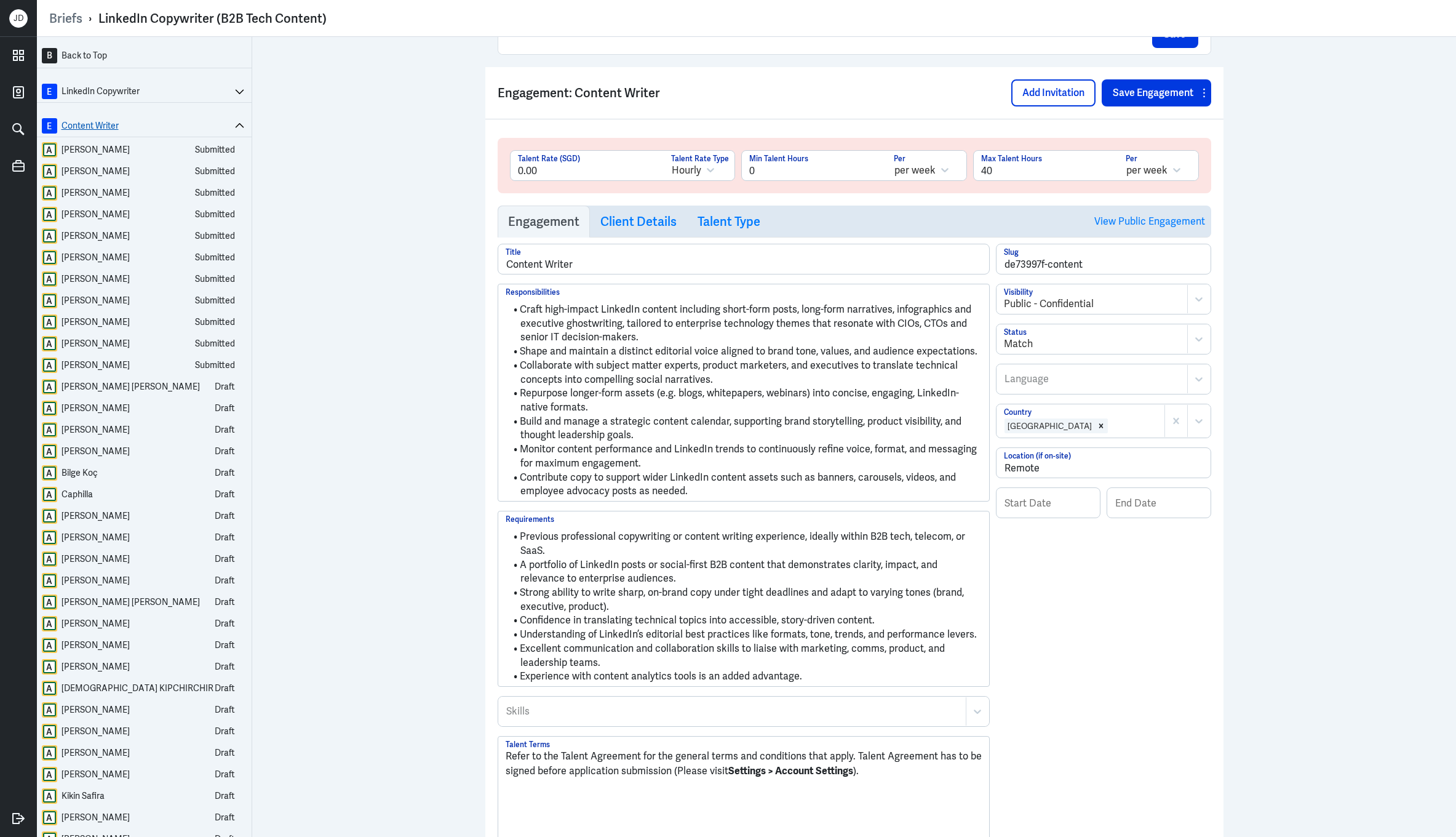
scroll to position [608, 0]
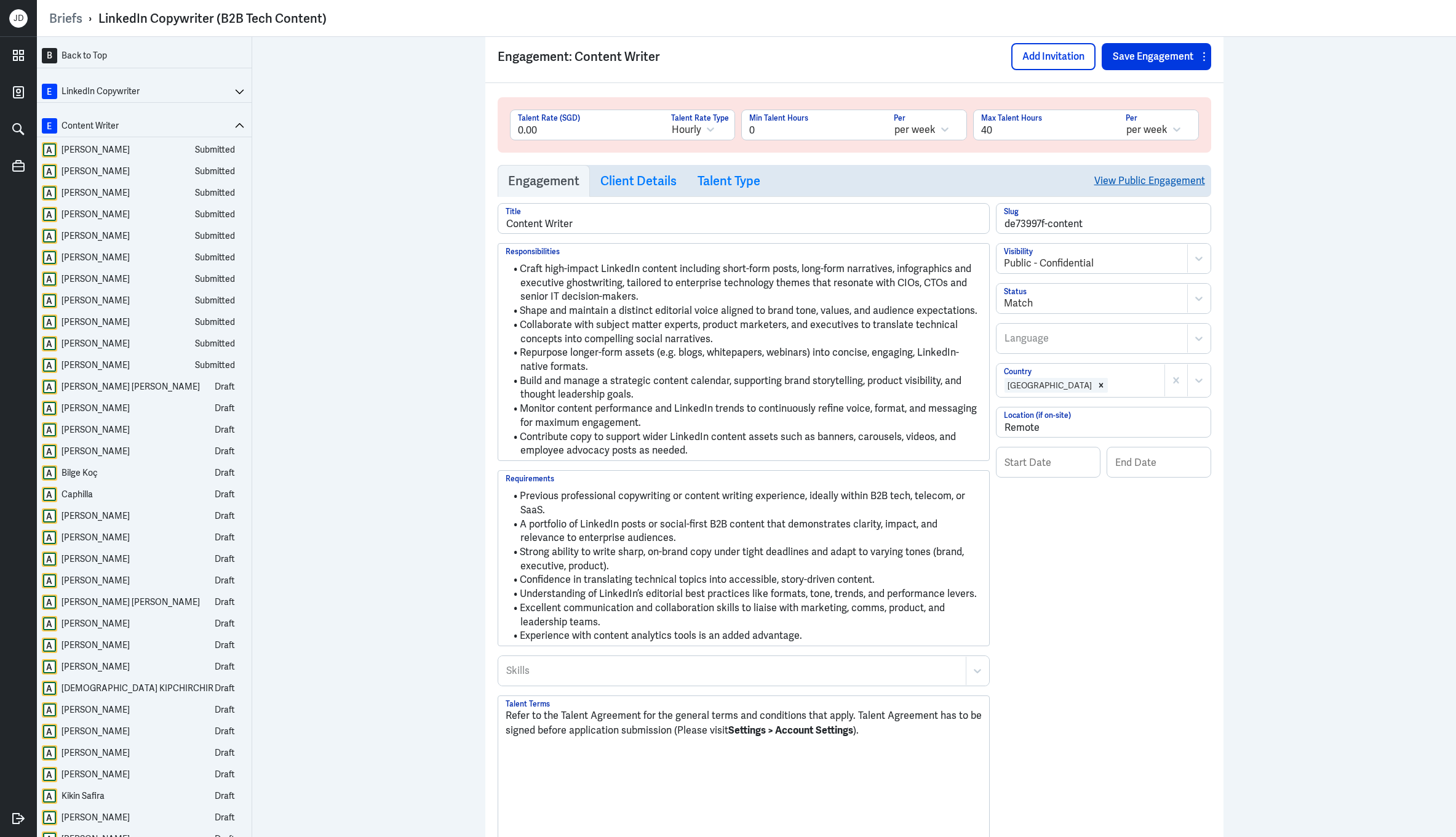
click at [1180, 193] on link "View Public Engagement" at bounding box center [1150, 180] width 111 height 32
click at [80, 54] on link "B Back to Top" at bounding box center [145, 56] width 215 height 25
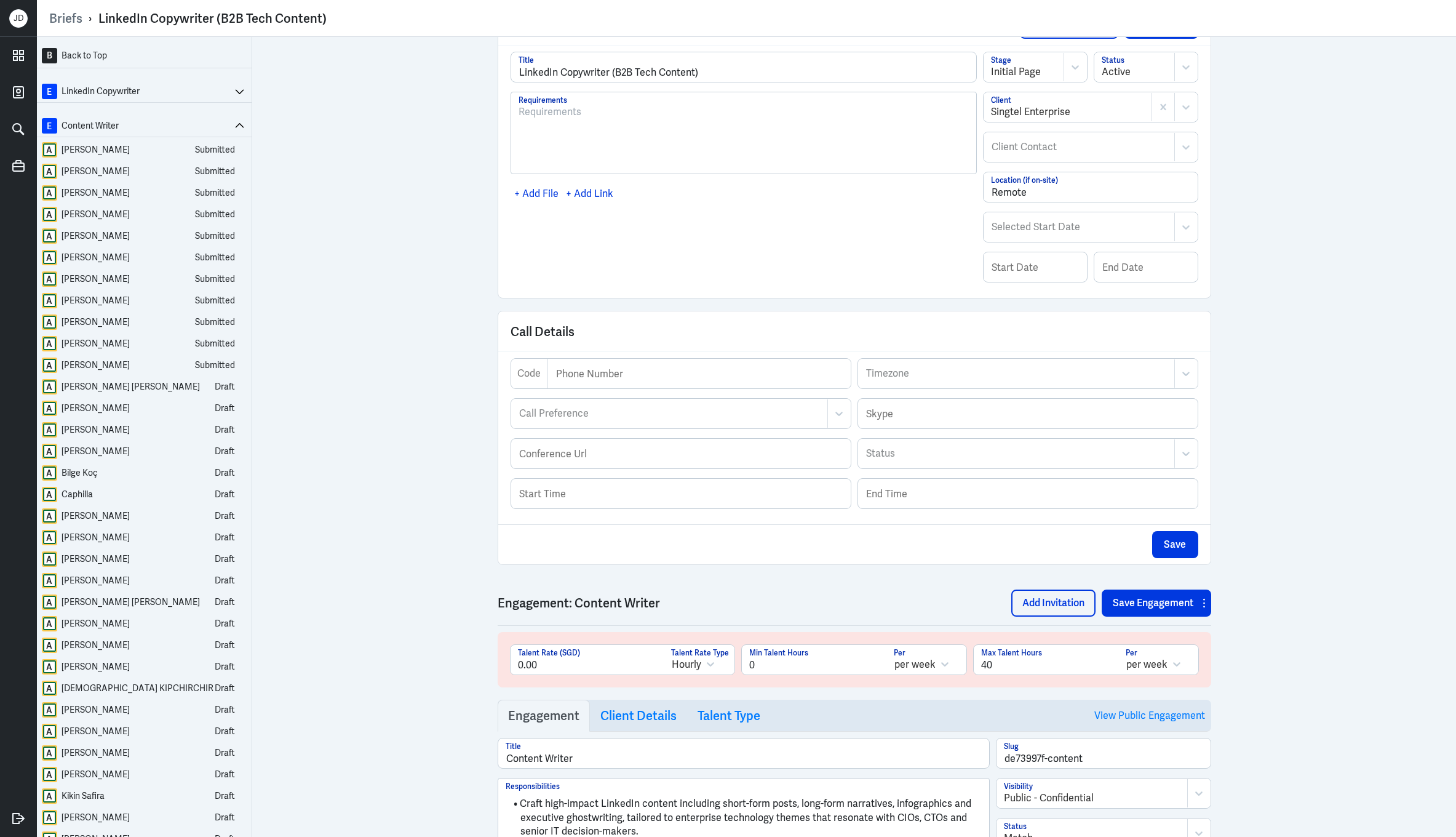
scroll to position [25, 0]
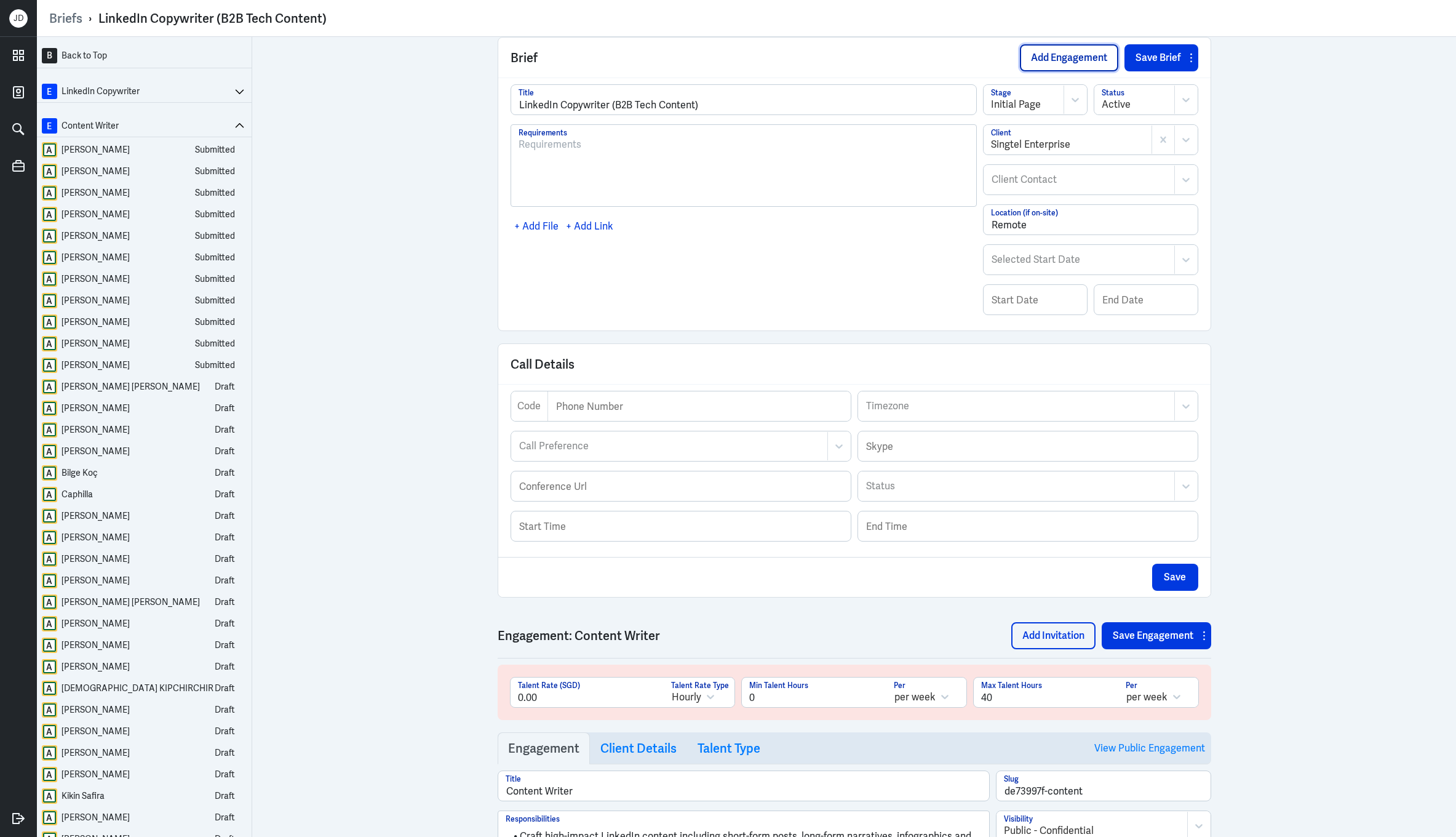
click at [1098, 61] on button "Add Engagement" at bounding box center [1069, 57] width 99 height 27
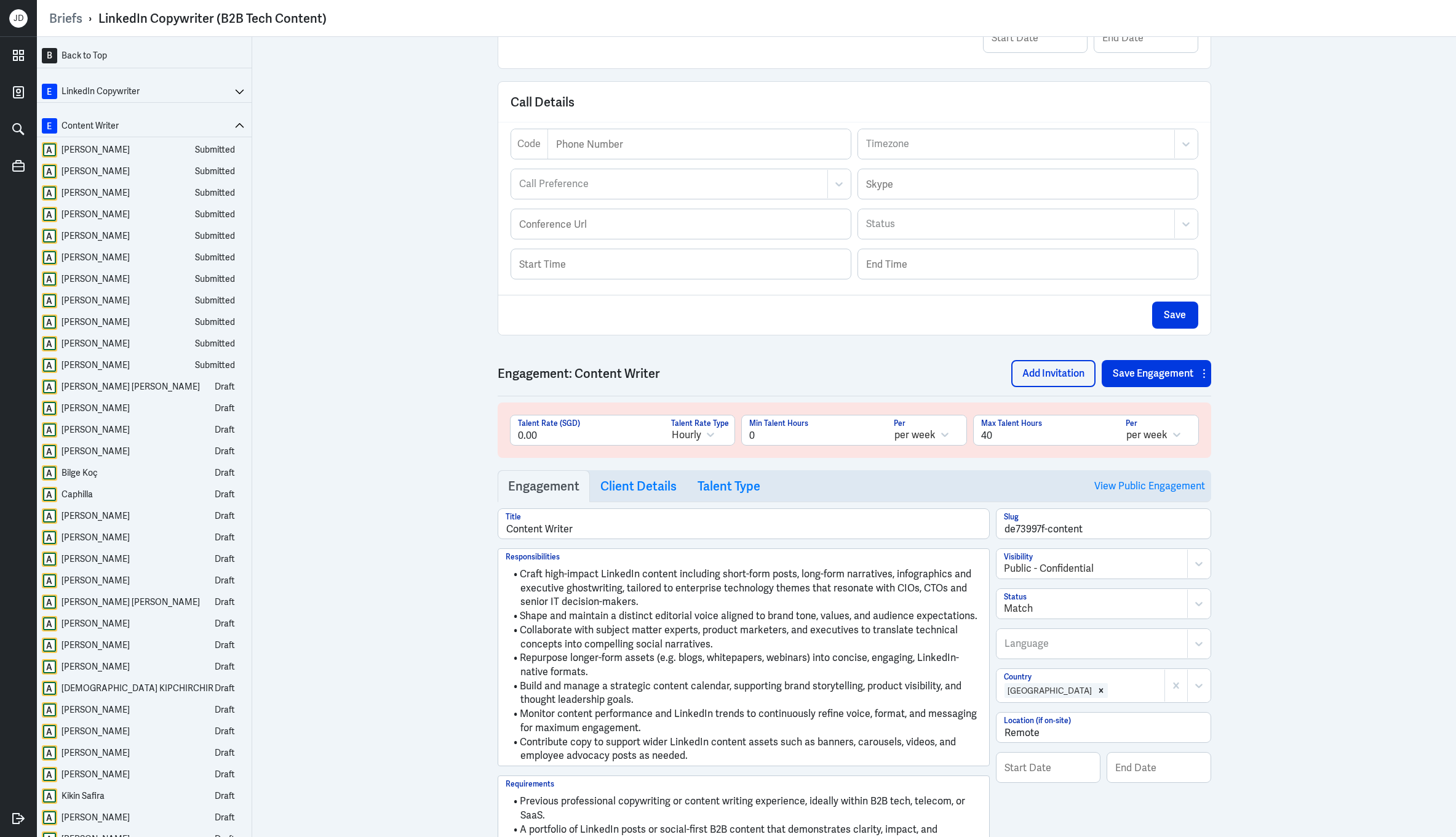
scroll to position [591, 0]
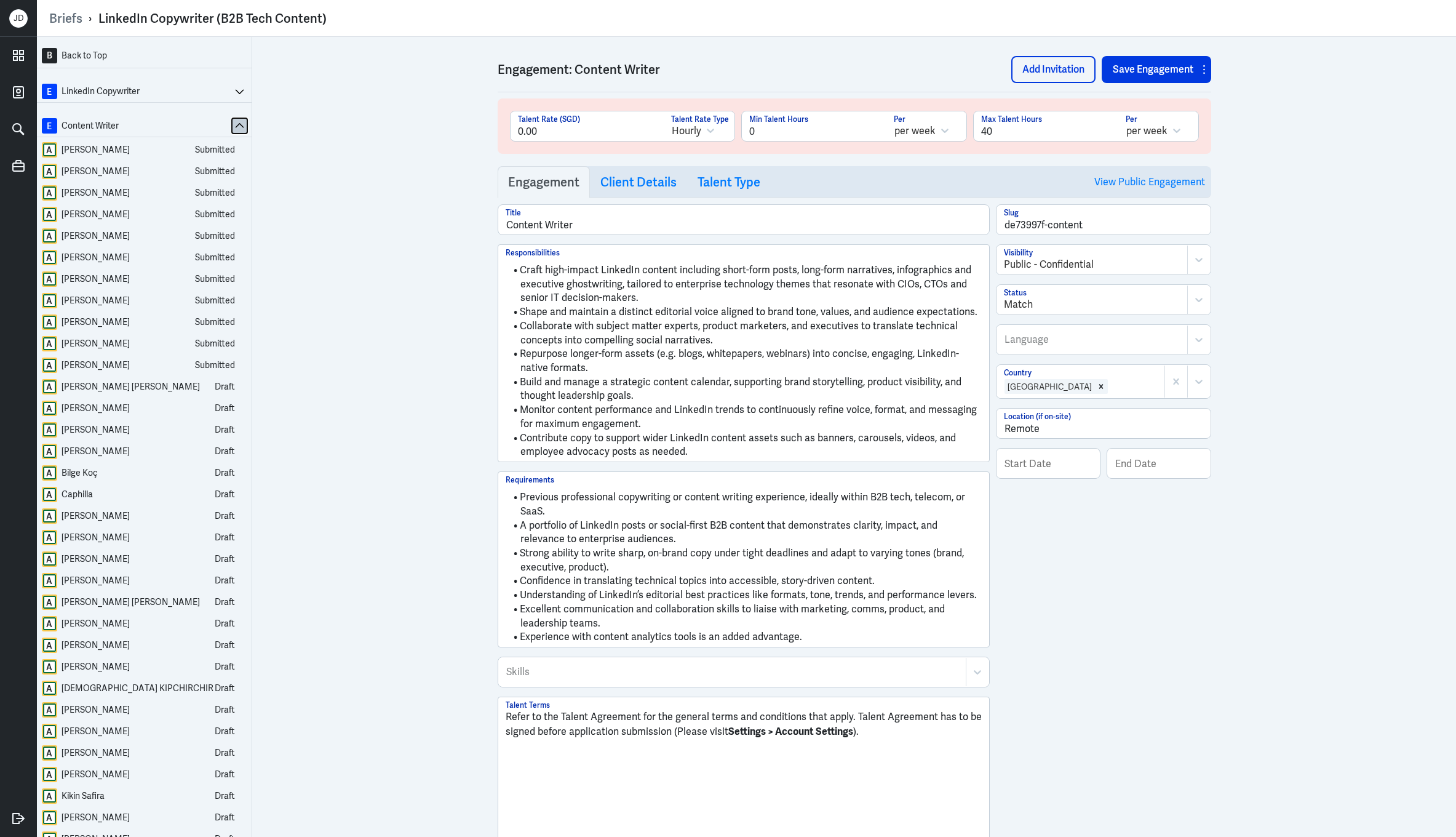
click at [243, 120] on button at bounding box center [239, 125] width 15 height 15
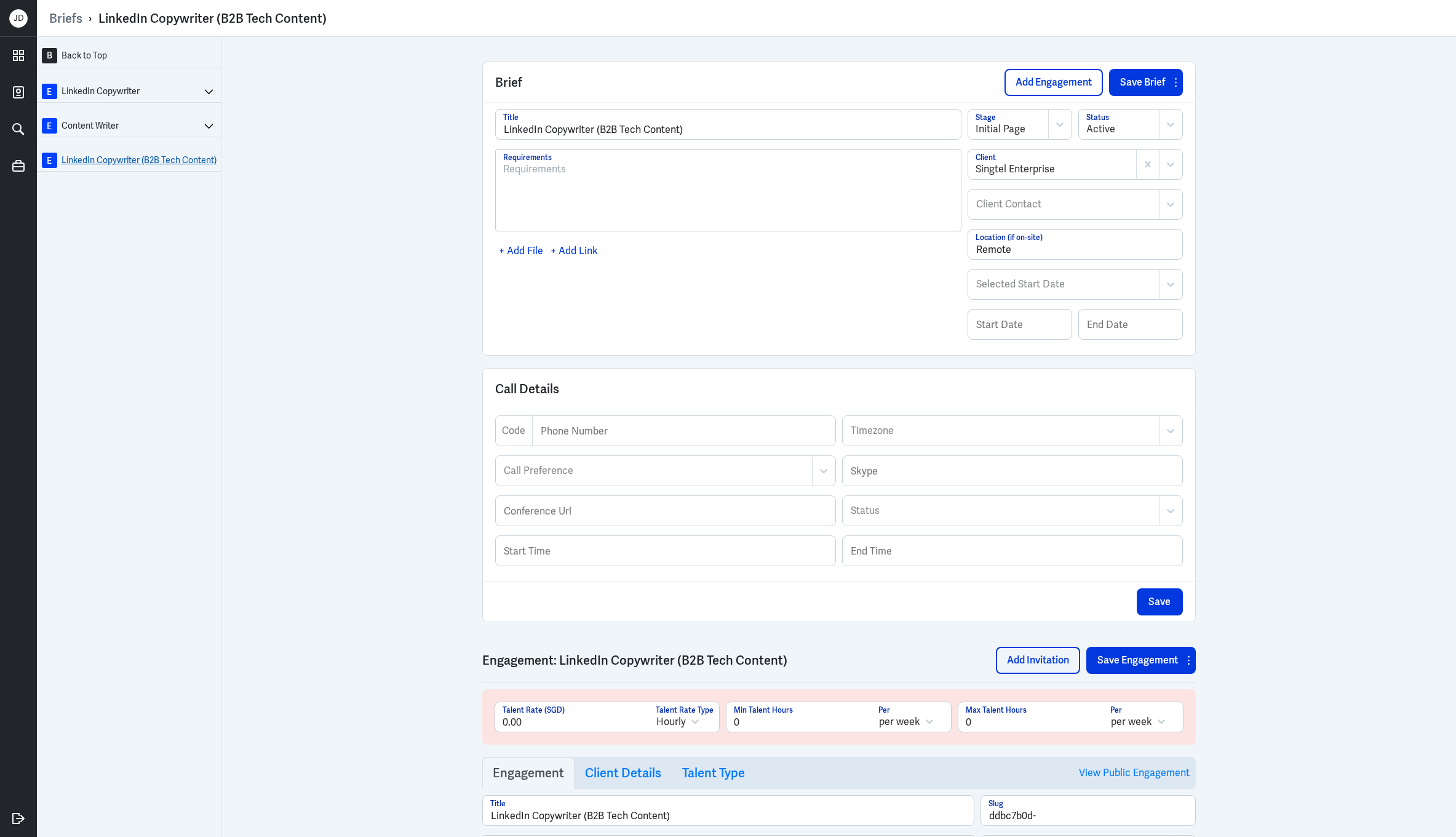
click at [178, 161] on link "E LinkedIn Copywriter (B2B Tech Content)" at bounding box center [129, 160] width 174 height 15
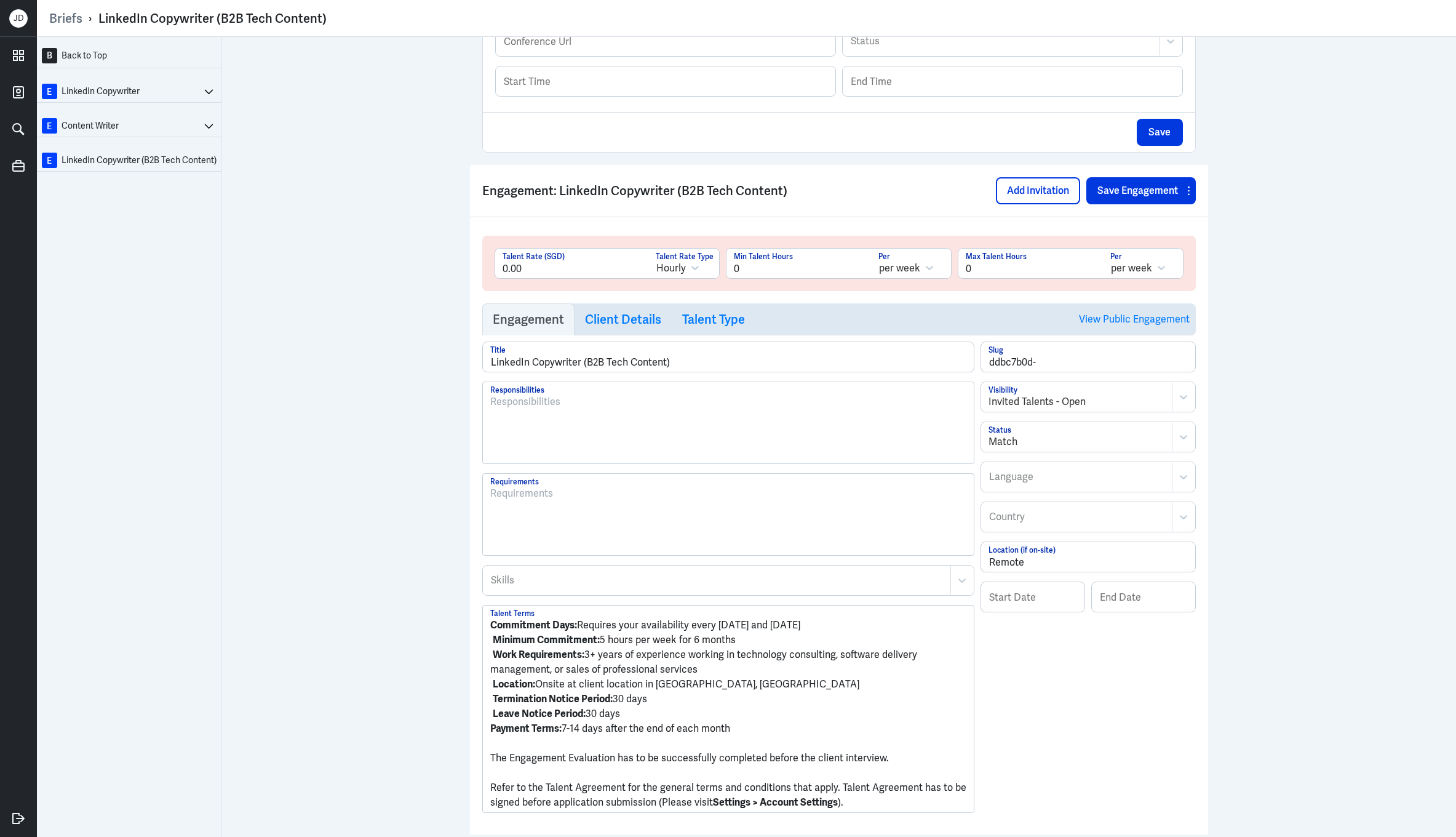
scroll to position [486, 0]
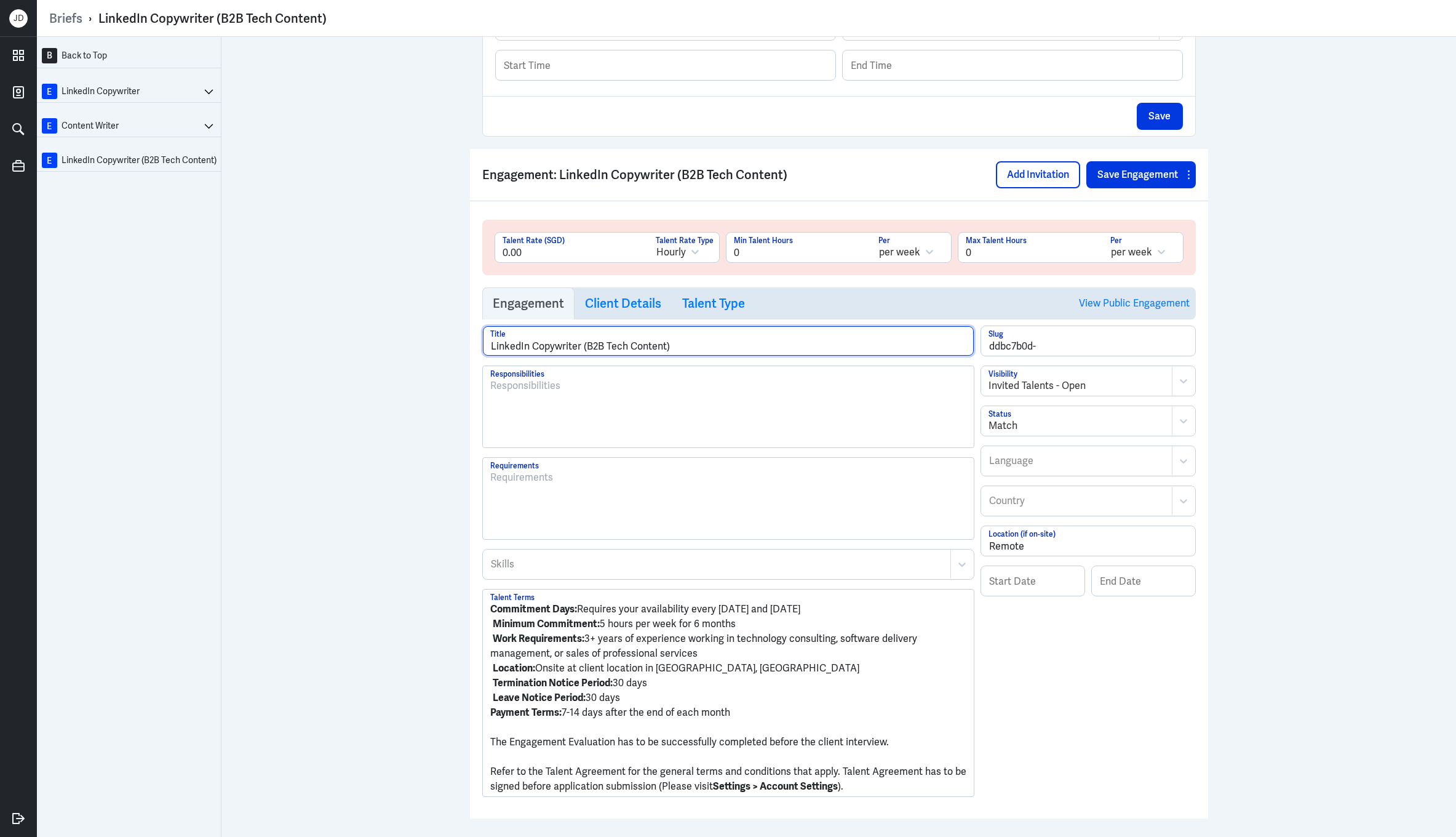
click at [682, 355] on input "LinkedIn Copywriter (B2B Tech Content)" at bounding box center [728, 340] width 491 height 30
click at [531, 355] on input "LinkedIn Copywriter (B2B Tech Content)" at bounding box center [728, 340] width 491 height 30
drag, startPoint x: 708, startPoint y: 364, endPoint x: 425, endPoint y: 349, distance: 283.4
click at [425, 349] on div "B Back to Top E LinkedIn Copywriter E Content Writer E LinkedIn Copywriter (B2B…" at bounding box center [747, 437] width 1420 height 800
type input "Technology Writer"
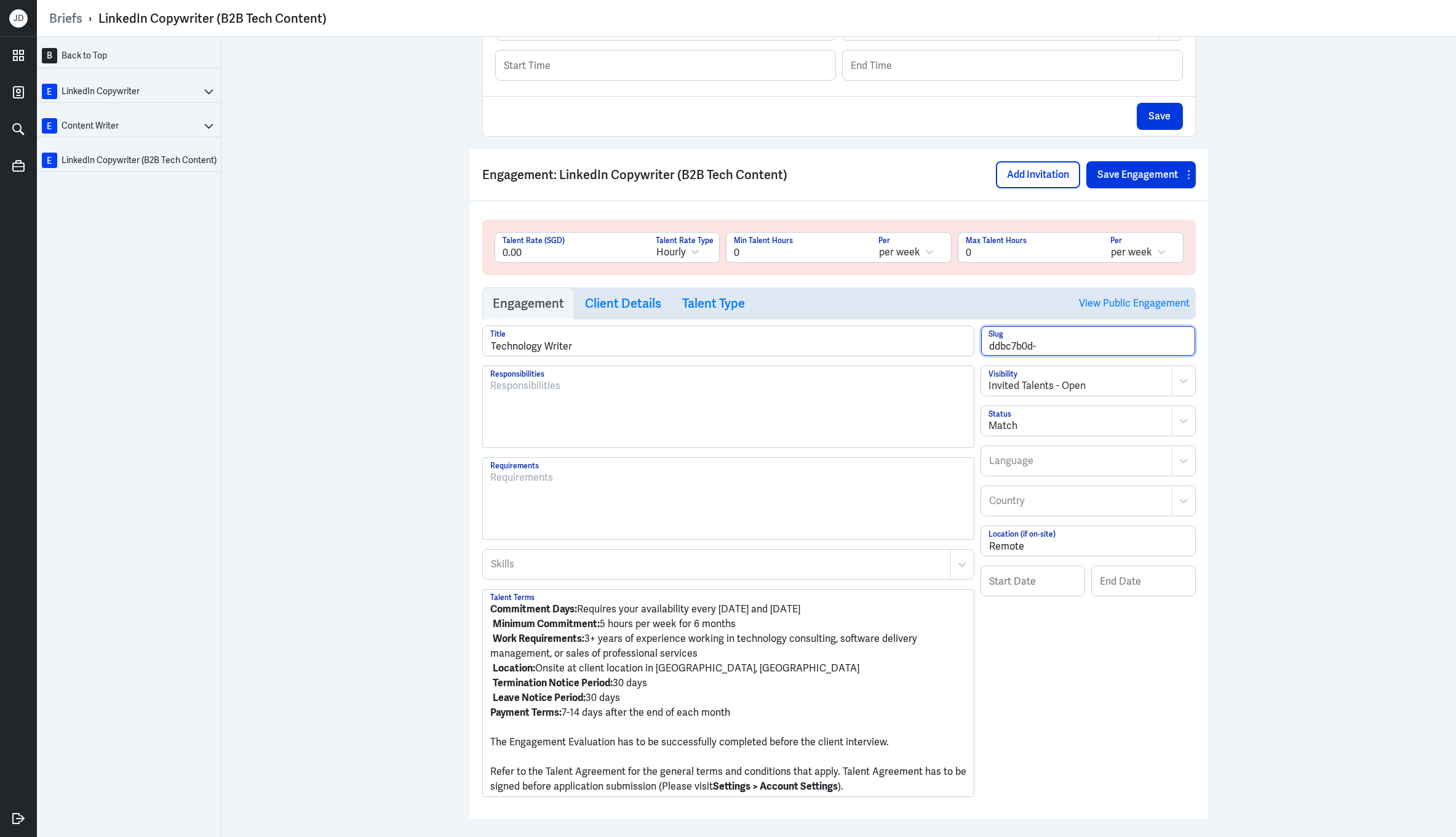
click at [1062, 355] on input "ddbc7b0d-" at bounding box center [1089, 340] width 215 height 30
type input "ddbc7b0d-technology-writer"
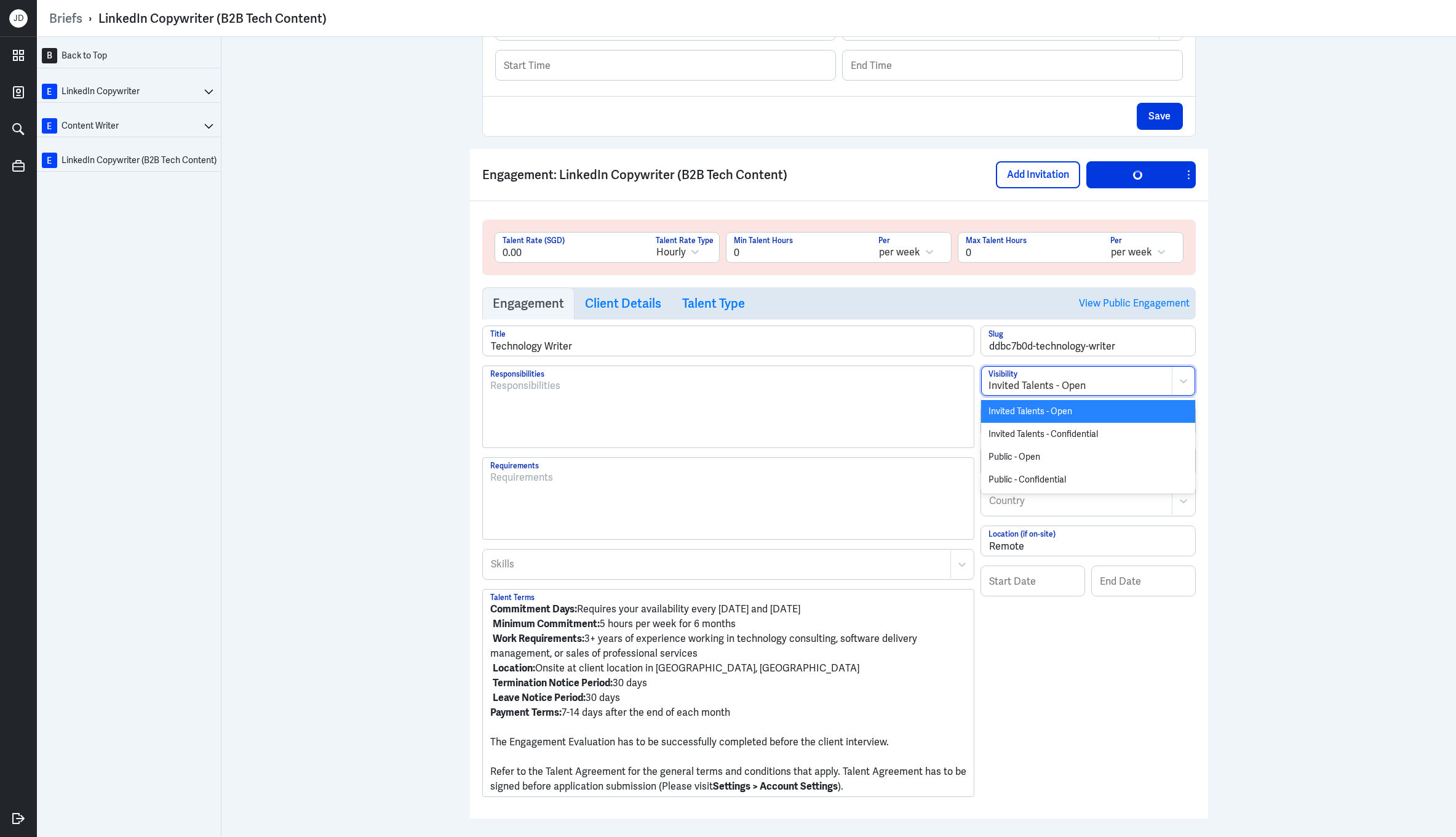
click at [1063, 393] on div at bounding box center [1077, 385] width 176 height 14
click at [1033, 491] on div "Public - Confidential" at bounding box center [1089, 480] width 215 height 23
click at [686, 661] on p "Work Requirements: 3+ years of experience working in technology consulting, sof…" at bounding box center [728, 645] width 476 height 30
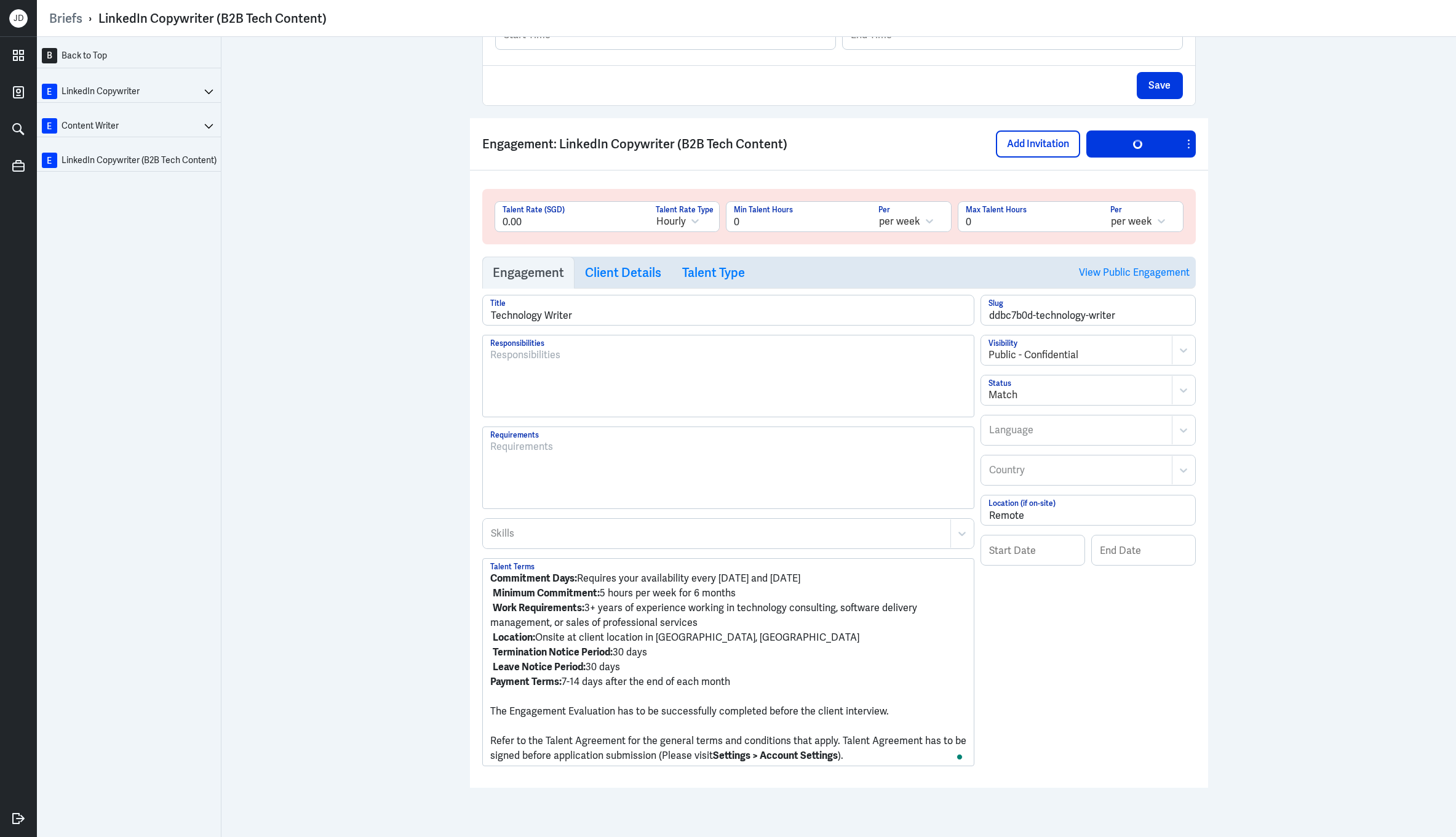
scroll to position [532, 0]
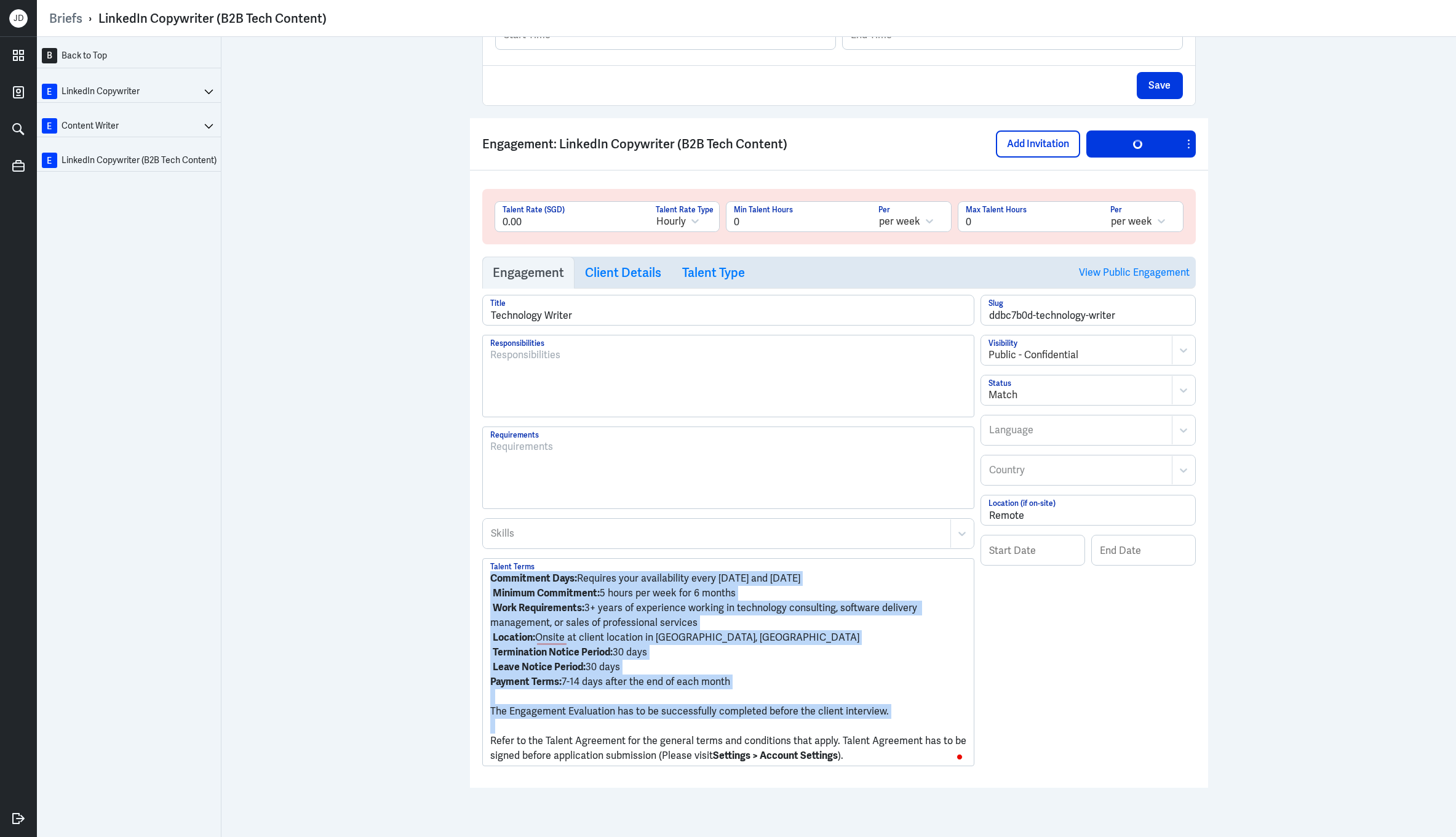
drag, startPoint x: 492, startPoint y: 743, endPoint x: 492, endPoint y: 545, distance: 198.0
click at [492, 545] on div "Technology Writer Title Responsibilities Requirements Skills Skills Commitment …" at bounding box center [729, 535] width 492 height 481
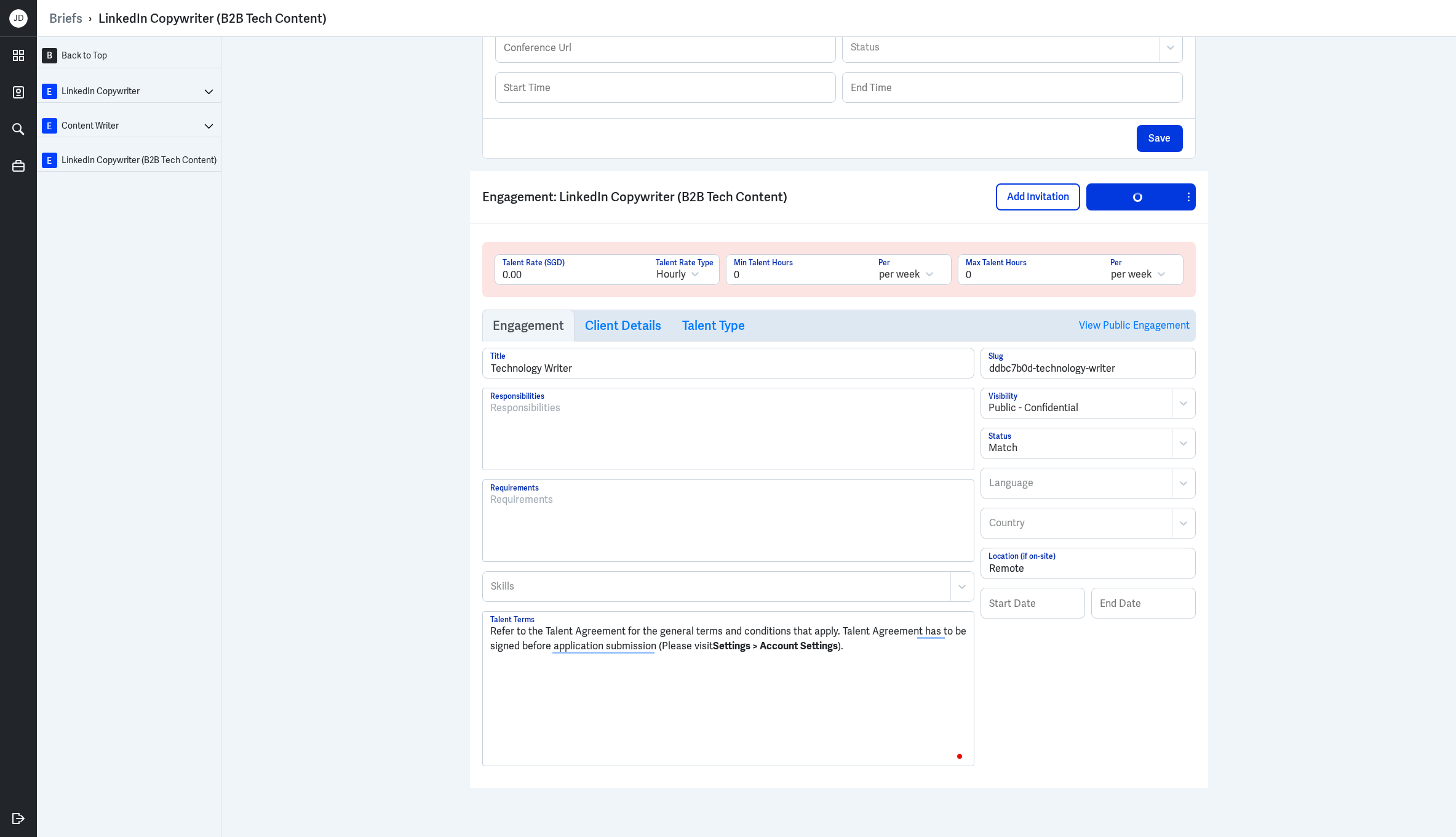
scroll to position [479, 0]
click at [1067, 488] on div at bounding box center [1078, 483] width 178 height 14
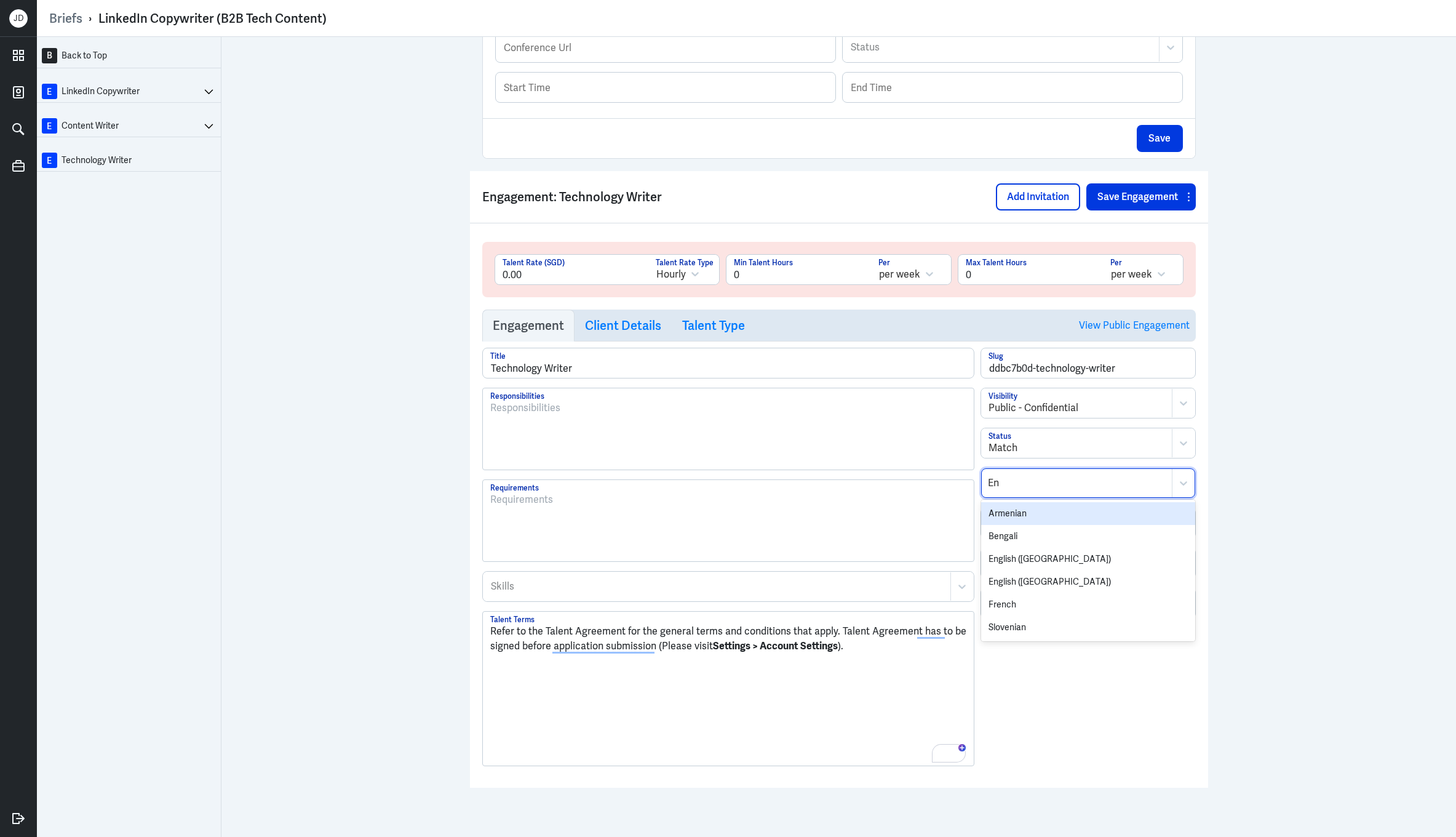
type input "Eng"
click at [1102, 558] on div "English ([GEOGRAPHIC_DATA])" at bounding box center [1089, 559] width 215 height 23
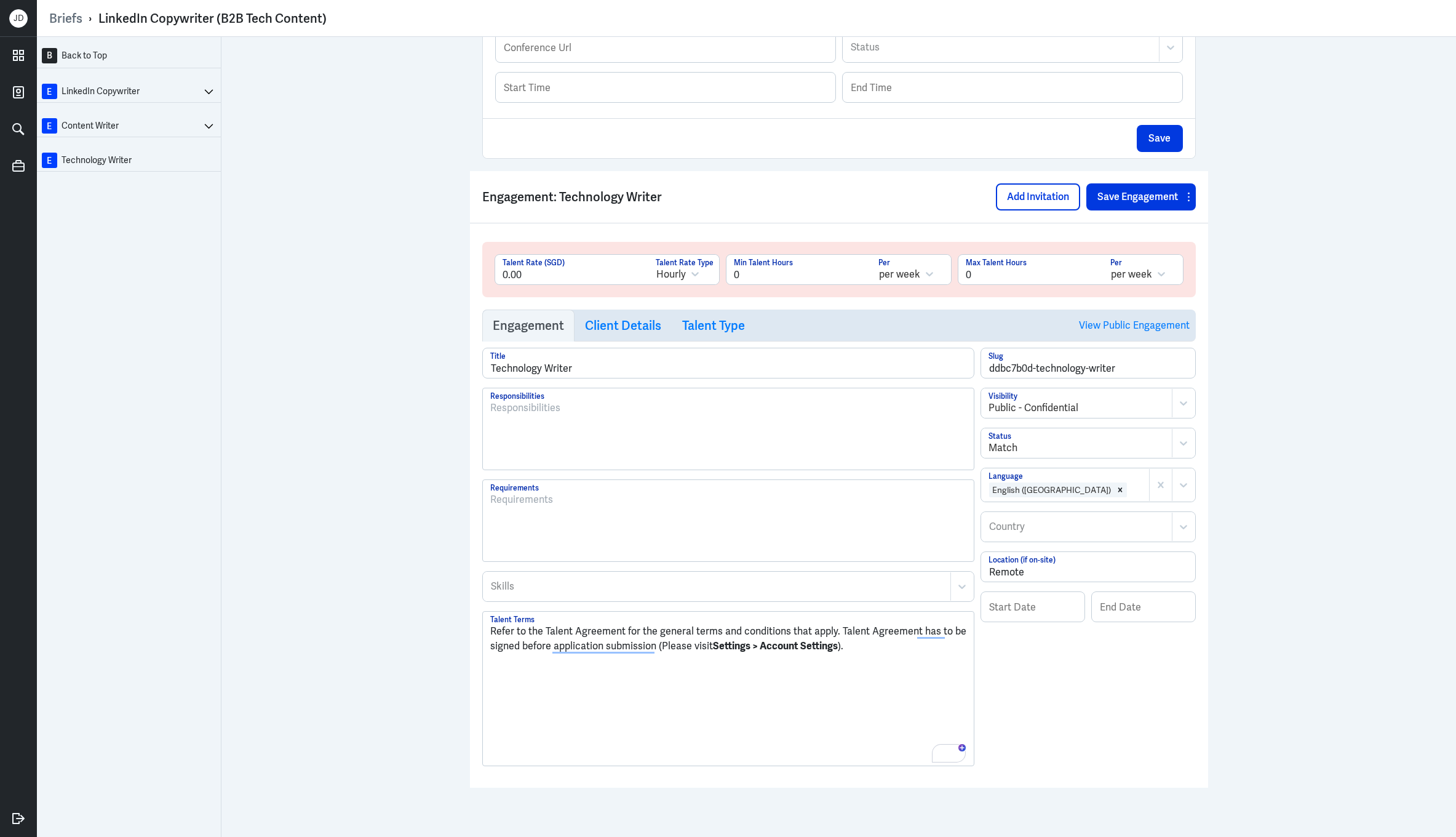
click at [1287, 484] on div "B Back to Top E LinkedIn Copywriter E Content Writer E Technology Writer Brief …" at bounding box center [747, 437] width 1420 height 800
click at [1043, 531] on div at bounding box center [1078, 526] width 178 height 14
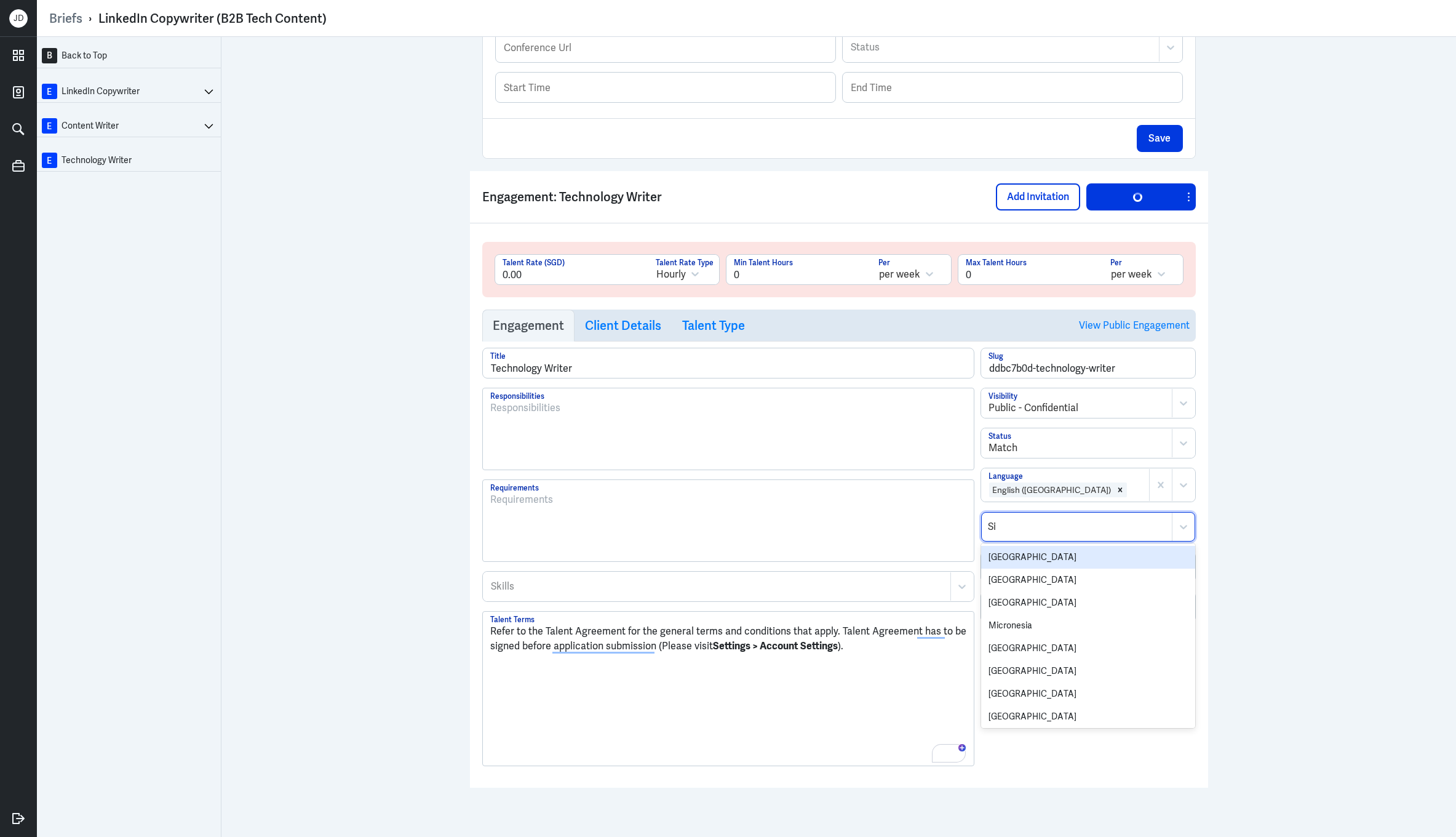
type input "Sin"
click at [1017, 567] on div "[GEOGRAPHIC_DATA]" at bounding box center [1089, 557] width 215 height 23
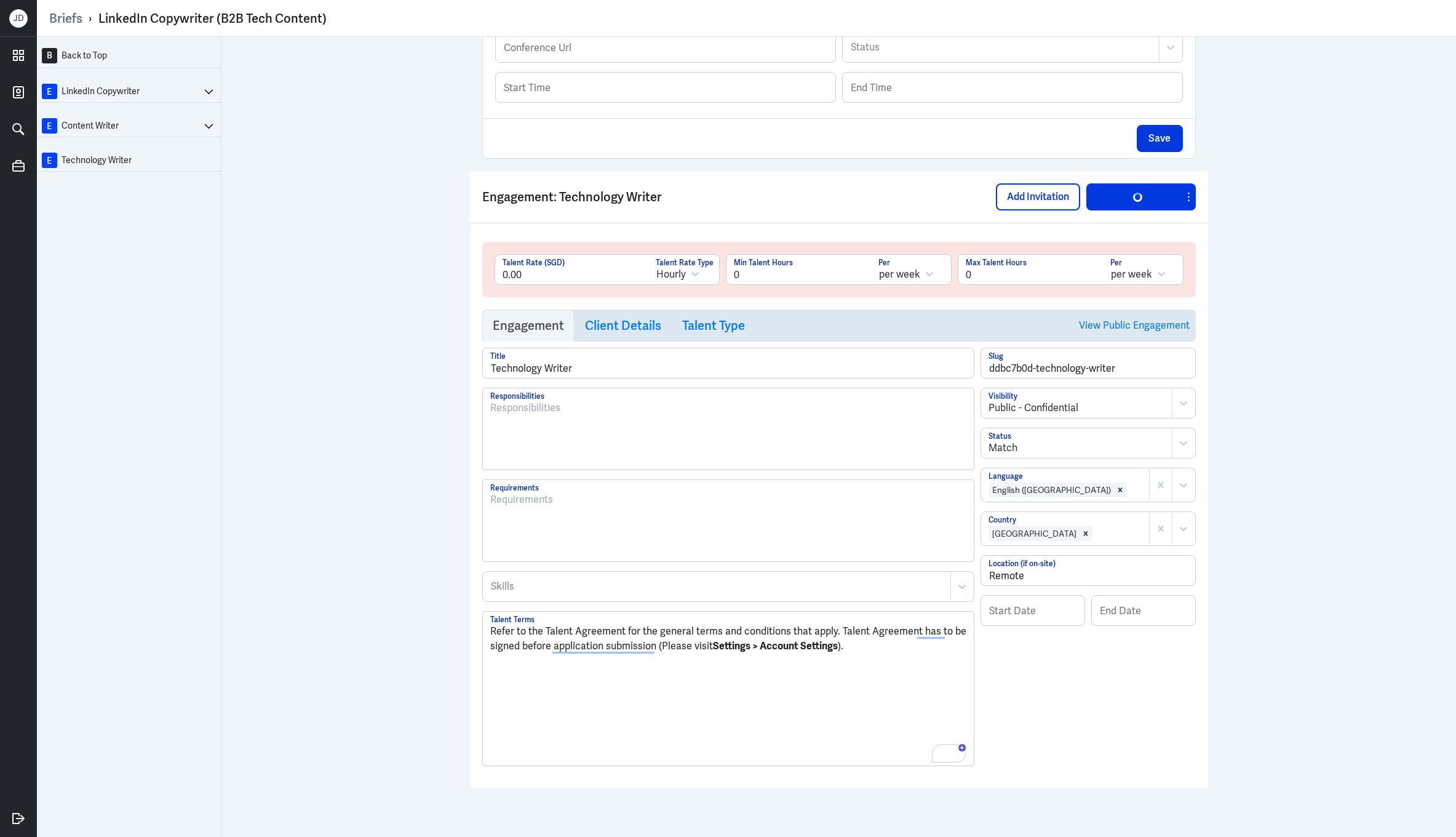
click at [1251, 543] on div "B Back to Top E LinkedIn Copywriter E Content Writer E Technology Writer Brief …" at bounding box center [747, 437] width 1420 height 800
drag, startPoint x: 1004, startPoint y: 272, endPoint x: 933, endPoint y: 270, distance: 71.0
click at [934, 270] on div "0.00 Talent Rate (SGD) Hourly Talent Rate Type 0 Min Talent Hours per week Per …" at bounding box center [838, 274] width 689 height 40
type input "40"
click at [1107, 192] on button "Save Engagement" at bounding box center [1134, 196] width 96 height 27
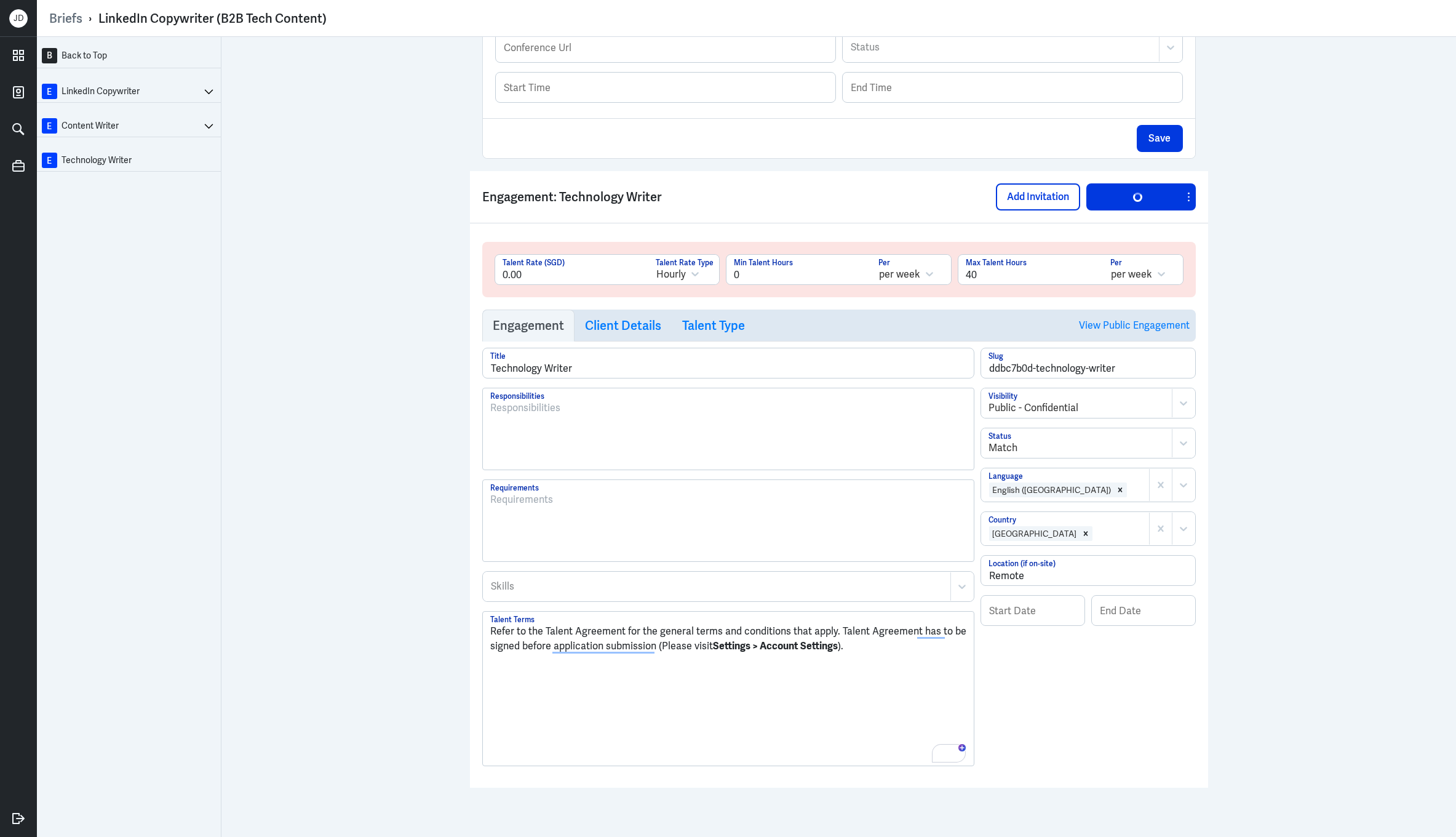
click at [649, 445] on div at bounding box center [728, 433] width 476 height 66
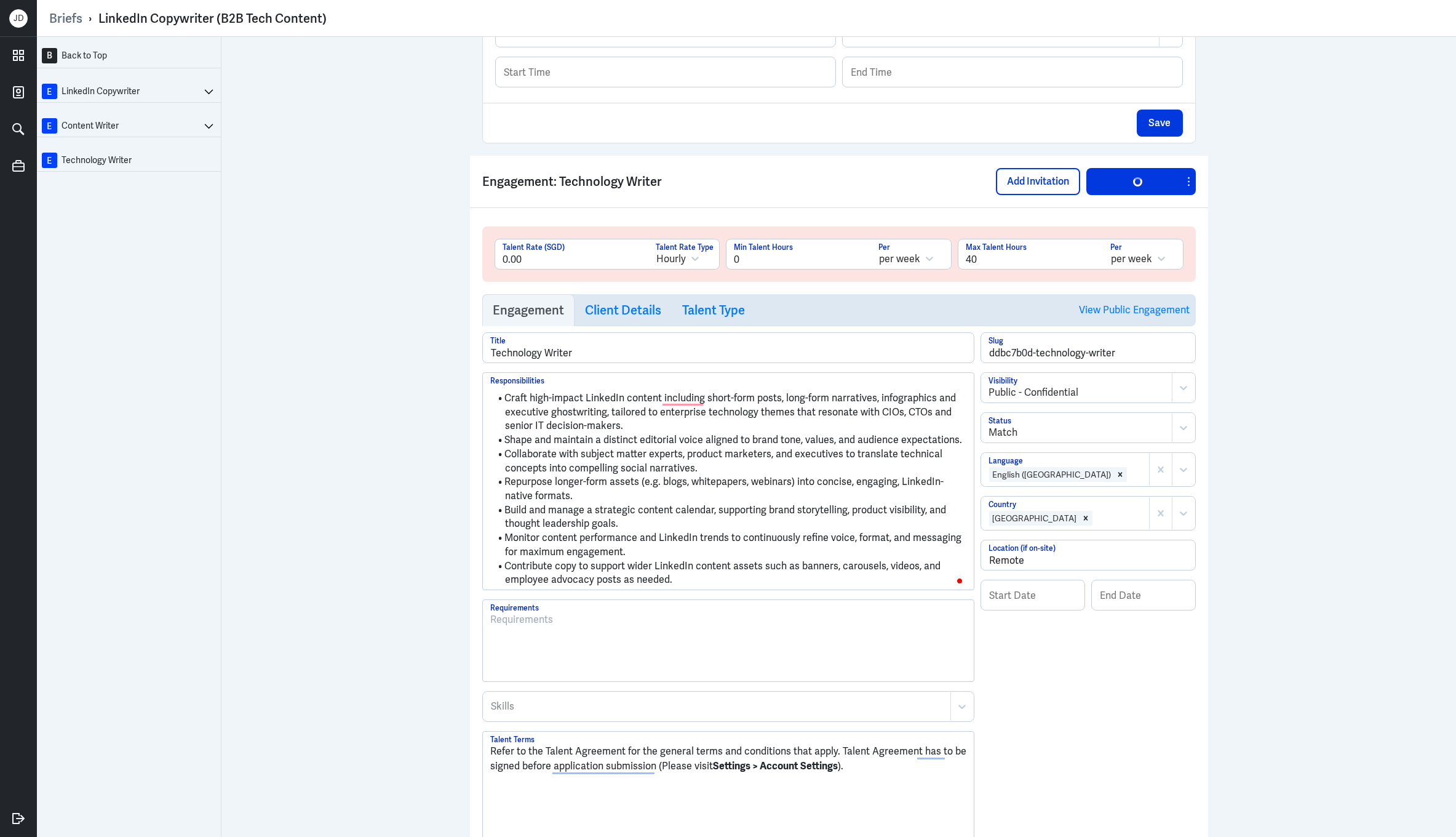
click at [558, 666] on div at bounding box center [728, 645] width 476 height 66
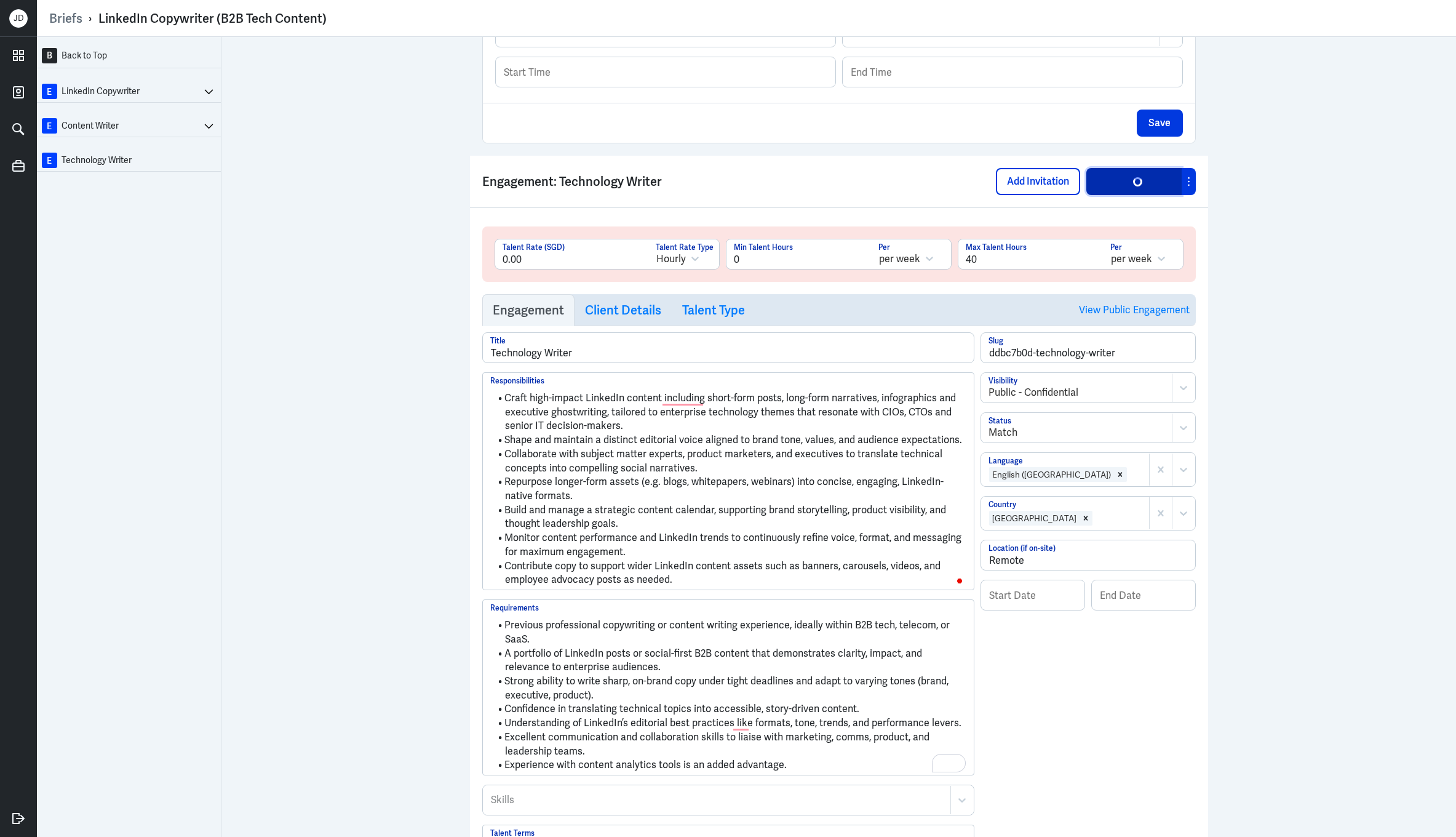
click at [1117, 189] on button "Save Engagement" at bounding box center [1134, 181] width 96 height 27
click at [1117, 192] on button "Save Engagement" at bounding box center [1134, 181] width 96 height 27
click at [619, 316] on h3 "Client Details" at bounding box center [624, 309] width 77 height 14
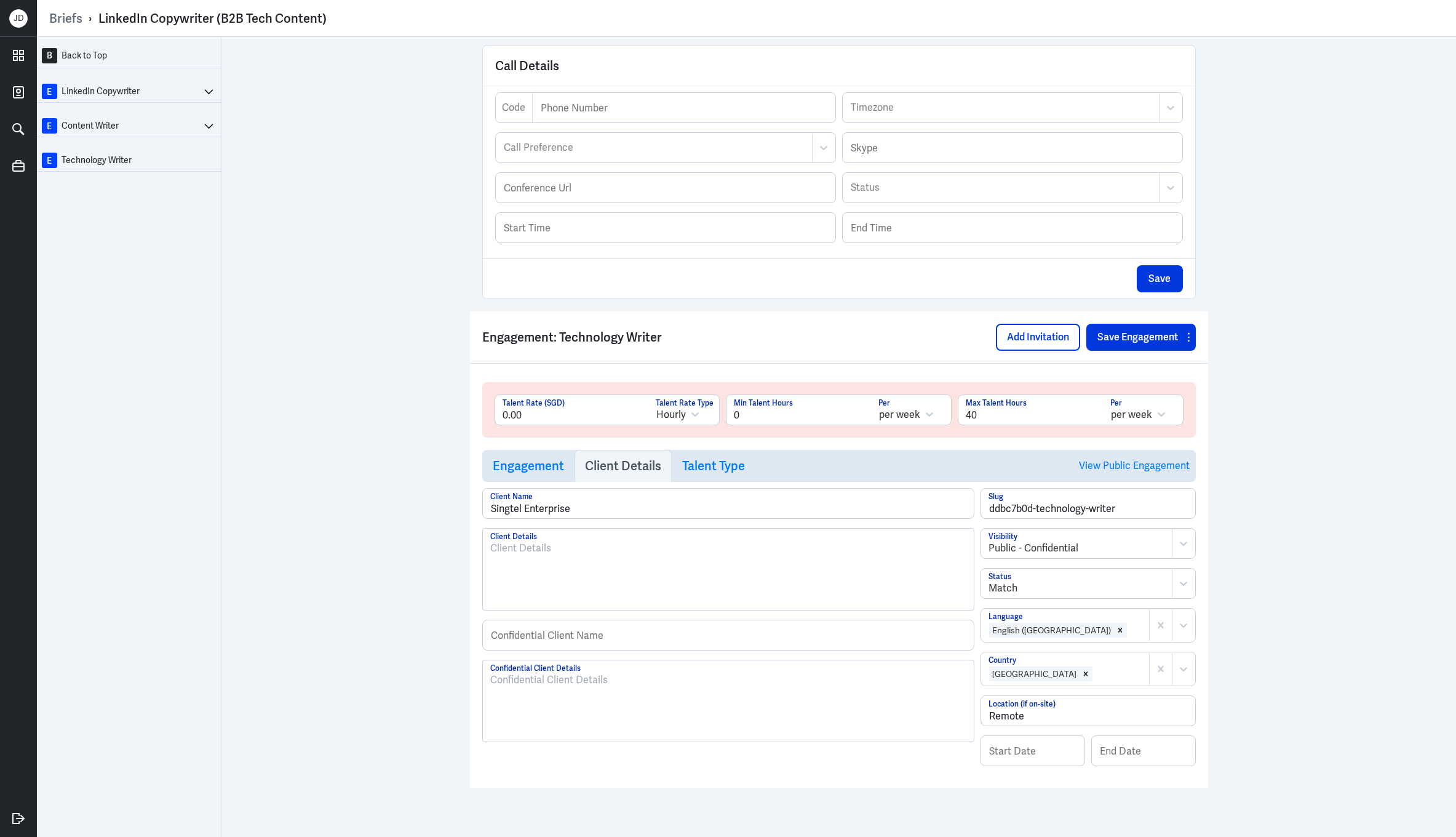
scroll to position [203, 0]
click at [603, 704] on div "To enrich screen reader interactions, please activate Accessibility in Grammarl…" at bounding box center [728, 705] width 476 height 66
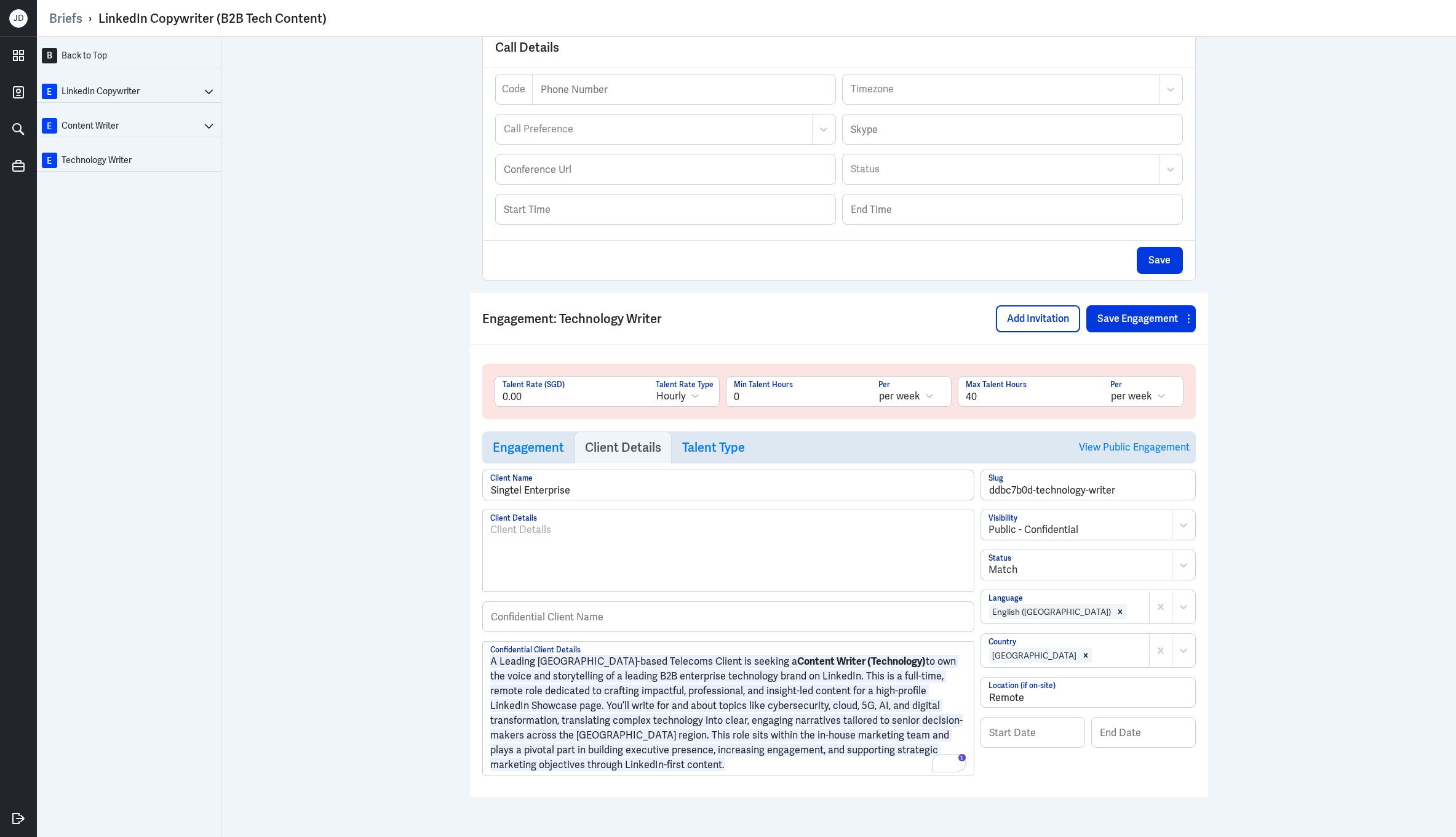
scroll to position [341, 0]
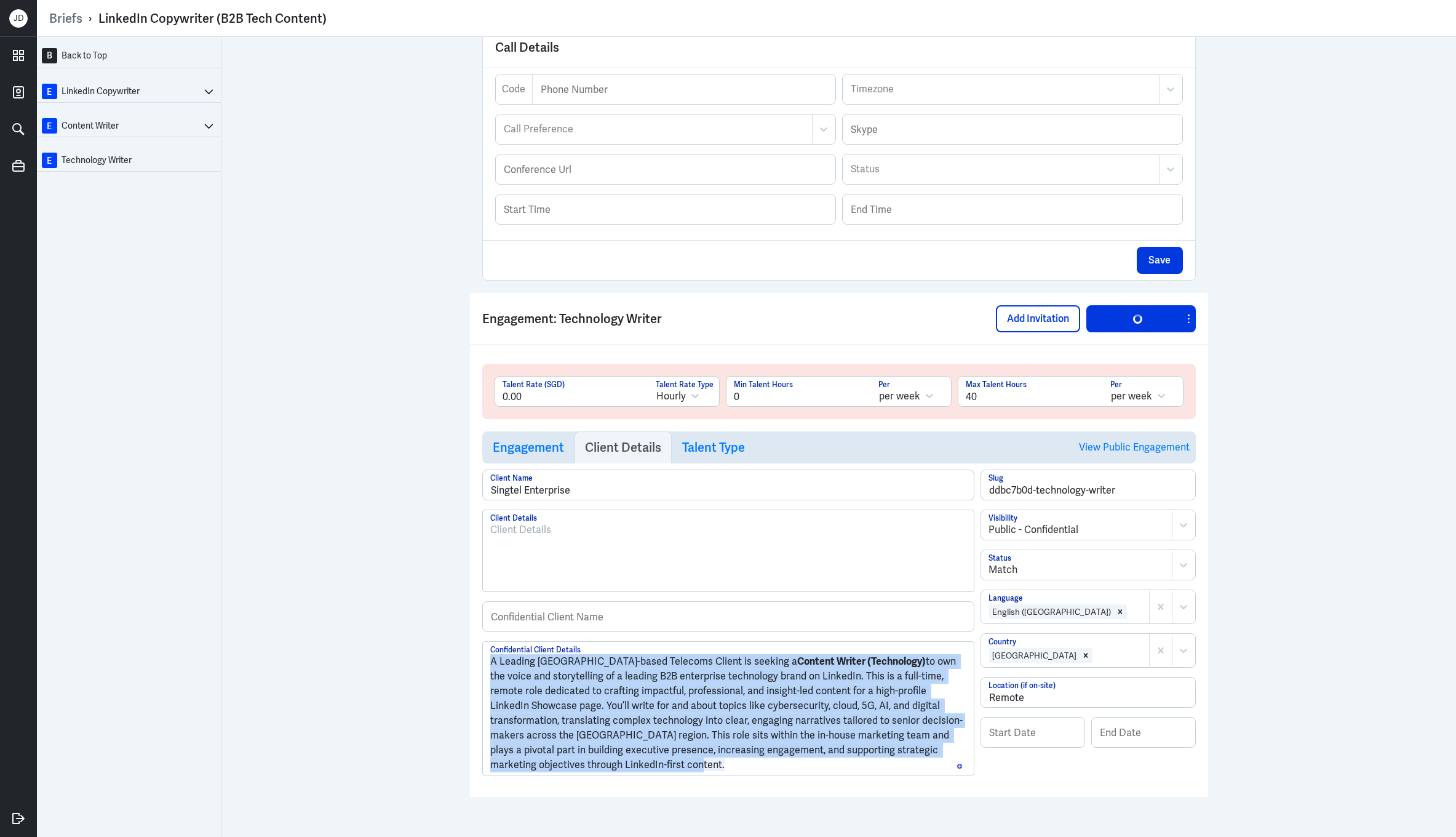
drag, startPoint x: 600, startPoint y: 783, endPoint x: 481, endPoint y: 665, distance: 167.6
click at [481, 667] on div "Engagement: Technology Writer Add Invitation Save Engagement 0.00 Talent Rate (…" at bounding box center [839, 545] width 739 height 504
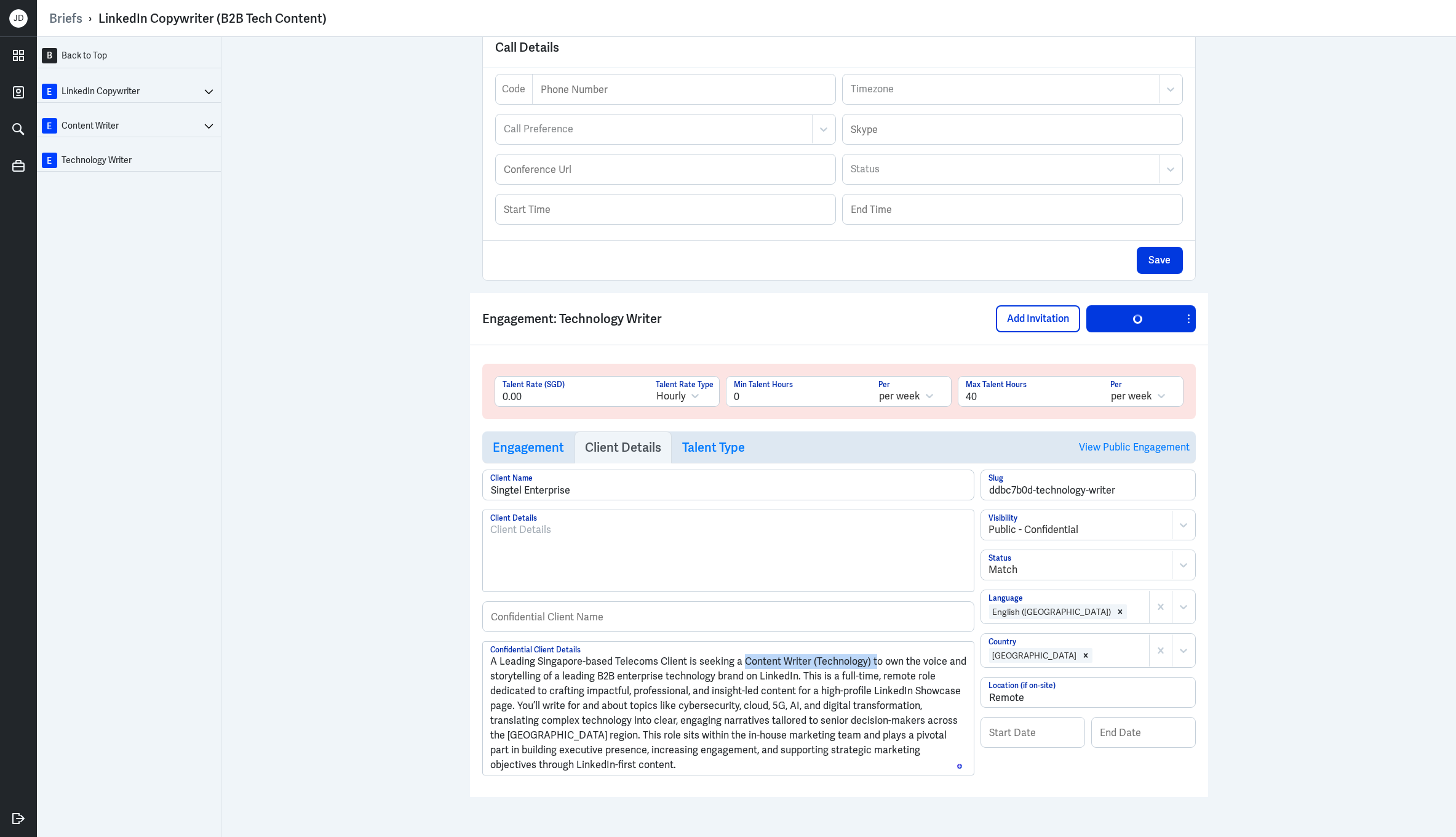
drag, startPoint x: 740, startPoint y: 676, endPoint x: 870, endPoint y: 679, distance: 130.0
click at [870, 679] on p "A Leading Singapore-based Telecoms Client is seeking a Content Writer (Technolo…" at bounding box center [728, 713] width 476 height 118
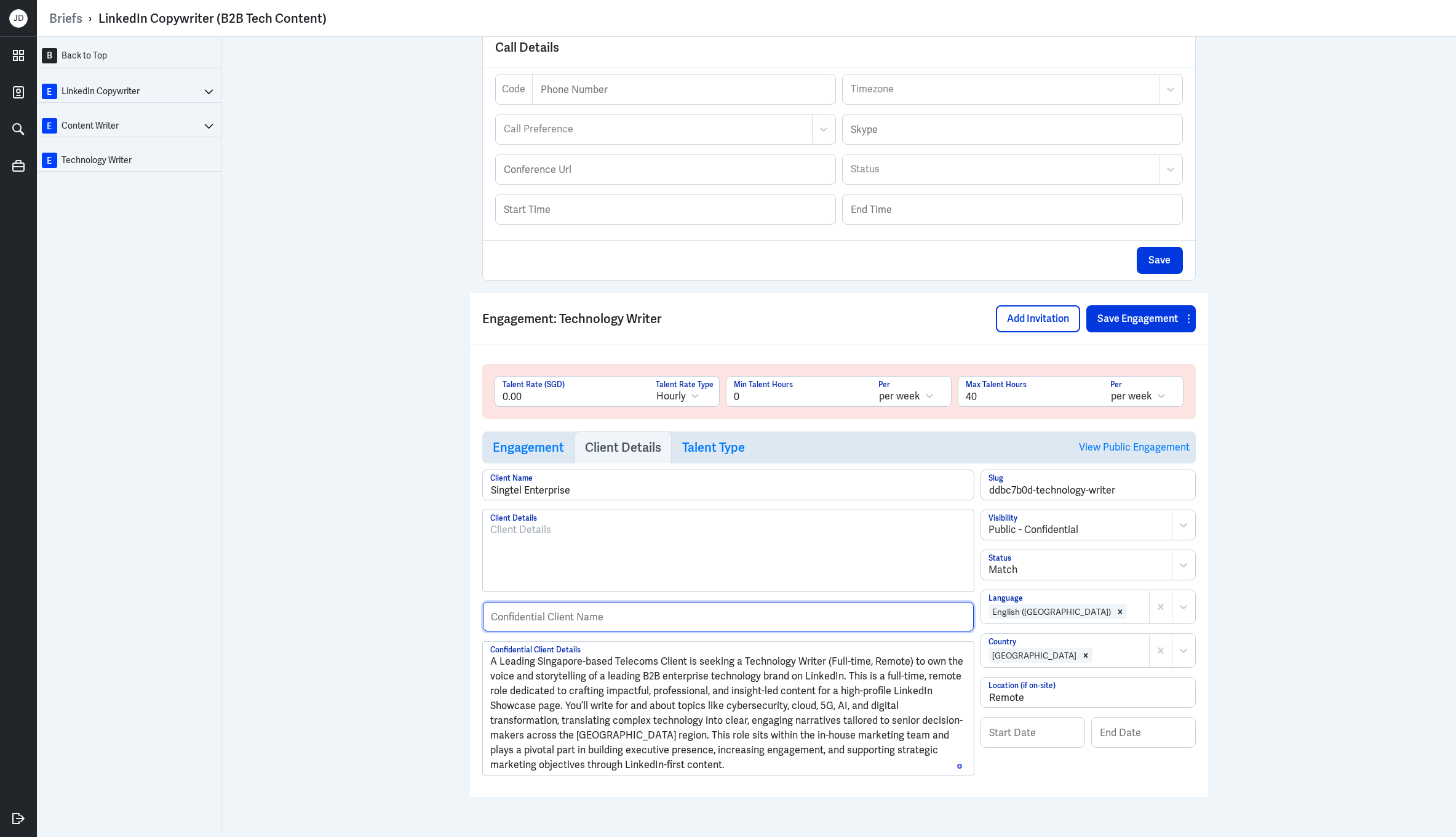
click at [574, 625] on input "text" at bounding box center [728, 616] width 491 height 30
paste input "A Leading [GEOGRAPHIC_DATA]-based Telecoms Client"
type input "A Leading [GEOGRAPHIC_DATA]-based Telecoms Client"
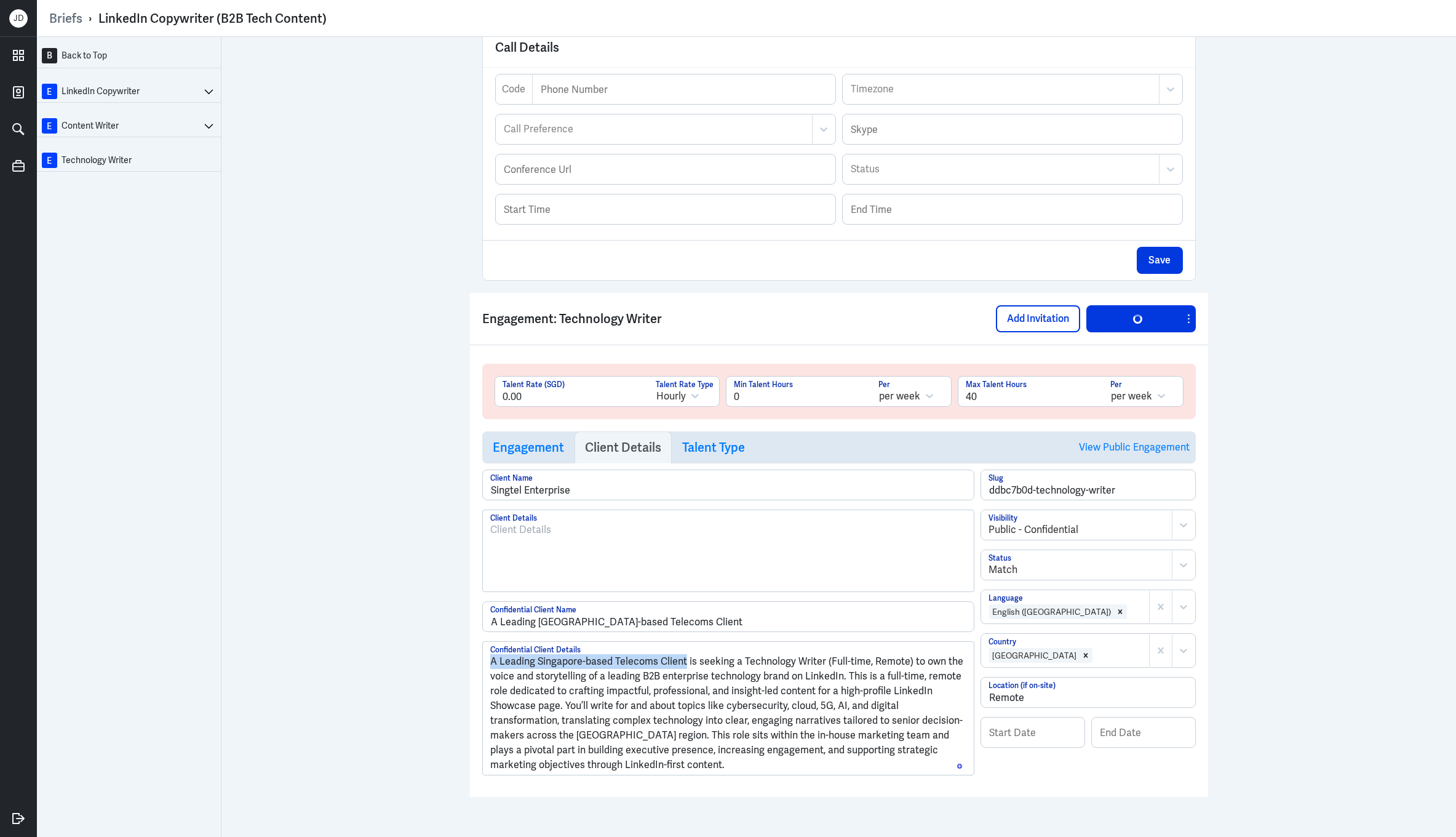
drag, startPoint x: 684, startPoint y: 682, endPoint x: 490, endPoint y: 663, distance: 194.9
click at [489, 665] on div "A Leading Singapore-based Telecoms Client is seeking a Technology Writer (Full-…" at bounding box center [728, 708] width 491 height 133
click at [1122, 332] on button "Save Engagement" at bounding box center [1134, 319] width 96 height 27
click at [1136, 456] on link "View Public Engagement" at bounding box center [1135, 446] width 111 height 32
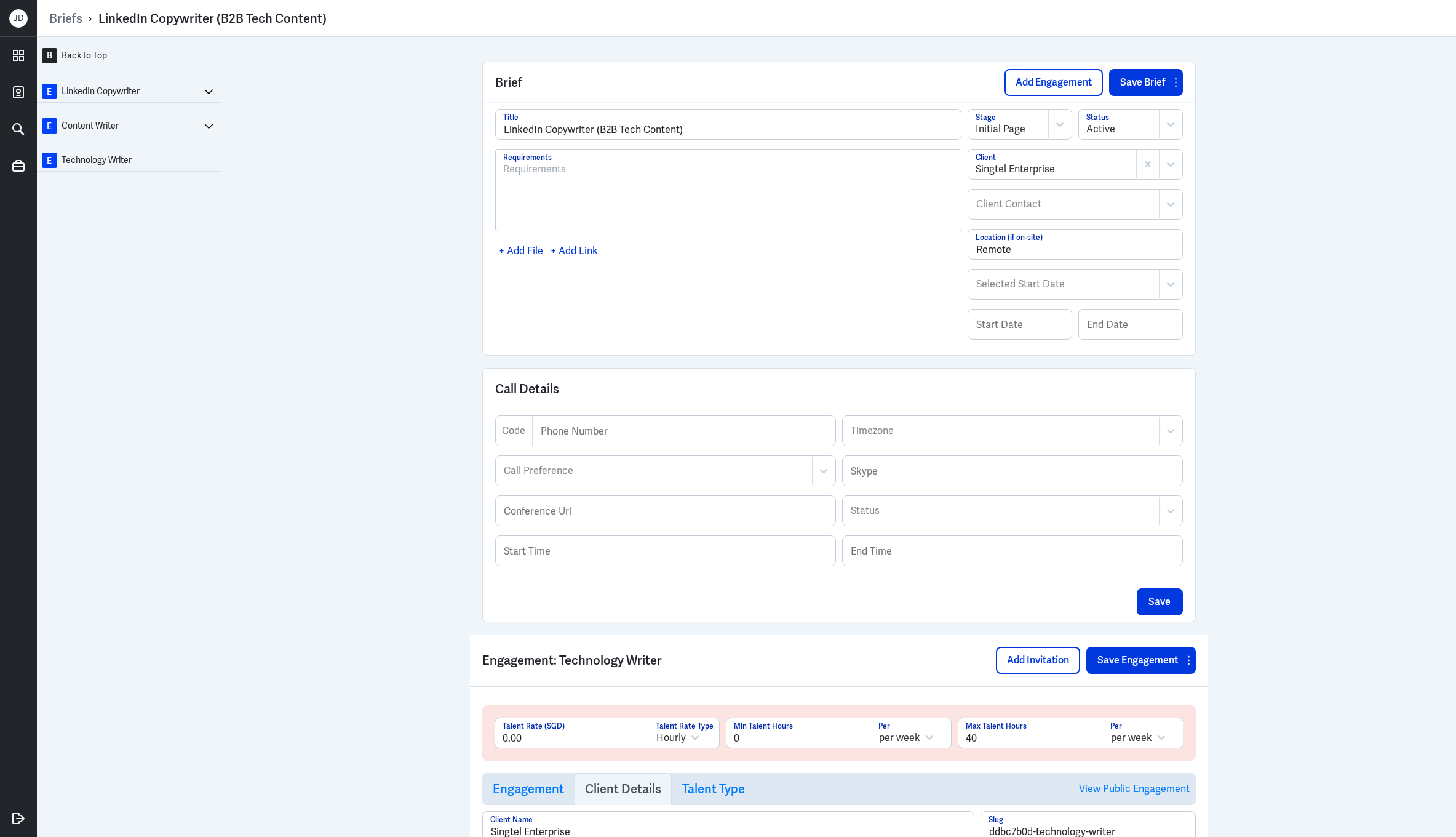
scroll to position [332, 0]
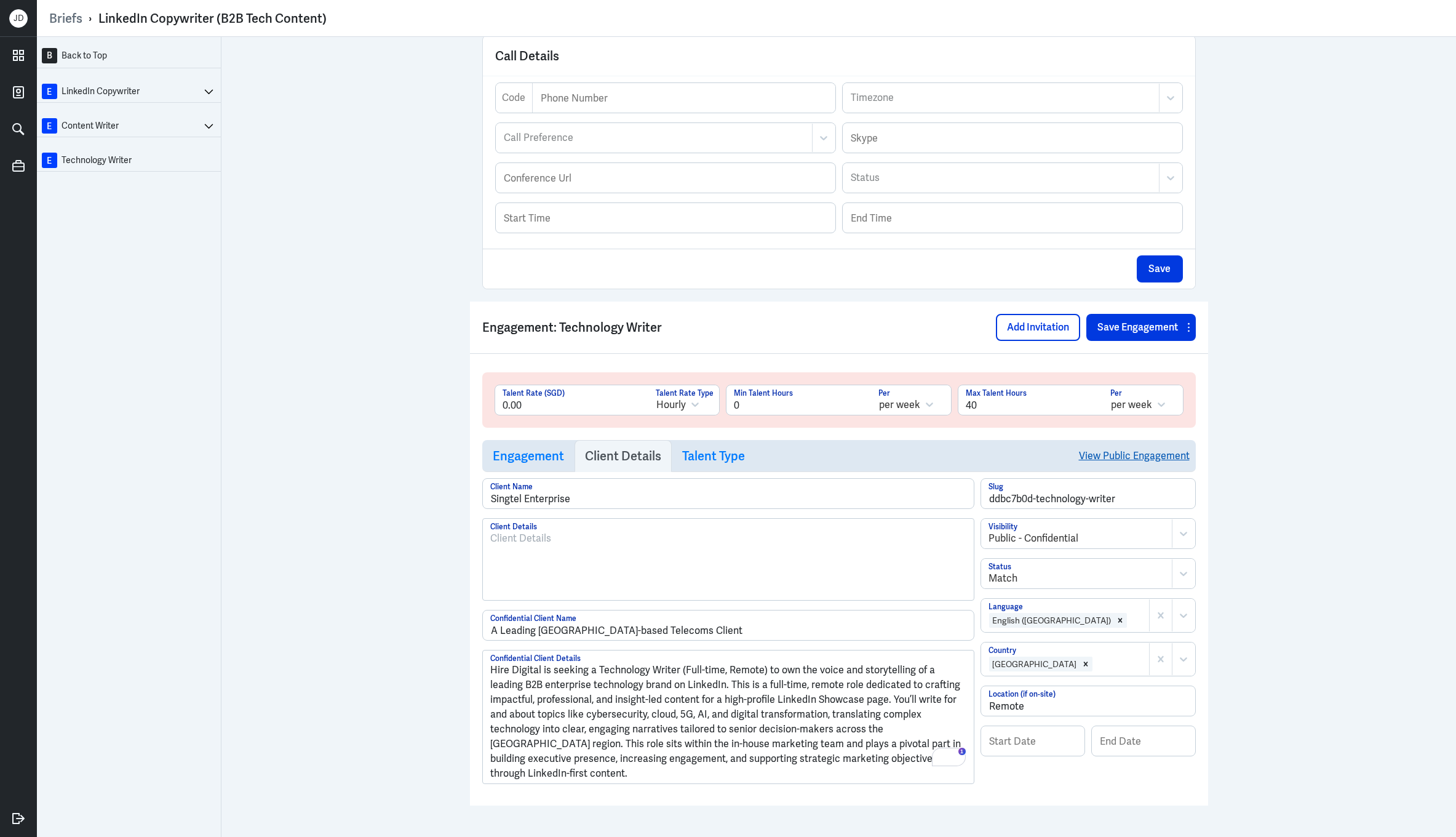
click at [1103, 471] on link "View Public Engagement" at bounding box center [1135, 455] width 111 height 32
